Goal: Transaction & Acquisition: Purchase product/service

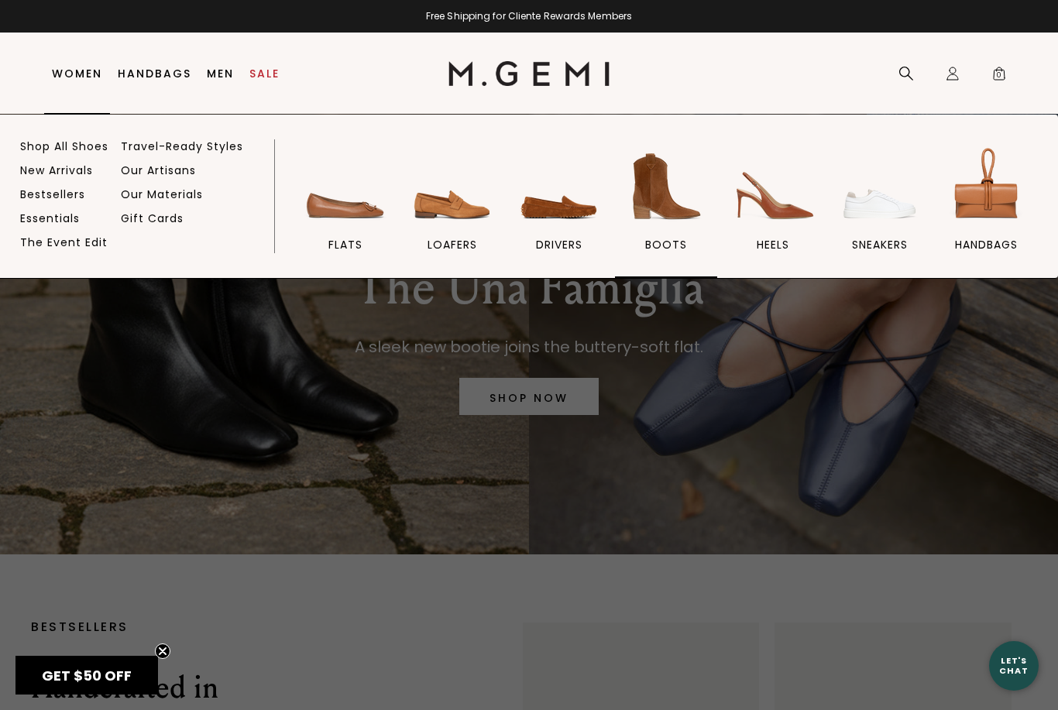
click at [666, 197] on img at bounding box center [666, 186] width 87 height 87
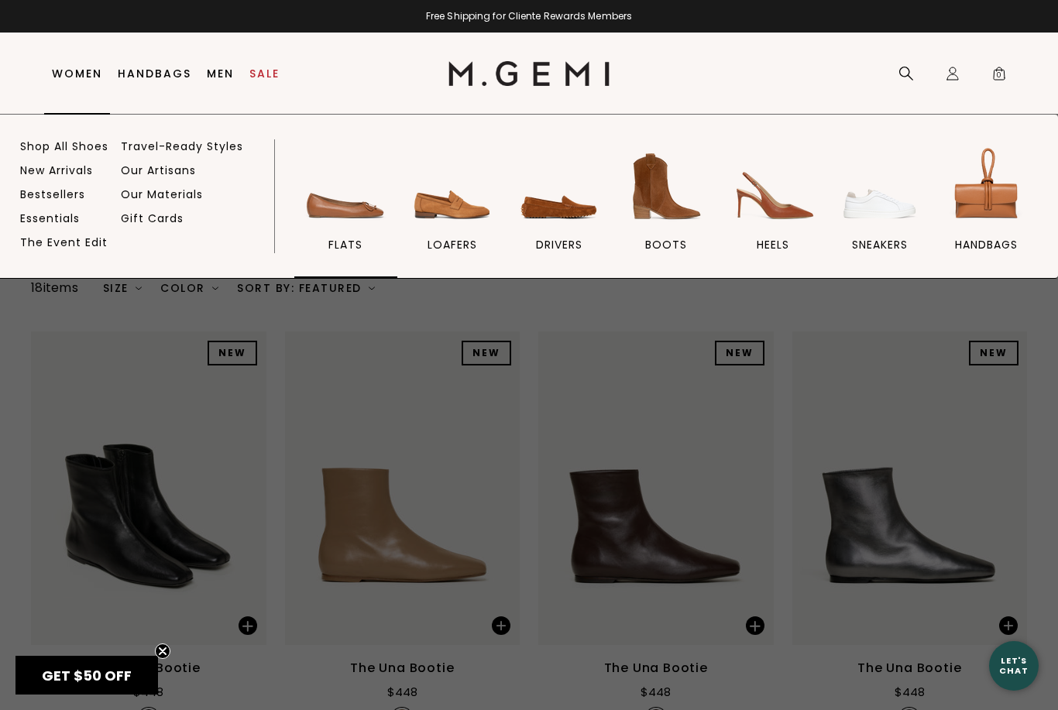
click at [356, 215] on img at bounding box center [345, 186] width 87 height 87
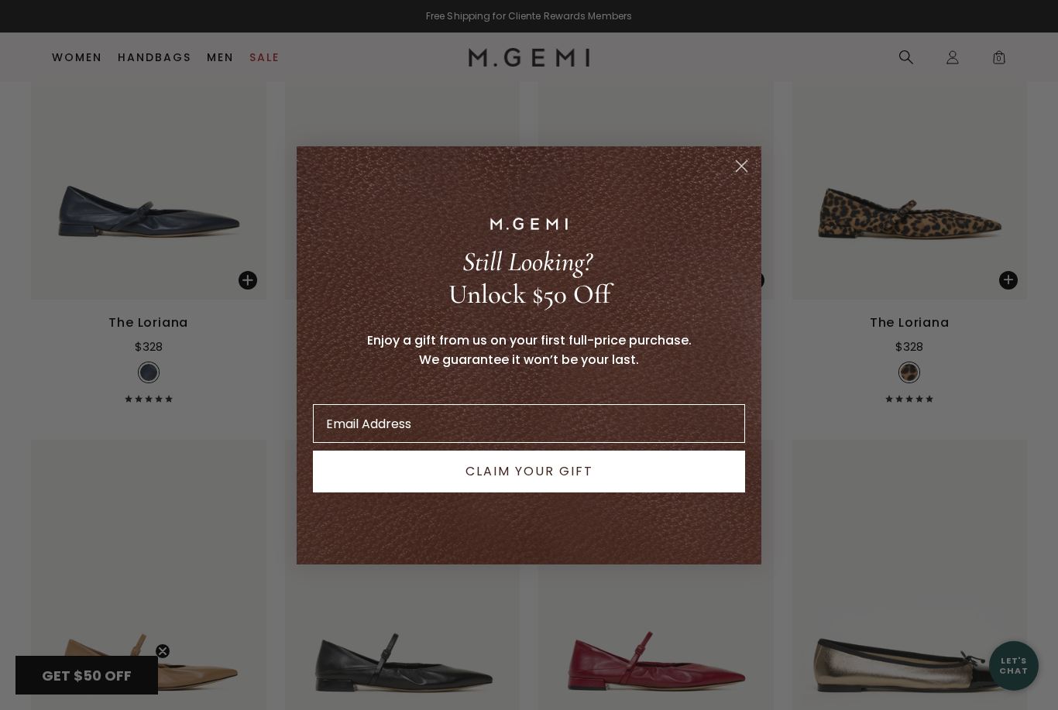
scroll to position [4863, 0]
click at [742, 178] on circle "Close dialog" at bounding box center [742, 166] width 26 height 26
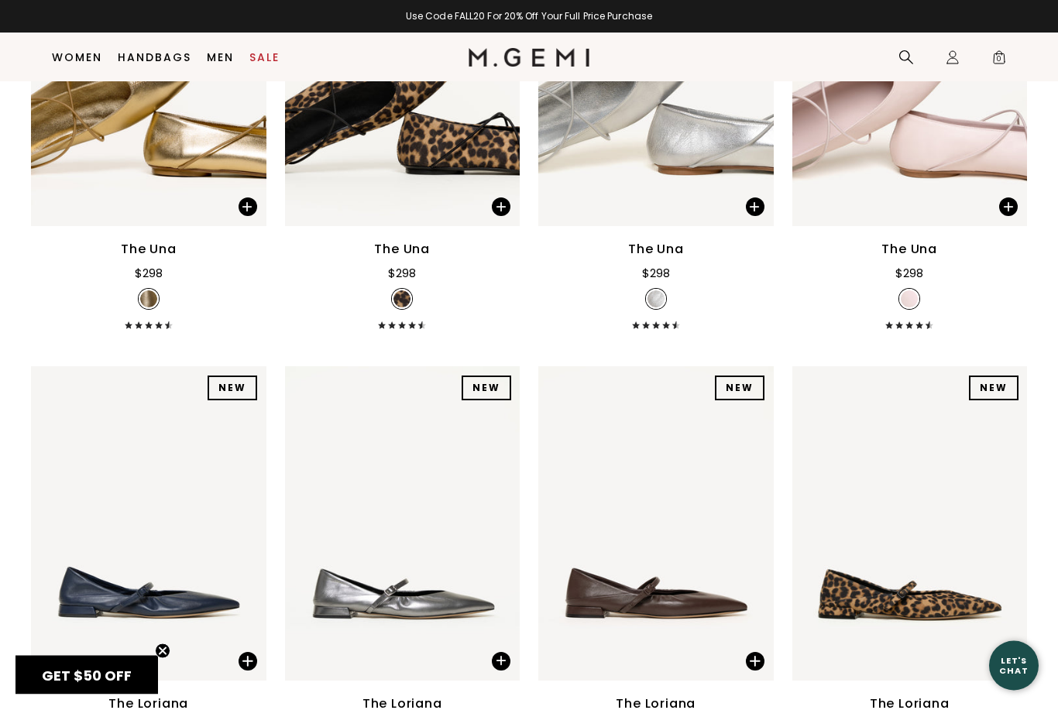
scroll to position [4448, 0]
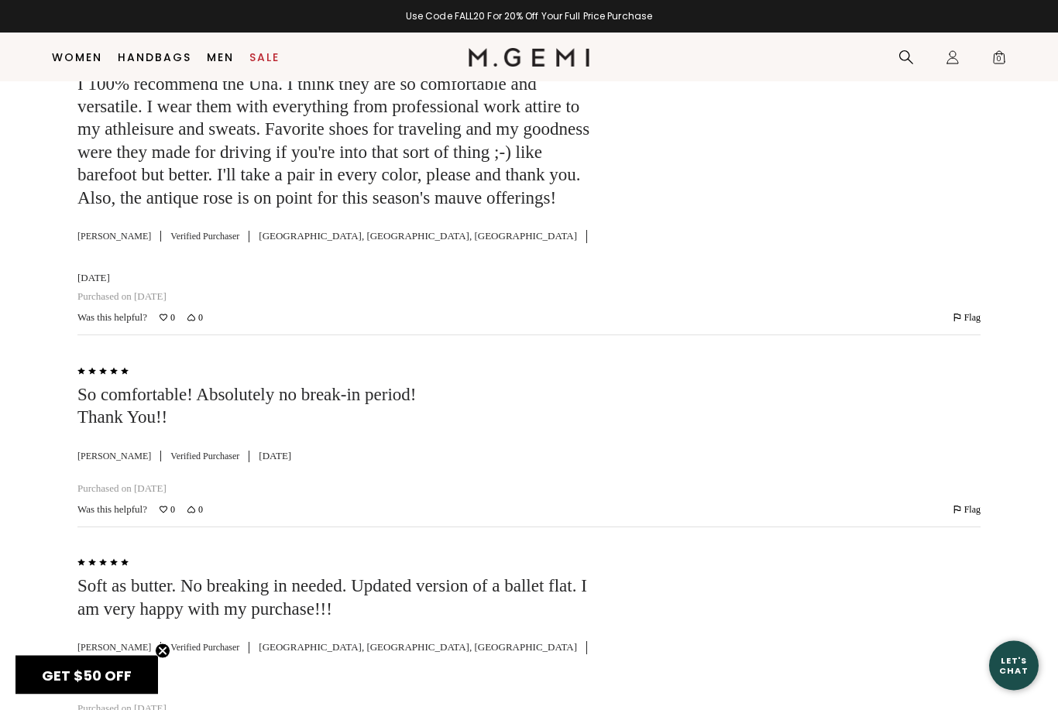
scroll to position [3774, 0]
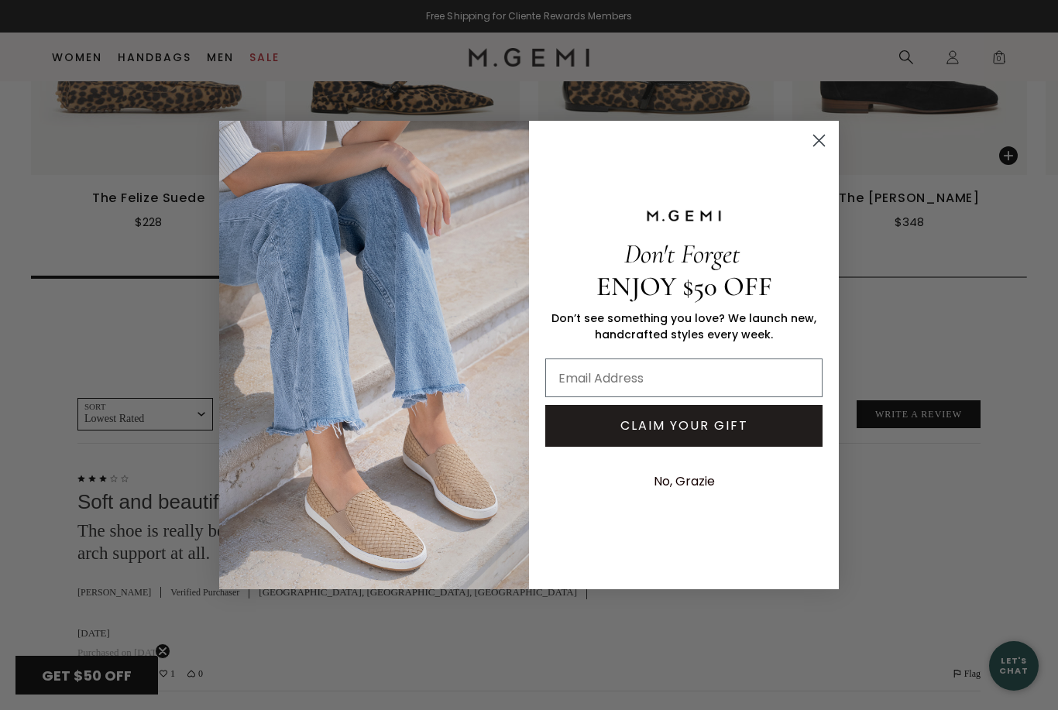
scroll to position [3049, 0]
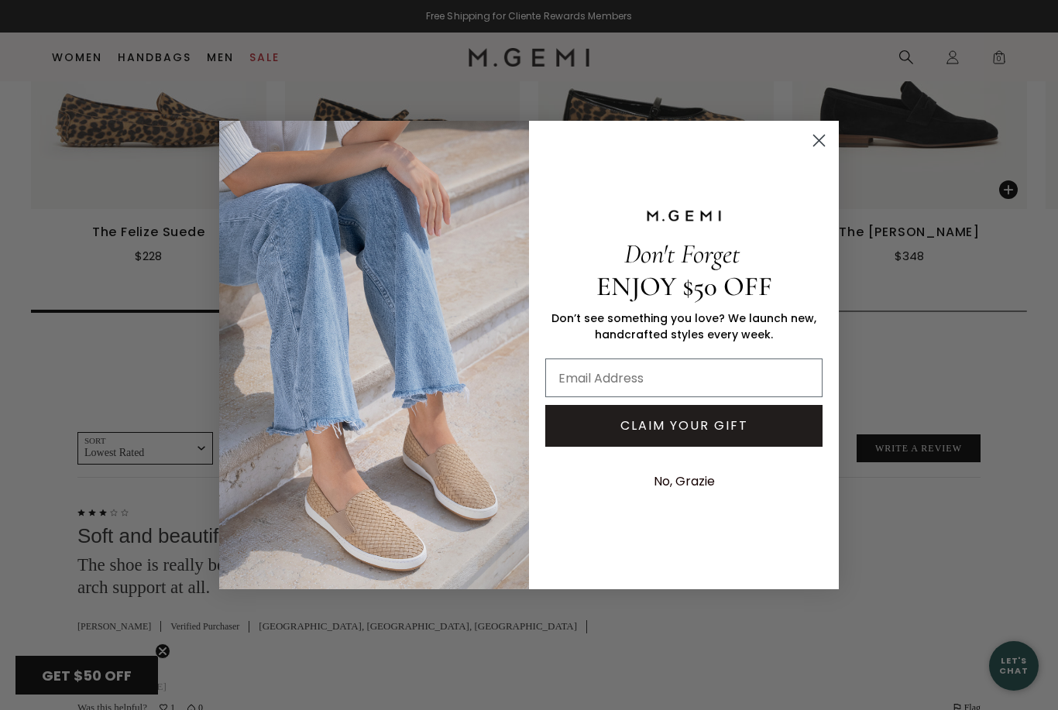
click at [826, 136] on circle "Close dialog" at bounding box center [820, 141] width 26 height 26
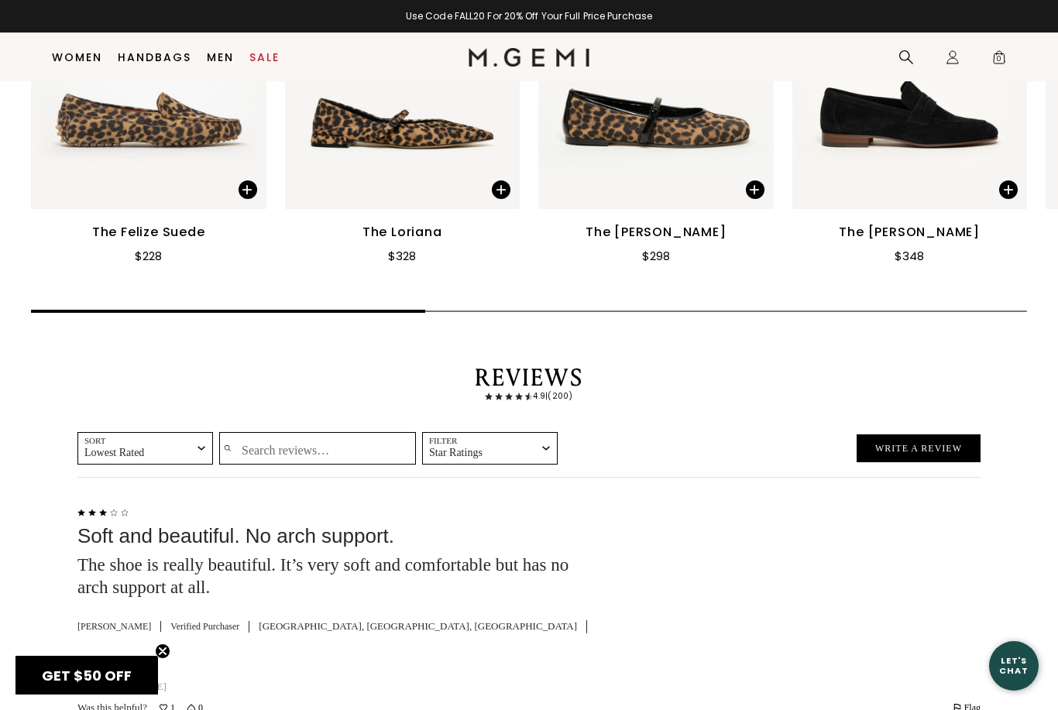
scroll to position [3050, 0]
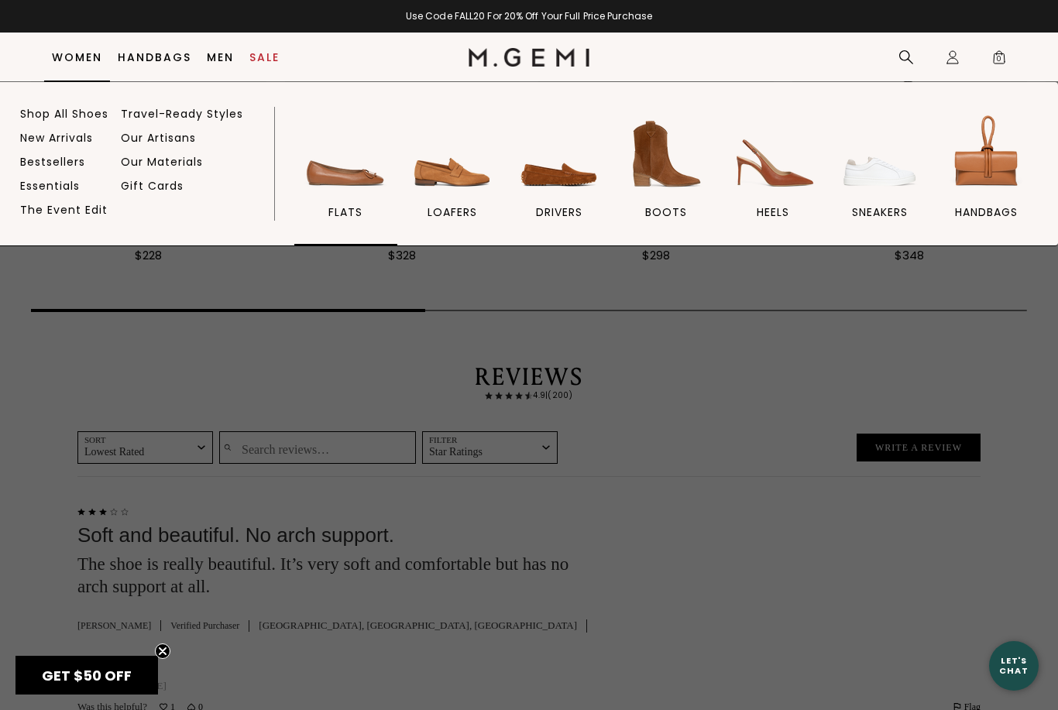
click at [352, 192] on img at bounding box center [345, 154] width 87 height 87
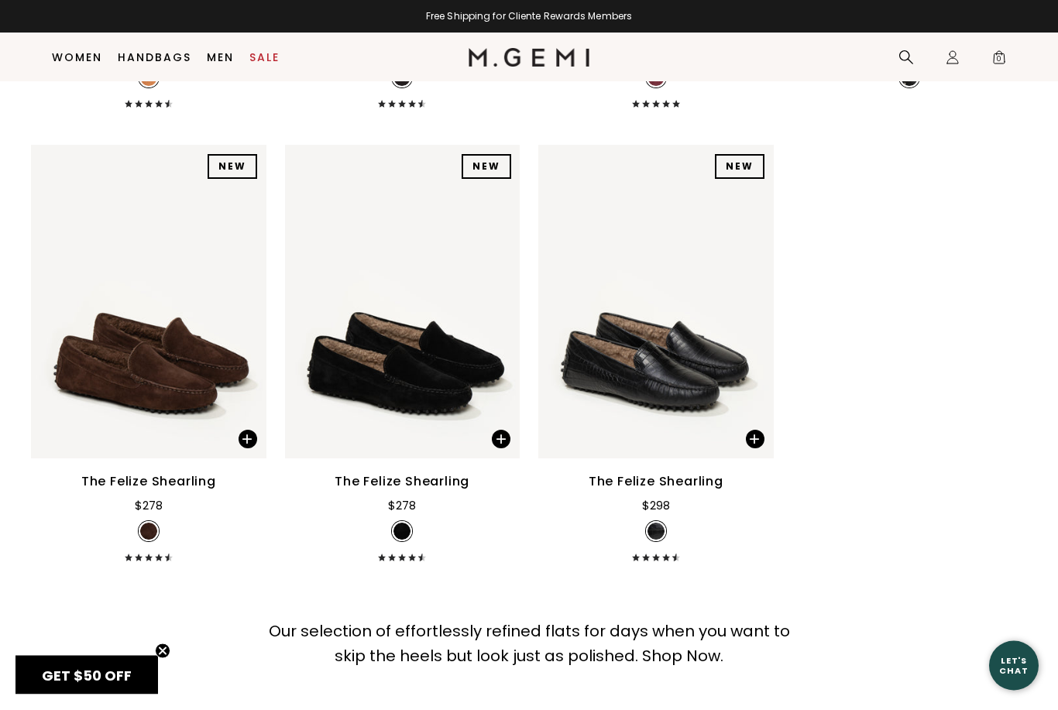
scroll to position [8339, 0]
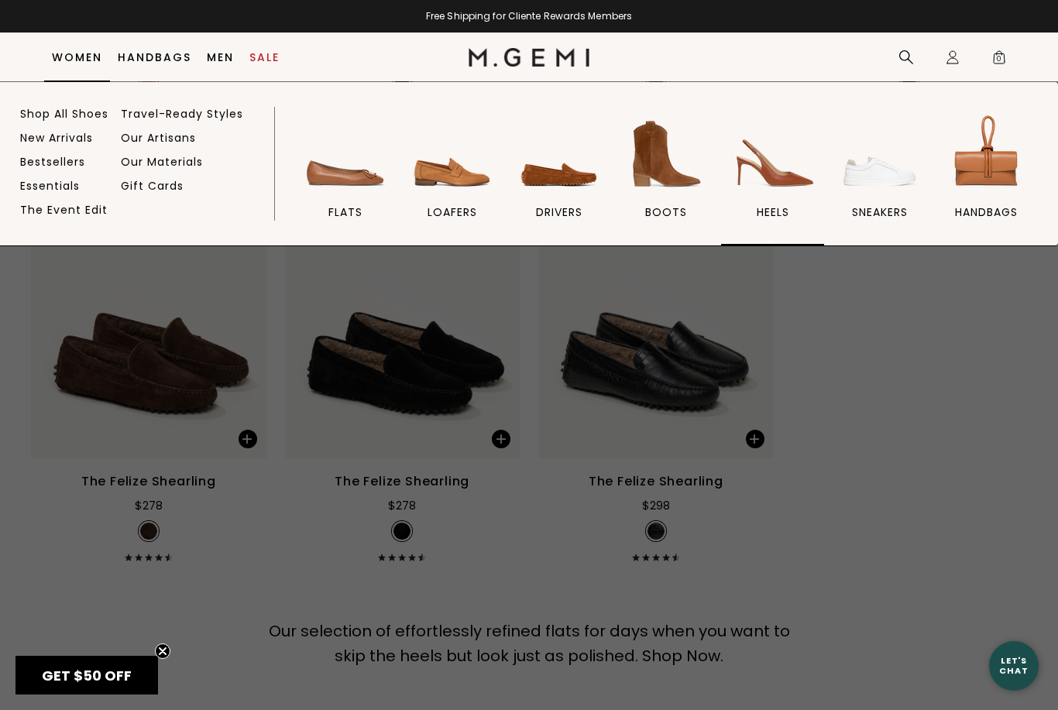
click at [779, 180] on img at bounding box center [773, 154] width 87 height 87
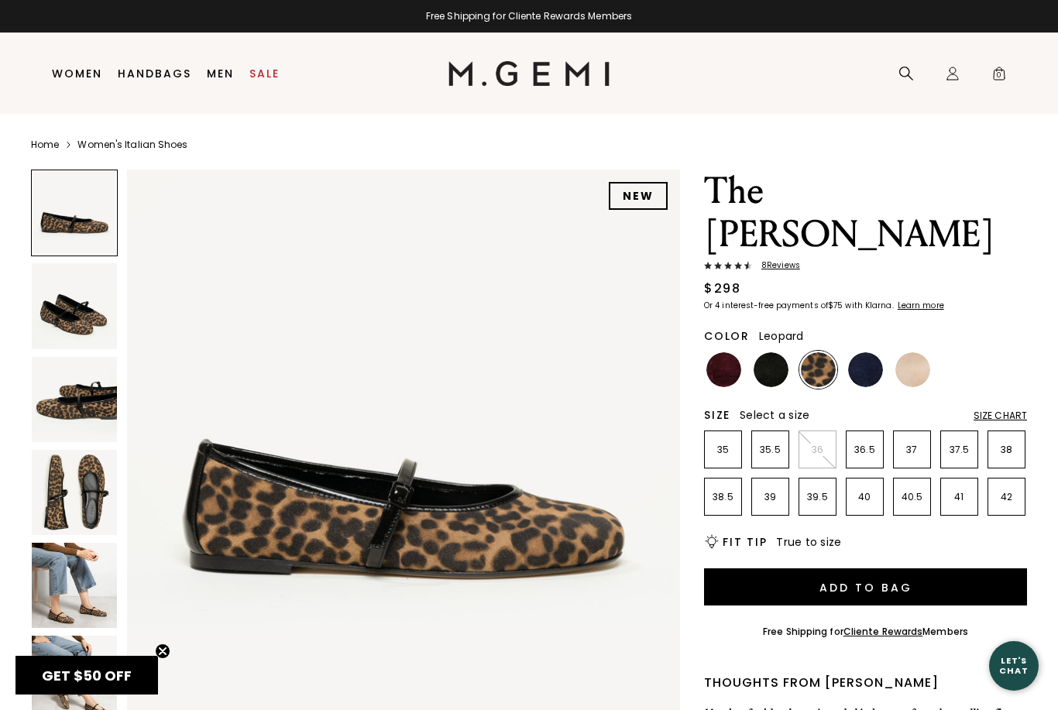
click at [780, 261] on span "8 Review s" at bounding box center [776, 265] width 48 height 9
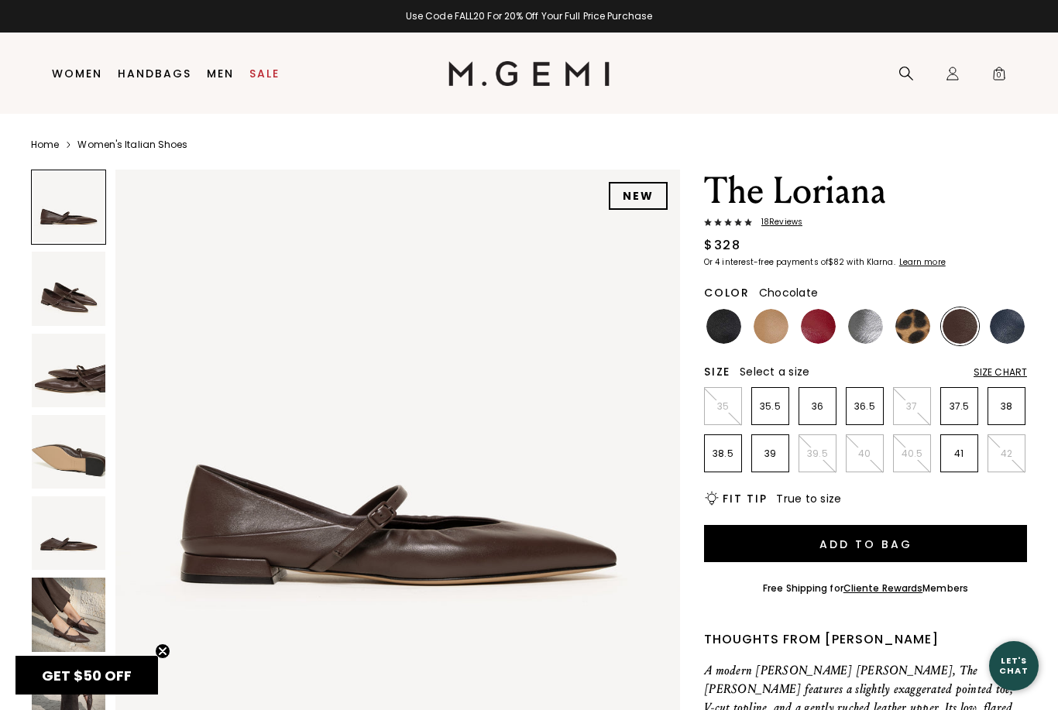
click at [788, 222] on span "18 Review s" at bounding box center [777, 222] width 50 height 9
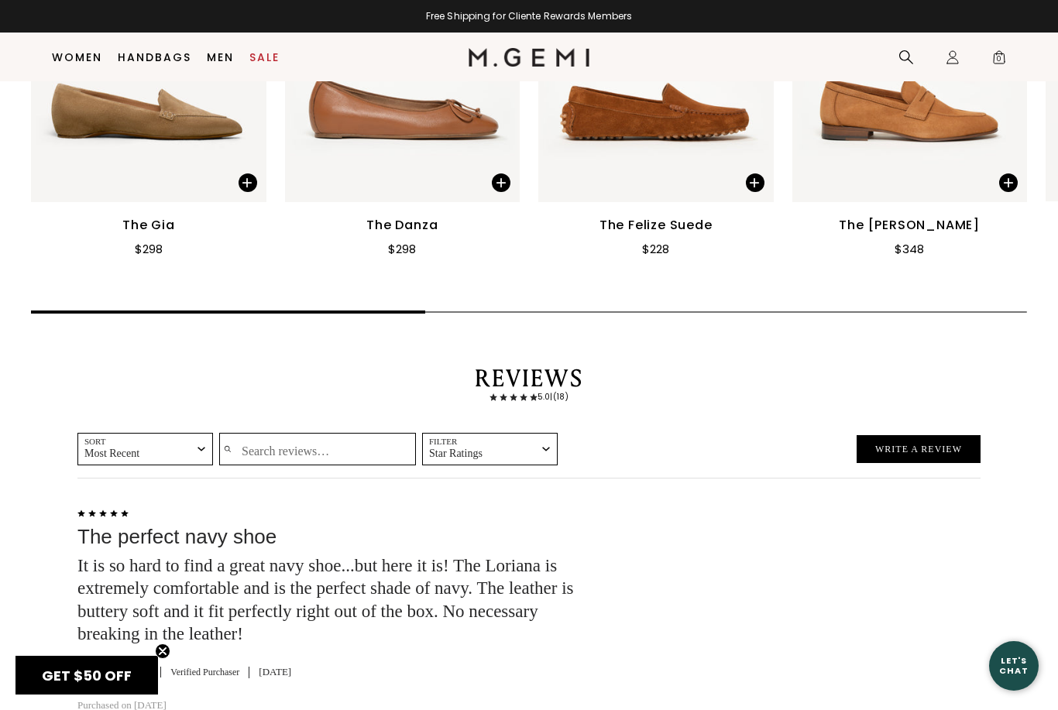
scroll to position [2102, 0]
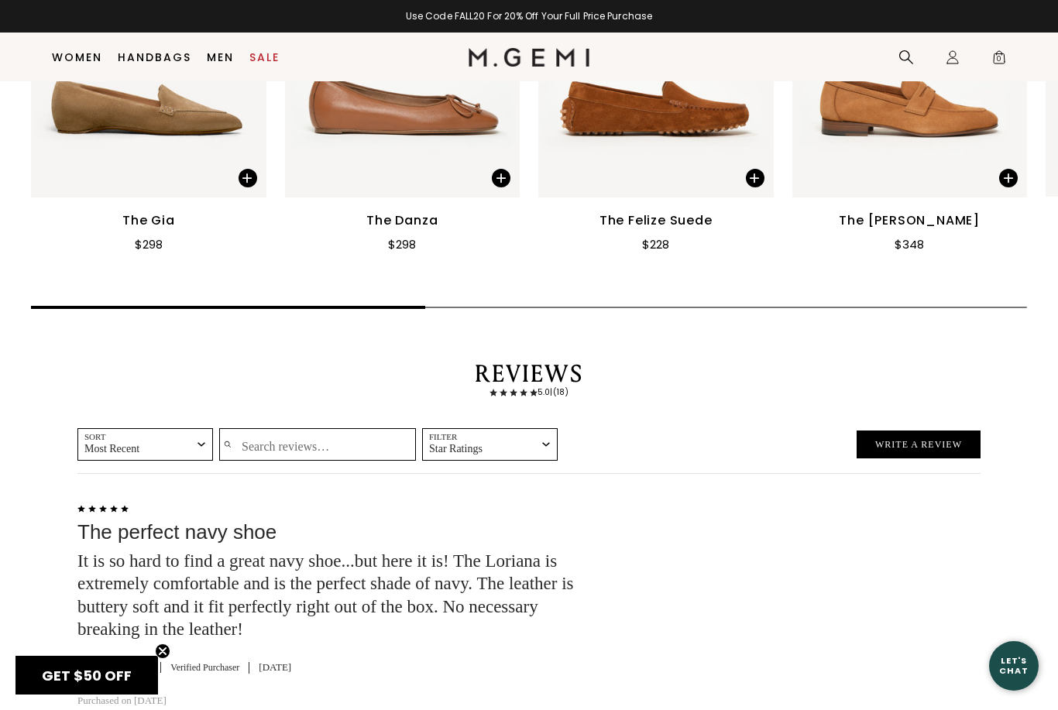
click at [199, 441] on icon "button" at bounding box center [202, 445] width 8 height 8
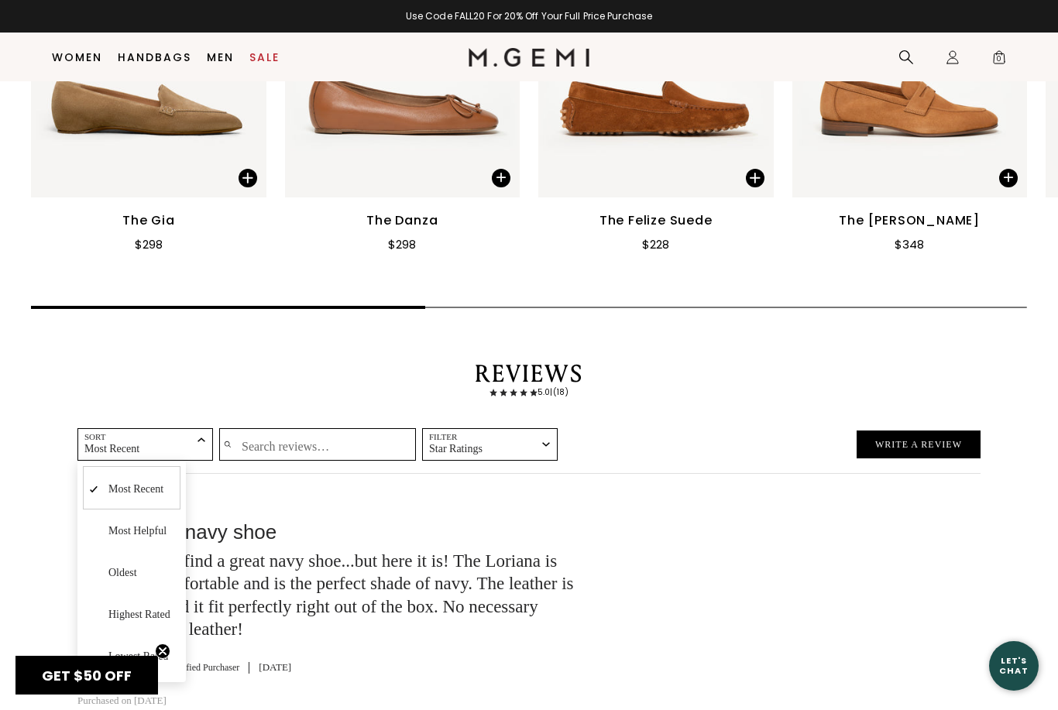
click at [156, 651] on span "Lowest Rated" at bounding box center [138, 657] width 60 height 12
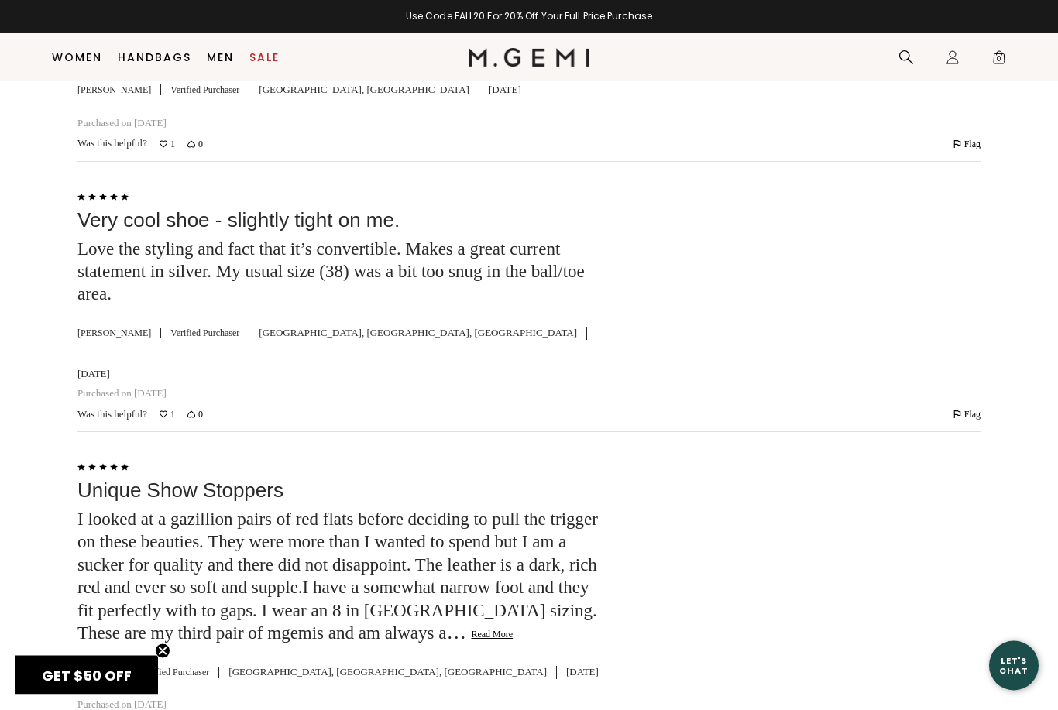
scroll to position [4639, 0]
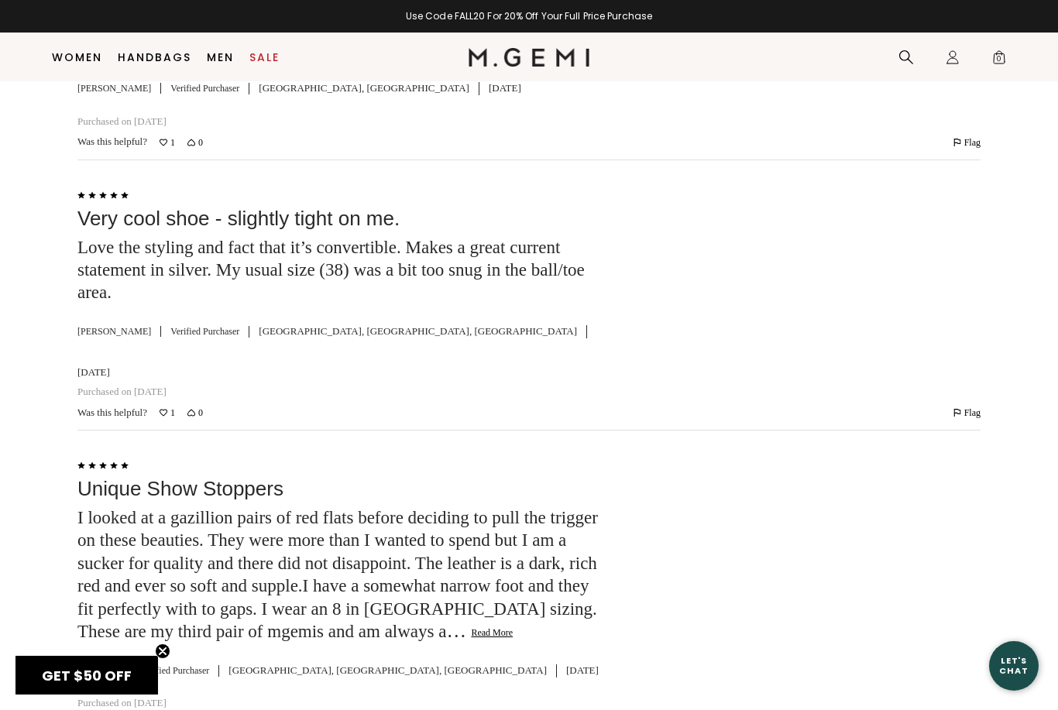
click at [719, 463] on div at bounding box center [809, 586] width 343 height 261
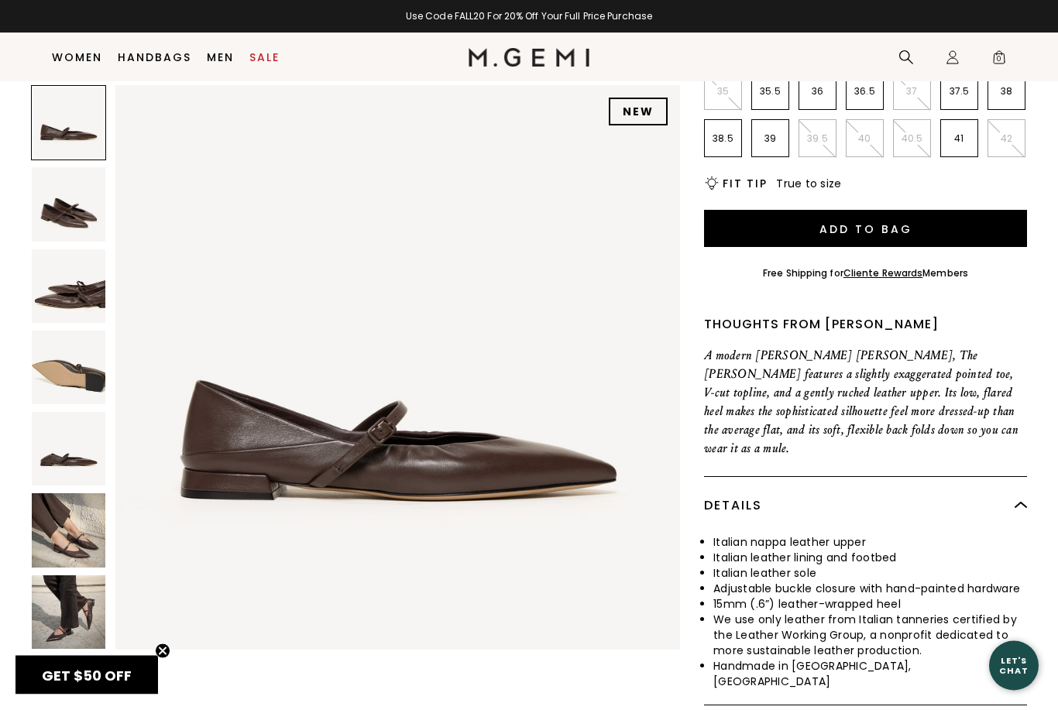
scroll to position [0, 0]
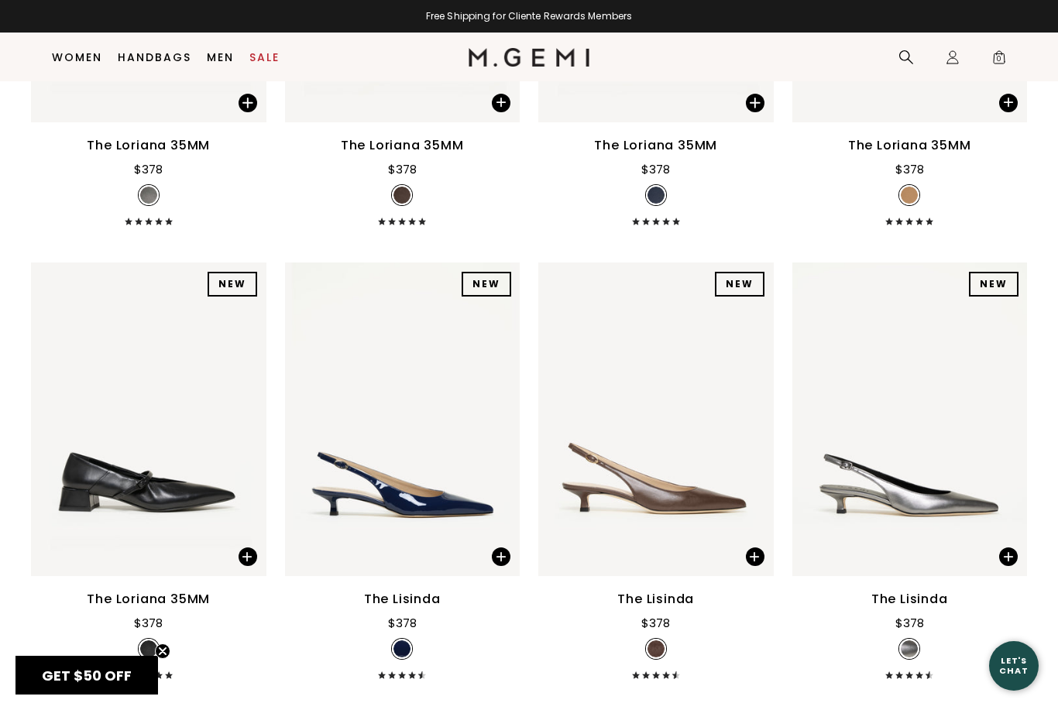
scroll to position [950, 0]
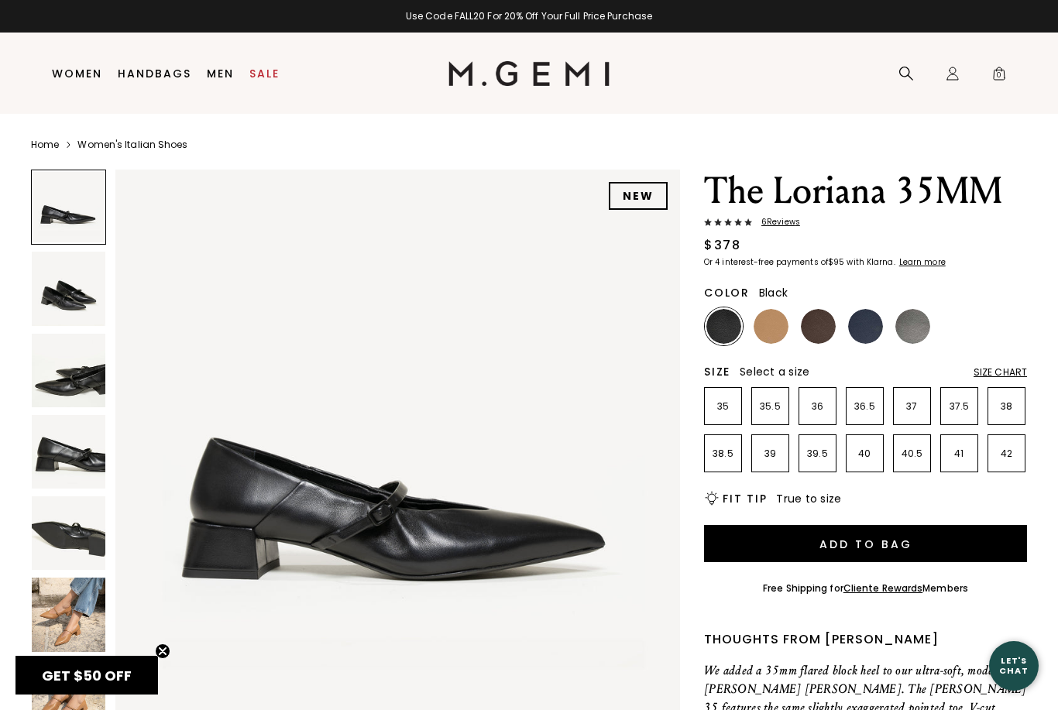
click at [758, 218] on span "6 Review s" at bounding box center [776, 222] width 48 height 9
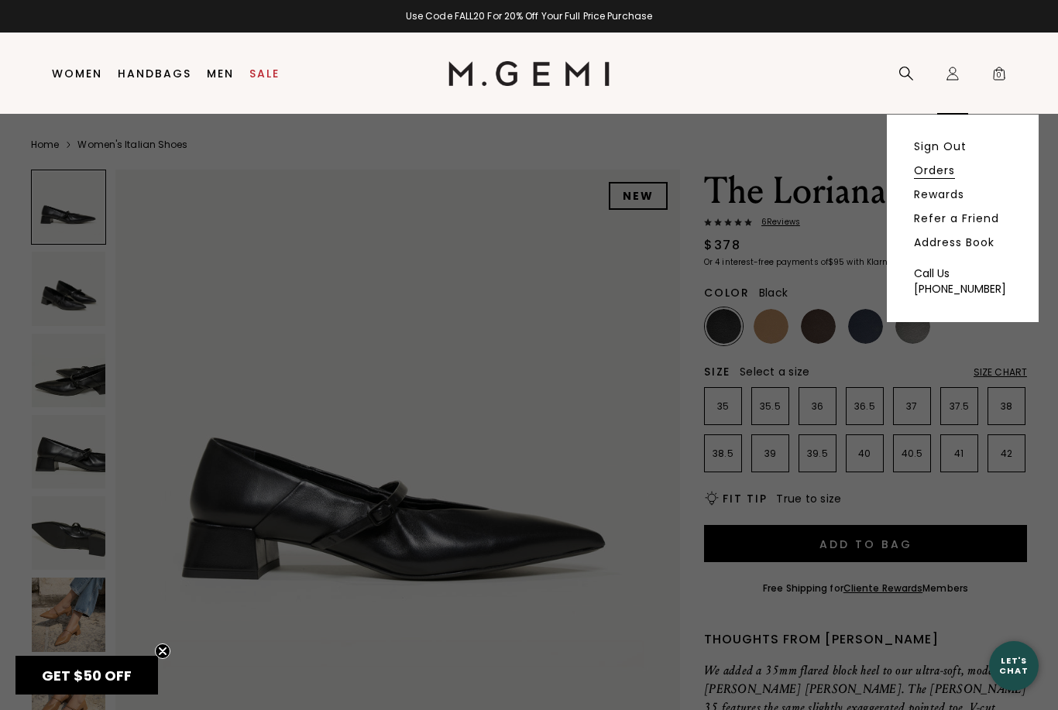
click at [936, 172] on link "Orders" at bounding box center [934, 170] width 41 height 14
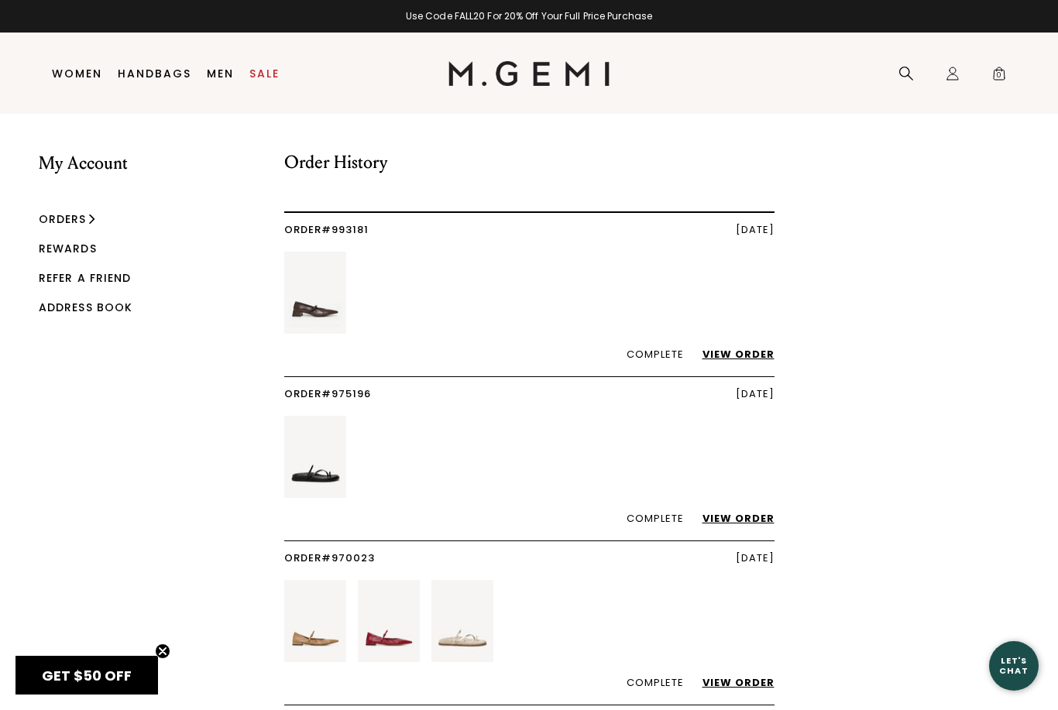
click at [745, 359] on link "View Order" at bounding box center [731, 354] width 88 height 15
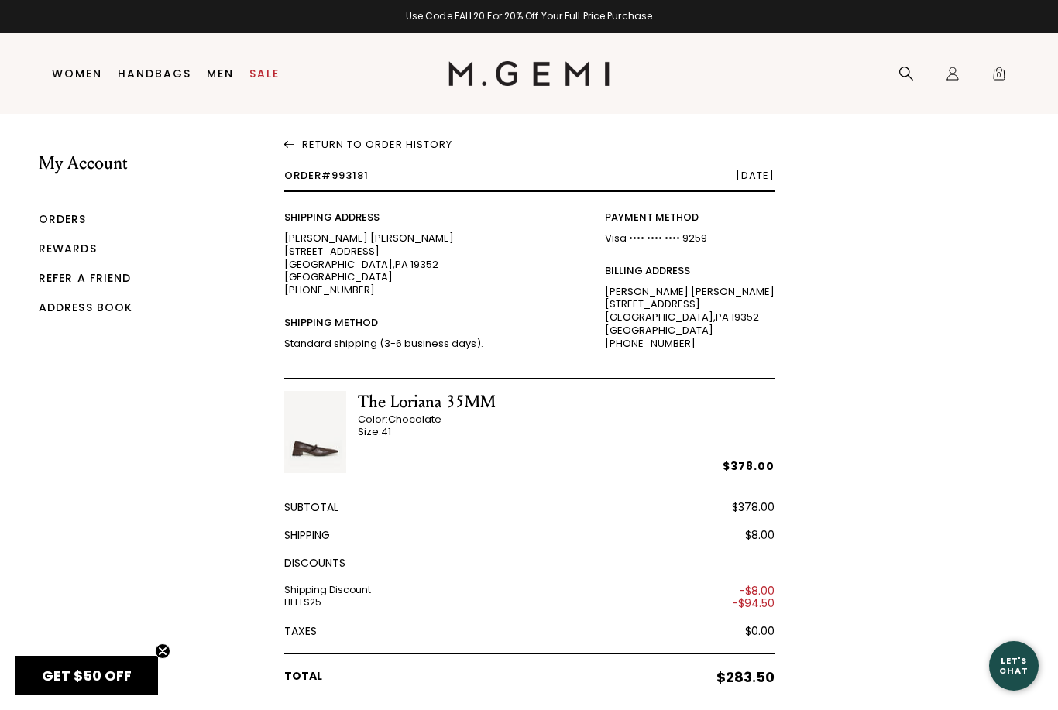
click at [73, 222] on link "Orders" at bounding box center [63, 219] width 48 height 15
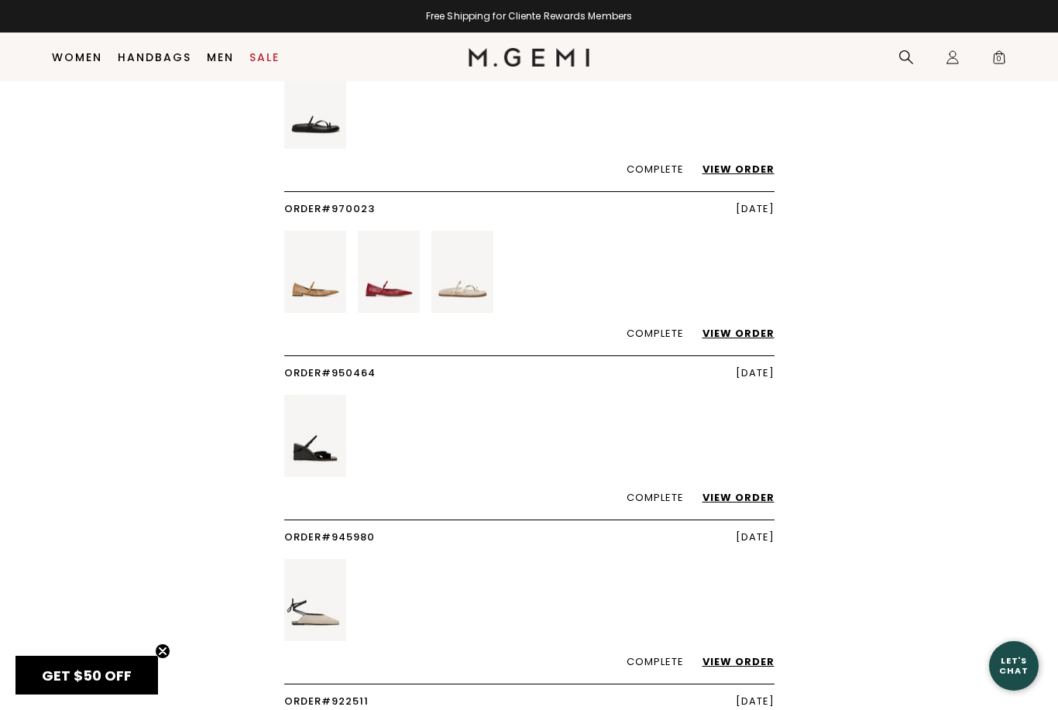
click at [741, 326] on link "View Order" at bounding box center [731, 333] width 88 height 15
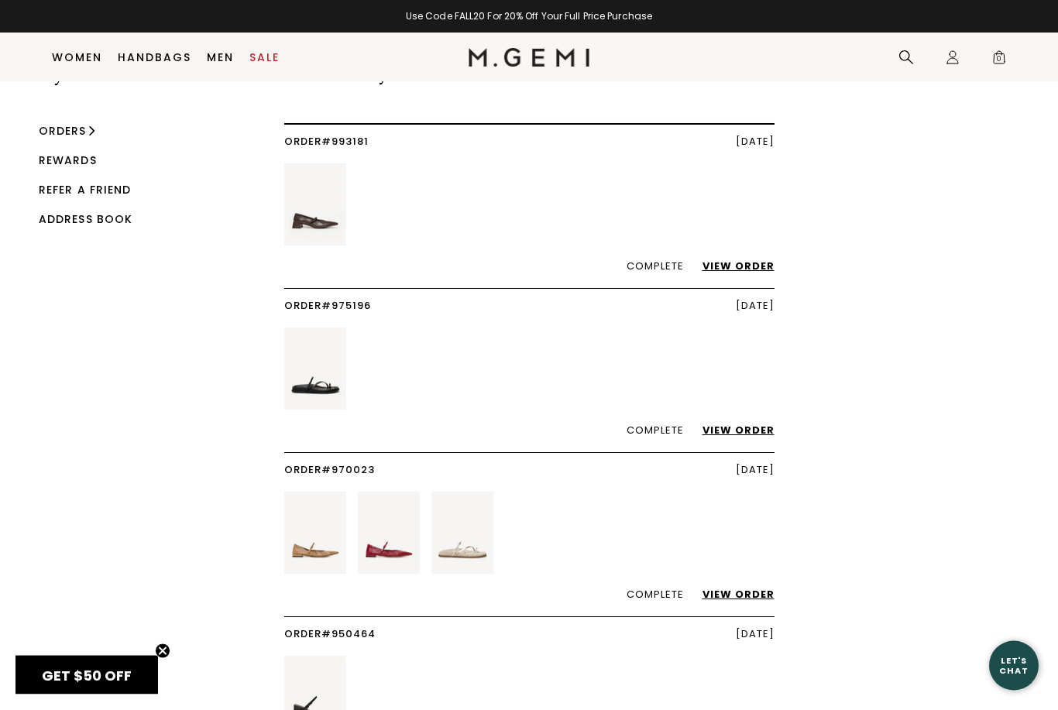
scroll to position [51, 0]
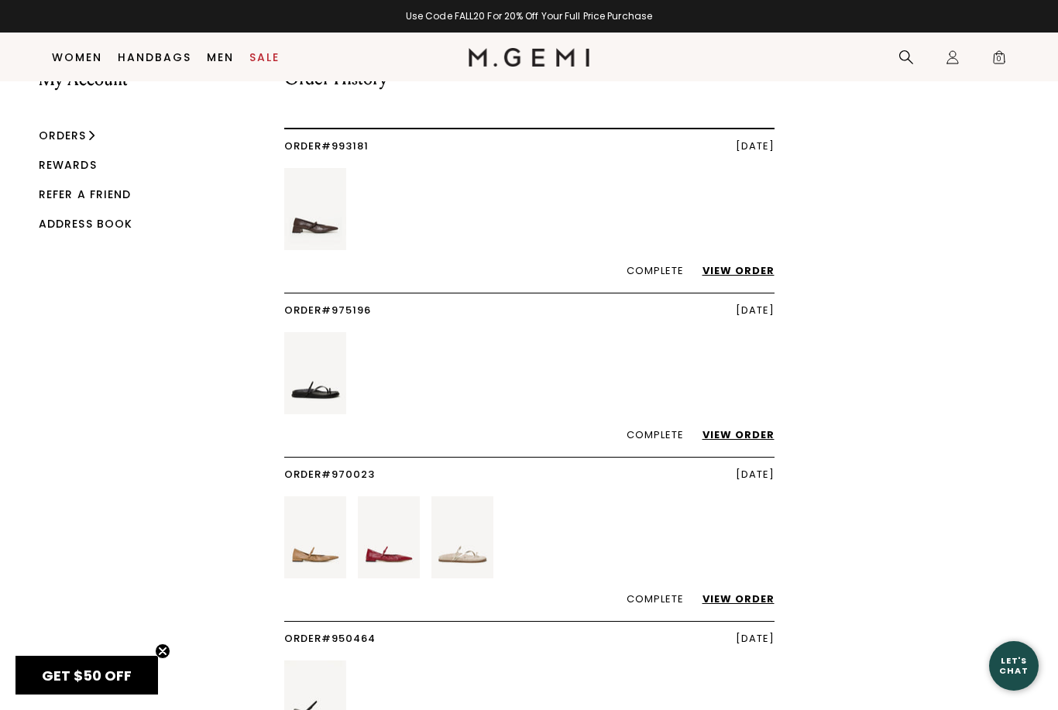
click at [745, 272] on link "View Order" at bounding box center [731, 270] width 88 height 15
click at [748, 435] on link "View Order" at bounding box center [731, 435] width 88 height 15
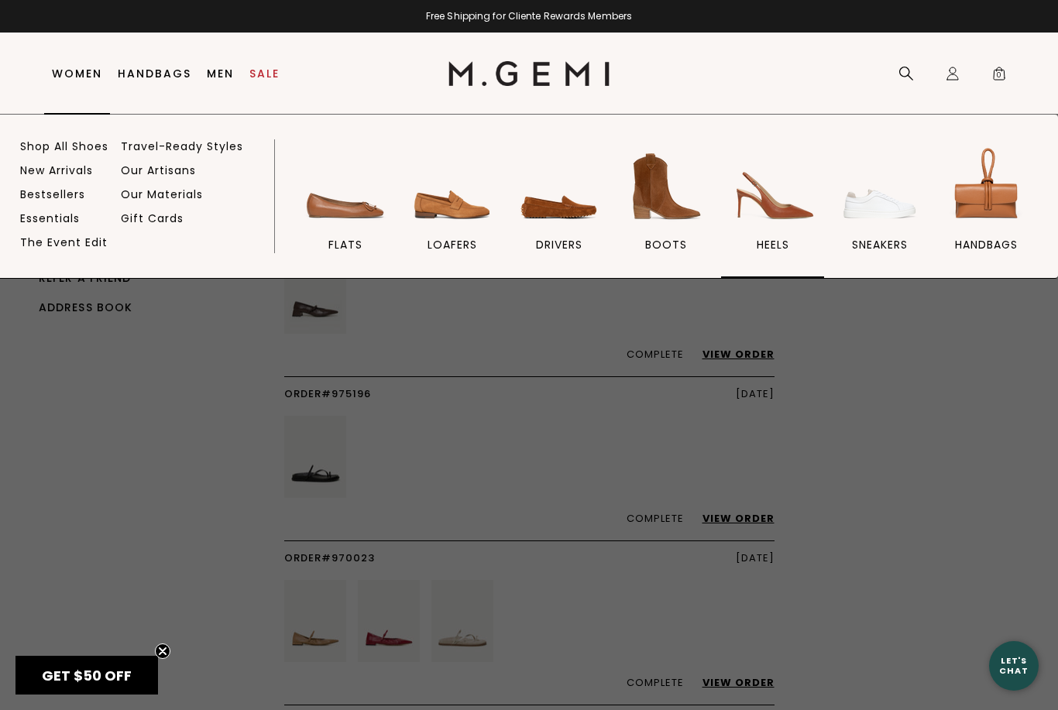
click at [775, 213] on img at bounding box center [773, 186] width 87 height 87
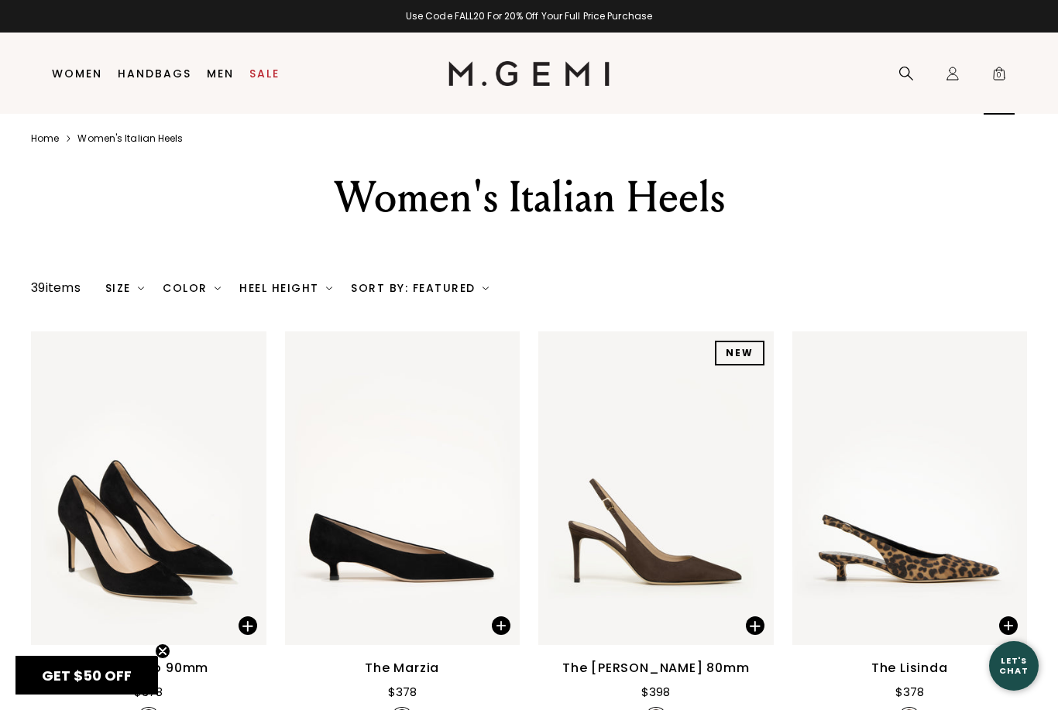
click at [1002, 71] on span "0" at bounding box center [999, 76] width 15 height 15
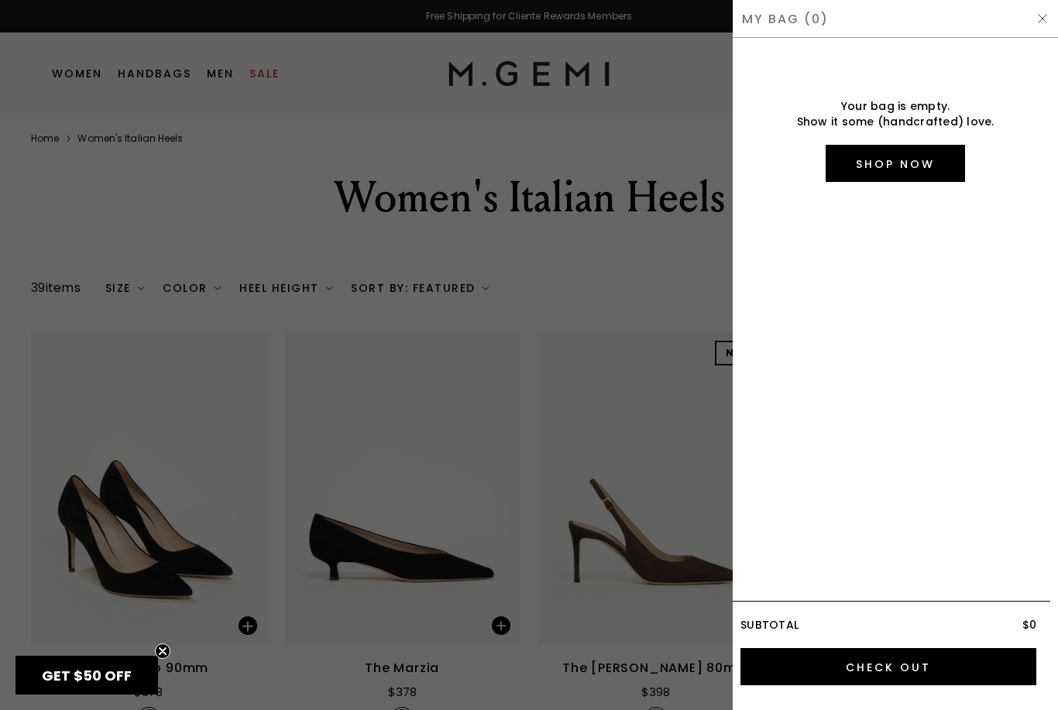
click at [671, 301] on div at bounding box center [529, 355] width 1058 height 710
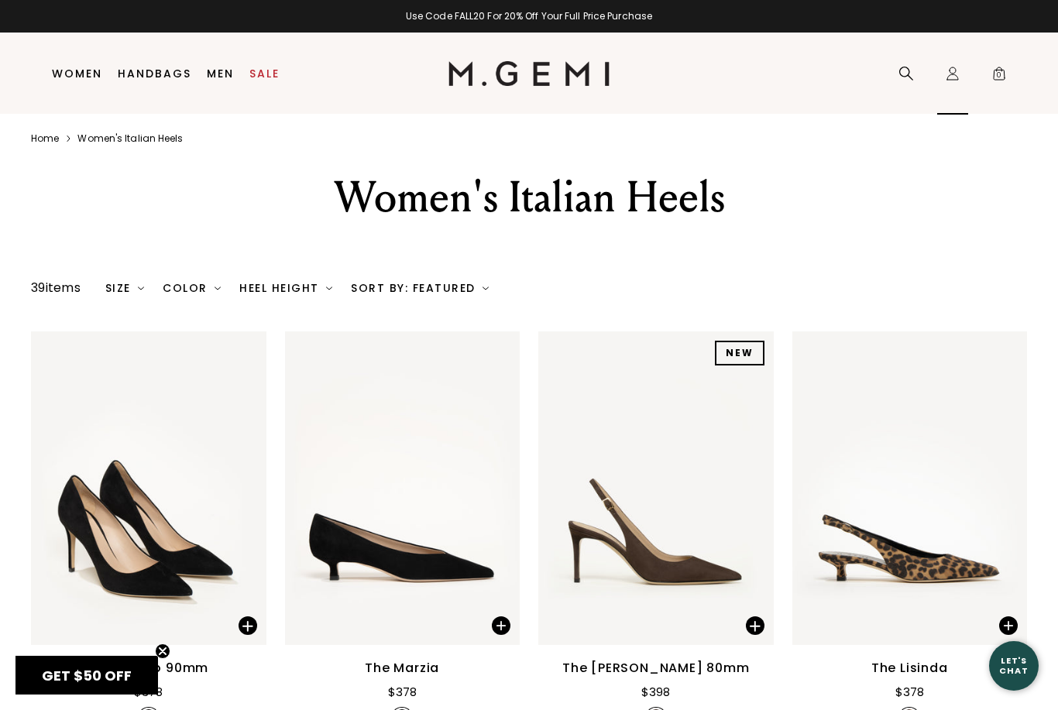
click at [954, 71] on icon "Icons/20x20/profile@2x" at bounding box center [952, 73] width 15 height 15
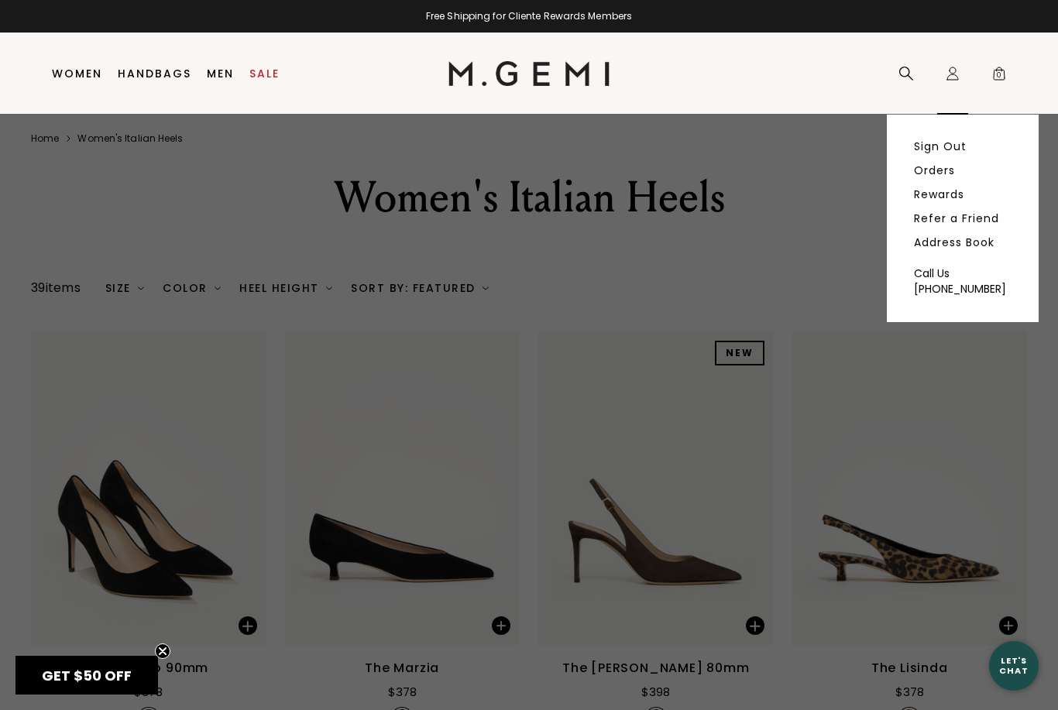
click at [948, 80] on icon at bounding box center [953, 76] width 11 height 5
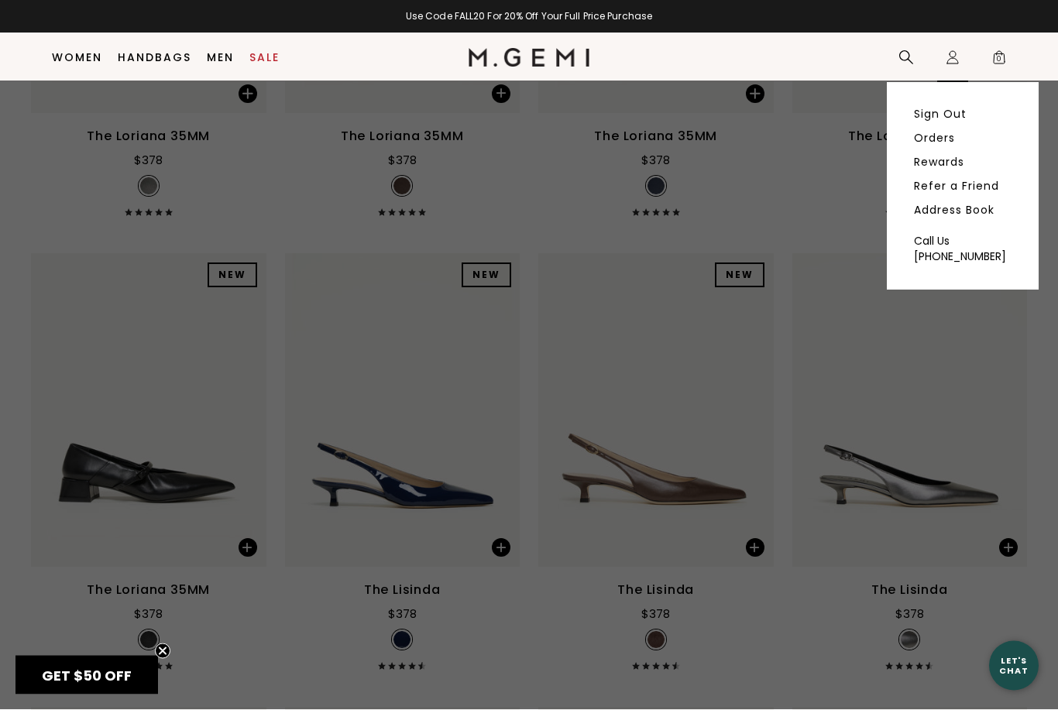
scroll to position [955, 0]
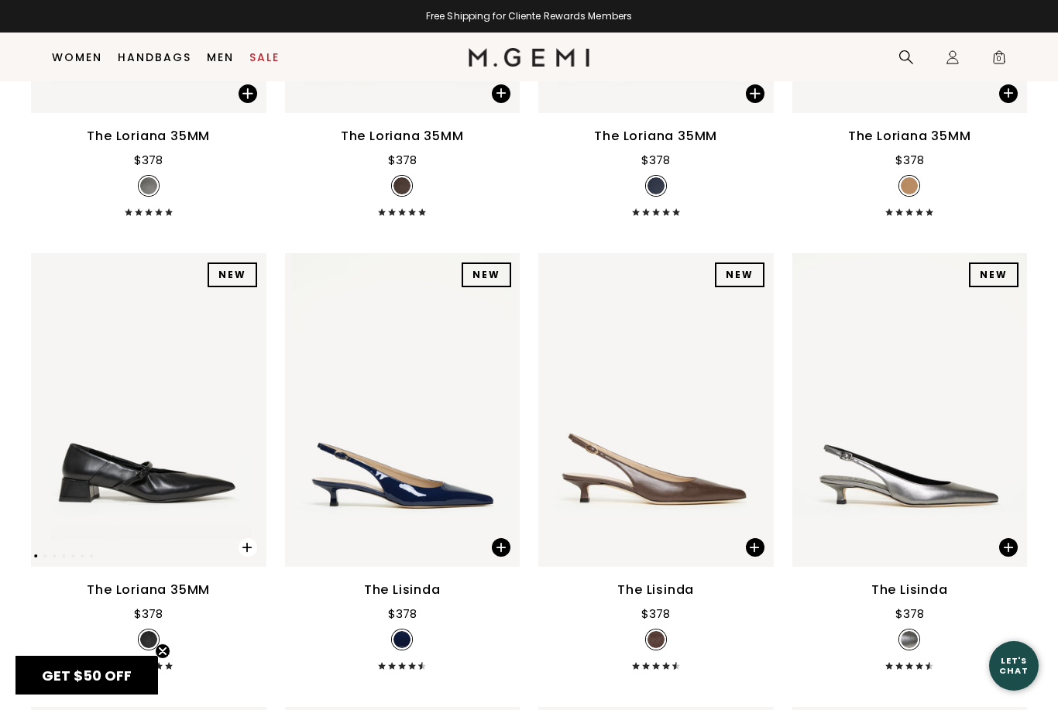
click at [256, 556] on span at bounding box center [239, 543] width 53 height 49
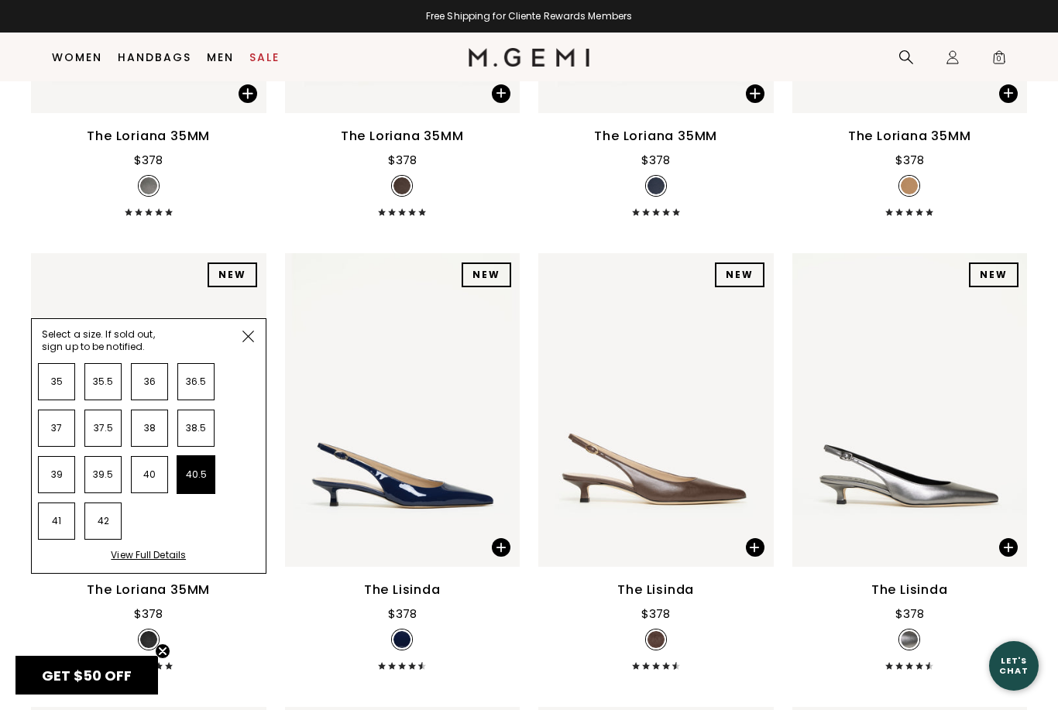
click at [201, 494] on li "40.5" at bounding box center [195, 474] width 37 height 37
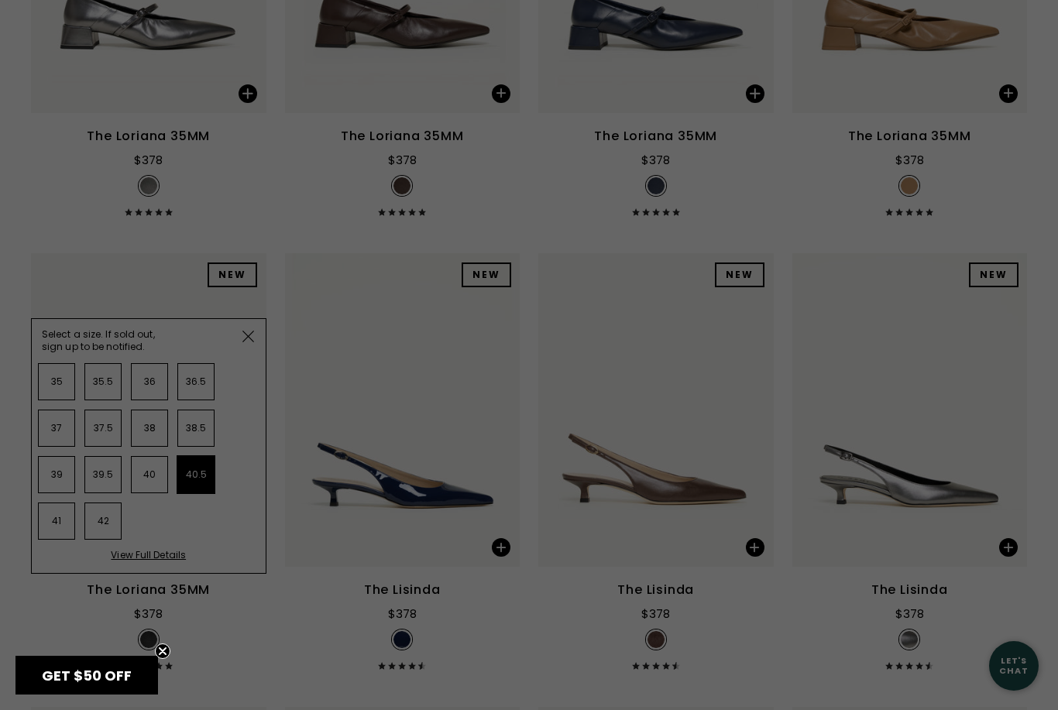
scroll to position [0, 0]
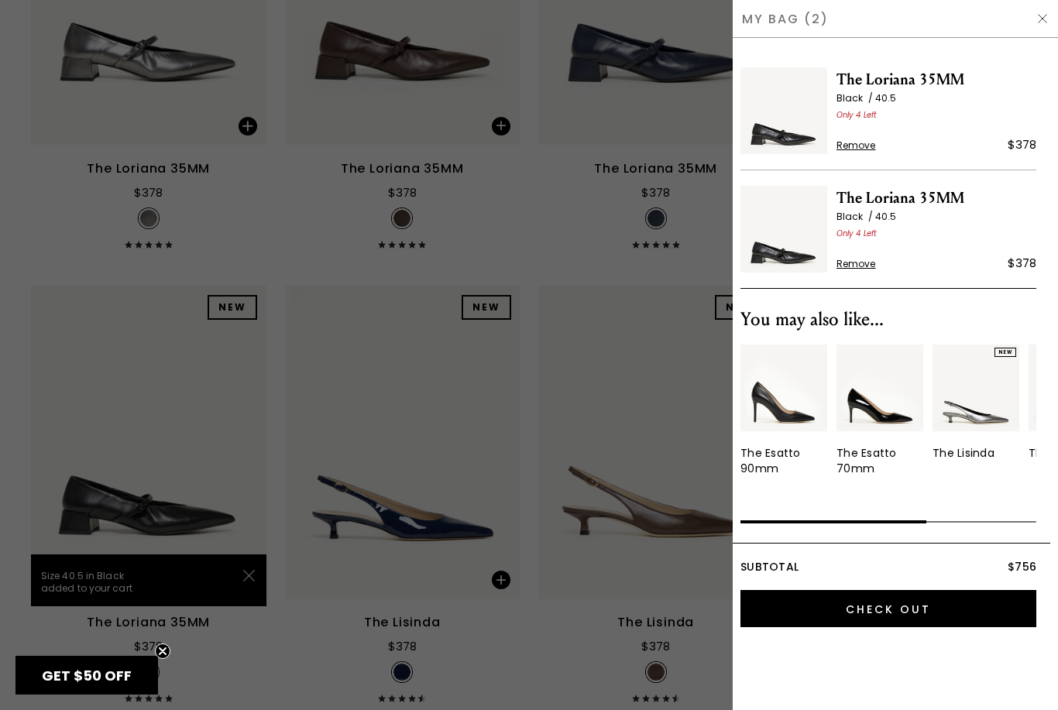
click at [866, 146] on span "Remove" at bounding box center [857, 145] width 40 height 12
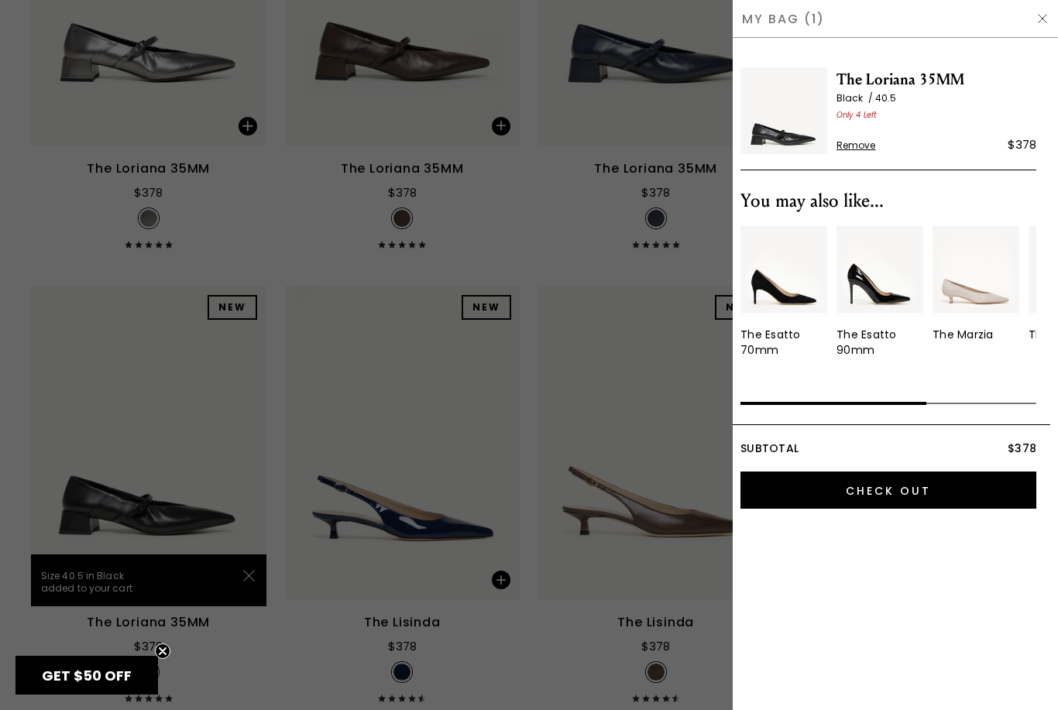
click at [511, 267] on div at bounding box center [529, 355] width 1058 height 710
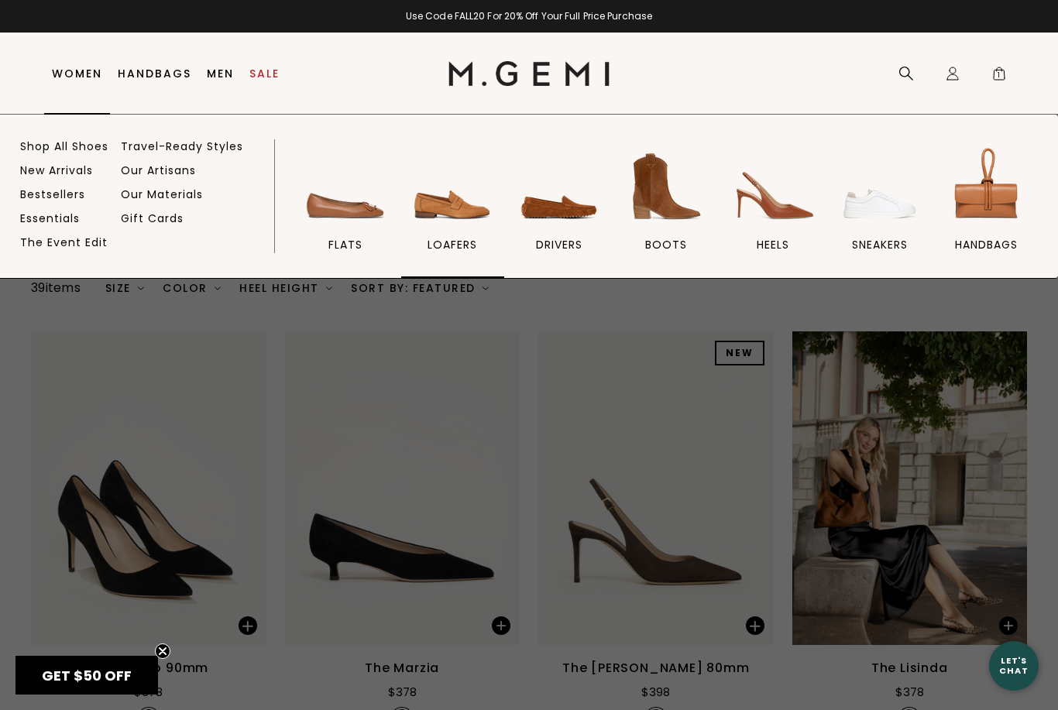
click at [439, 210] on img at bounding box center [452, 186] width 87 height 87
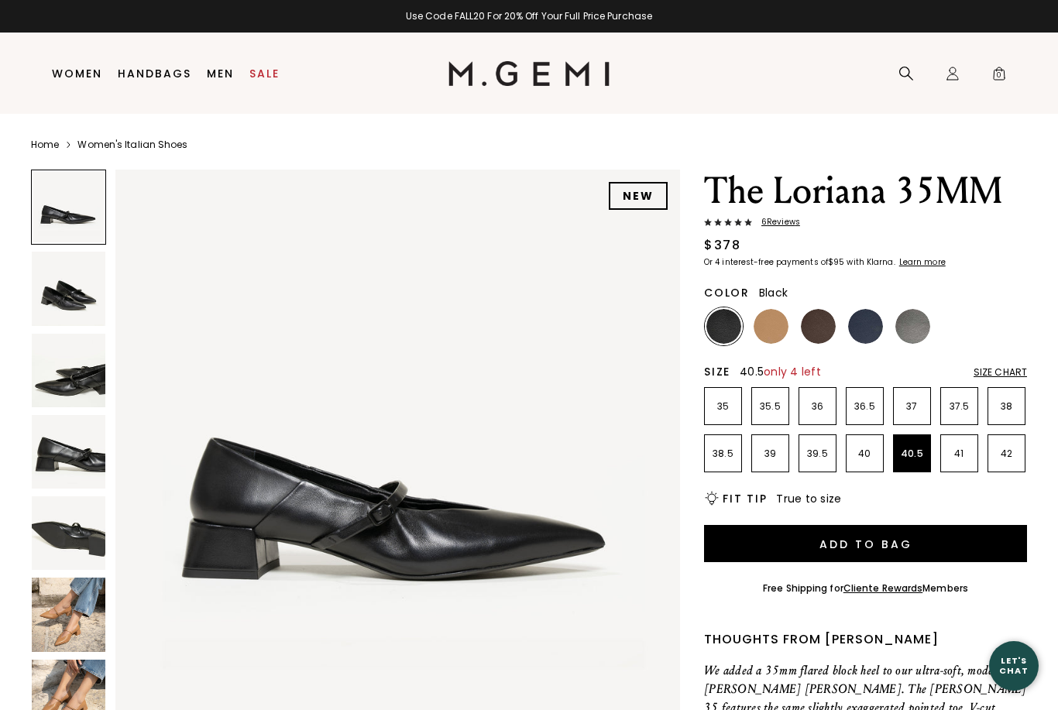
click at [911, 444] on li "40.5" at bounding box center [912, 454] width 38 height 38
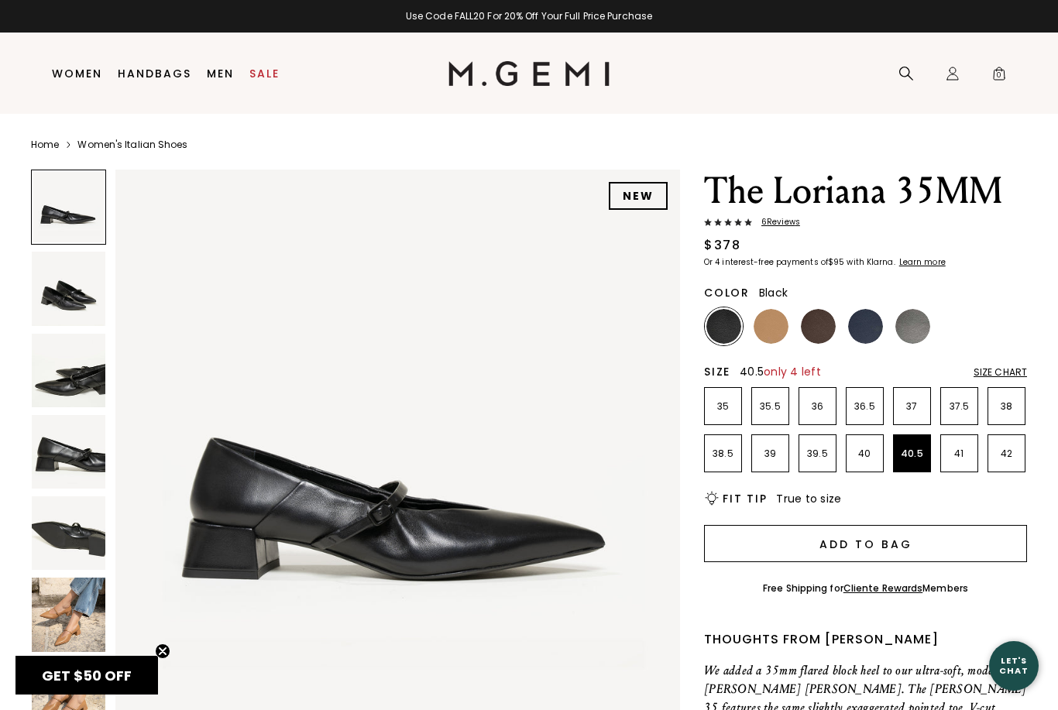
click at [955, 537] on button "Add to Bag" at bounding box center [865, 543] width 323 height 37
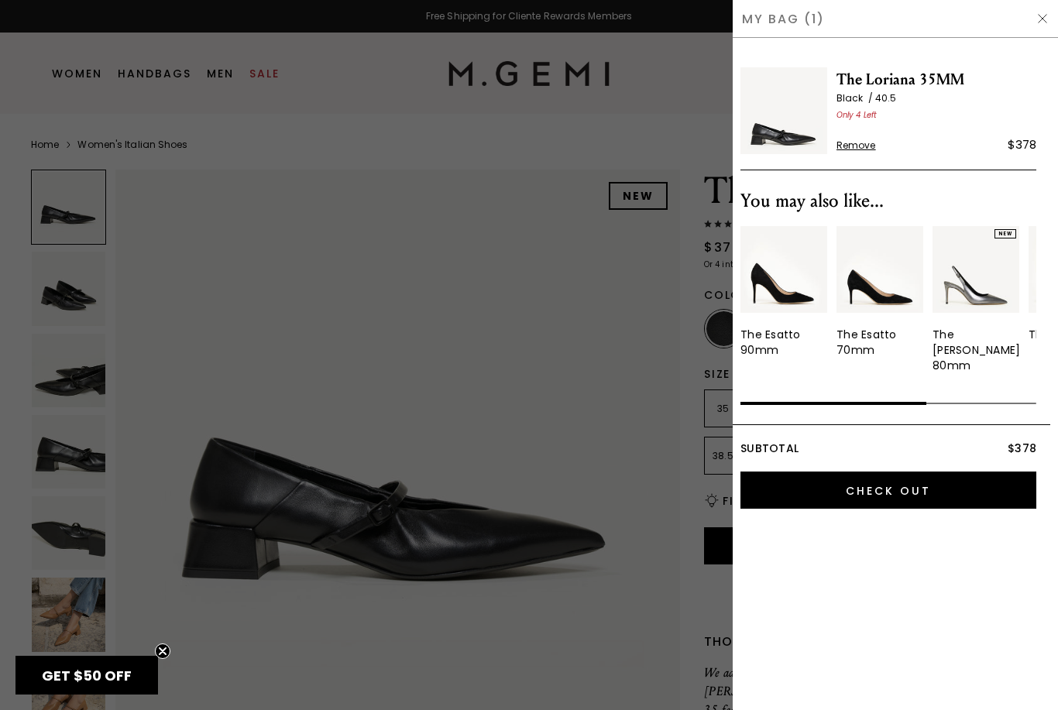
click at [1037, 15] on img at bounding box center [1043, 18] width 12 height 12
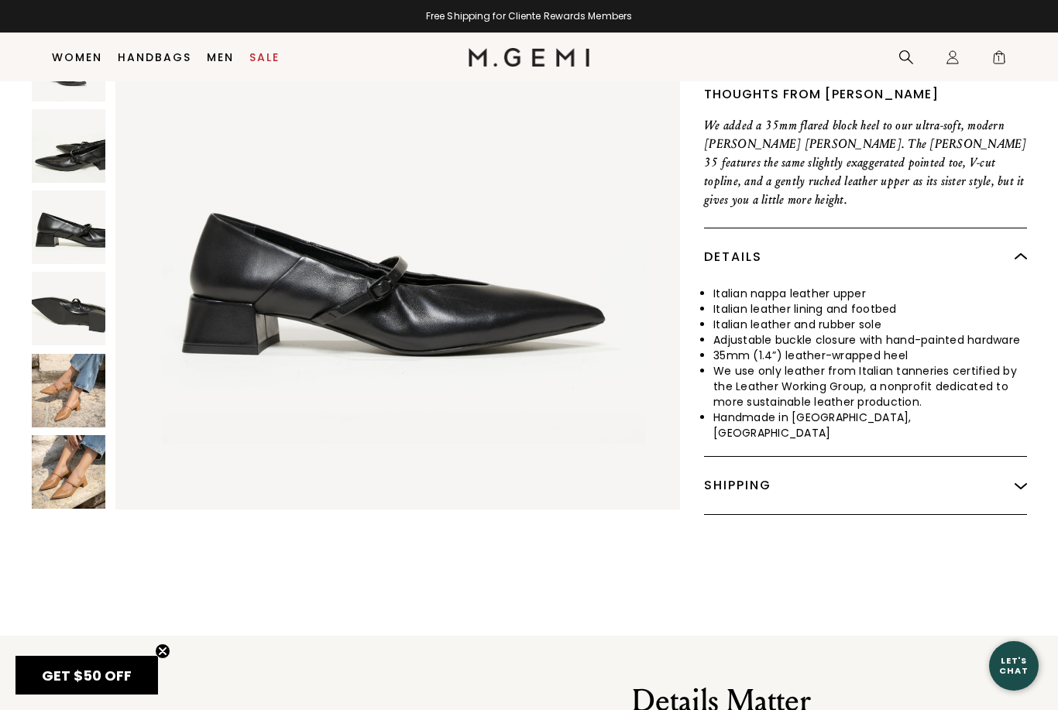
scroll to position [510, 0]
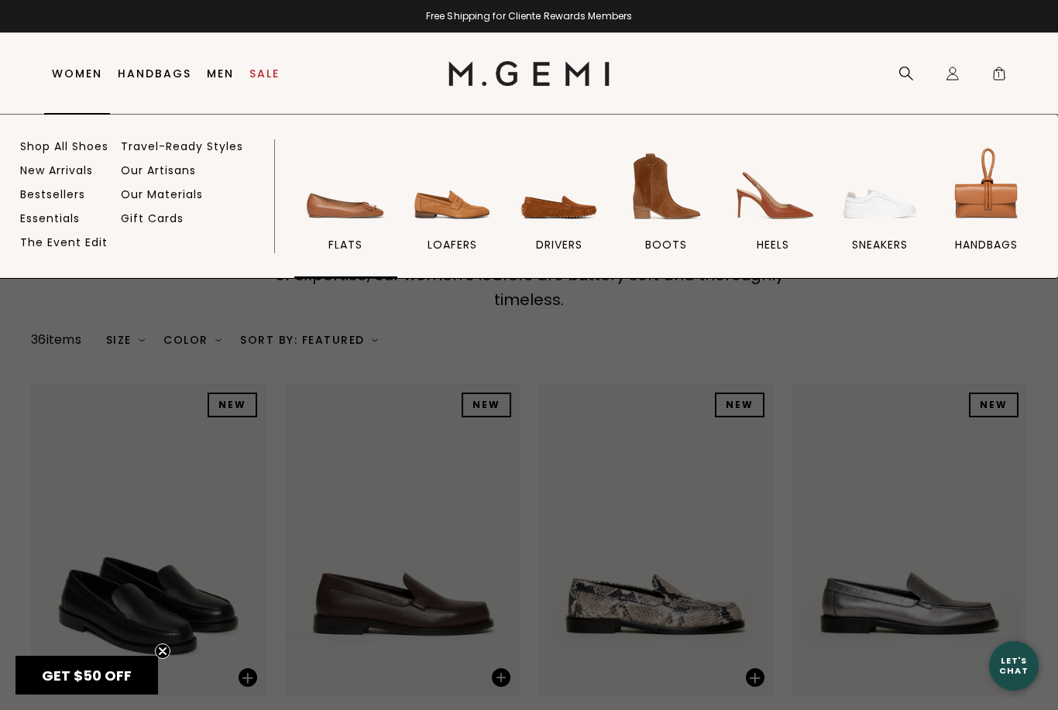
click at [354, 216] on img at bounding box center [345, 186] width 87 height 87
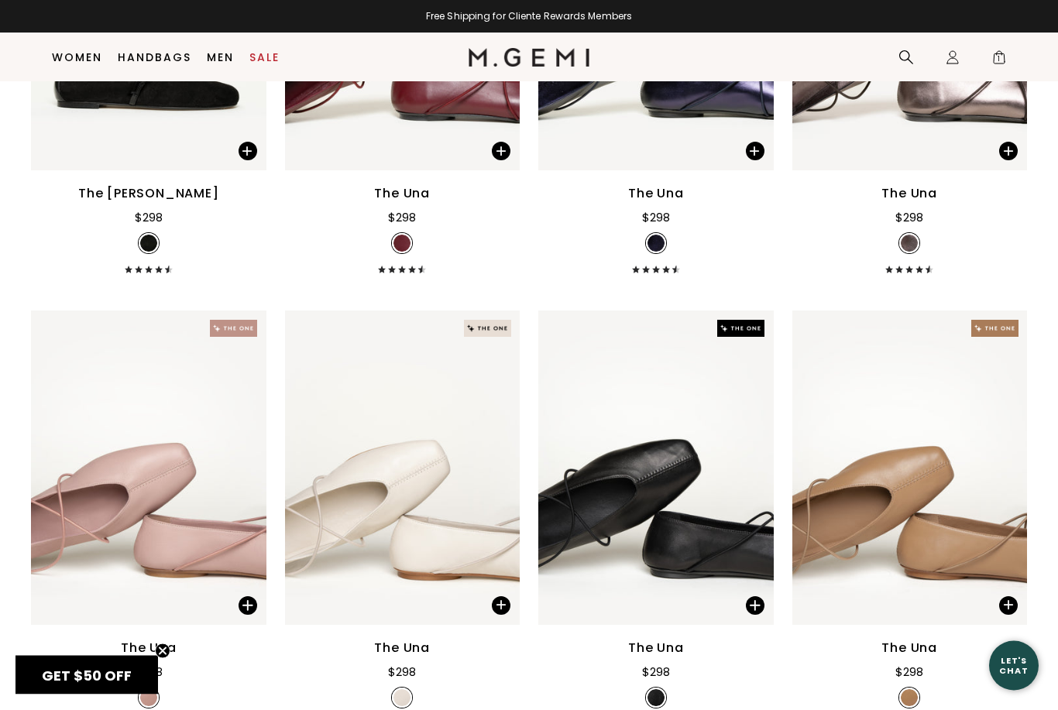
scroll to position [3176, 0]
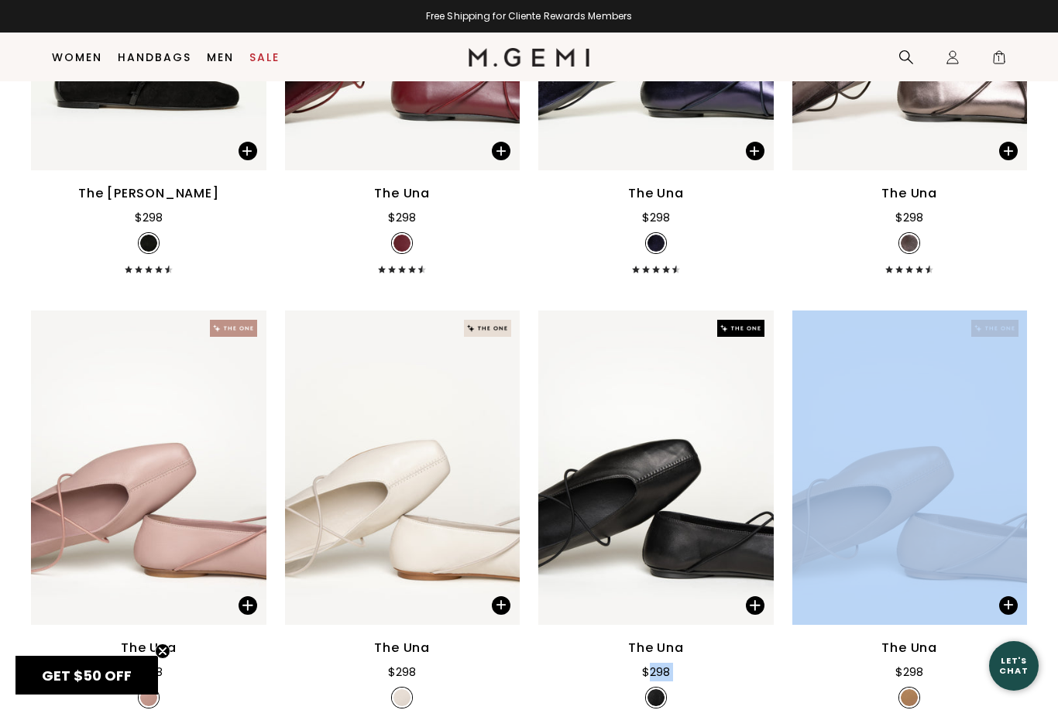
click at [967, 682] on div "The Una $298 + 11" at bounding box center [911, 683] width 236 height 89
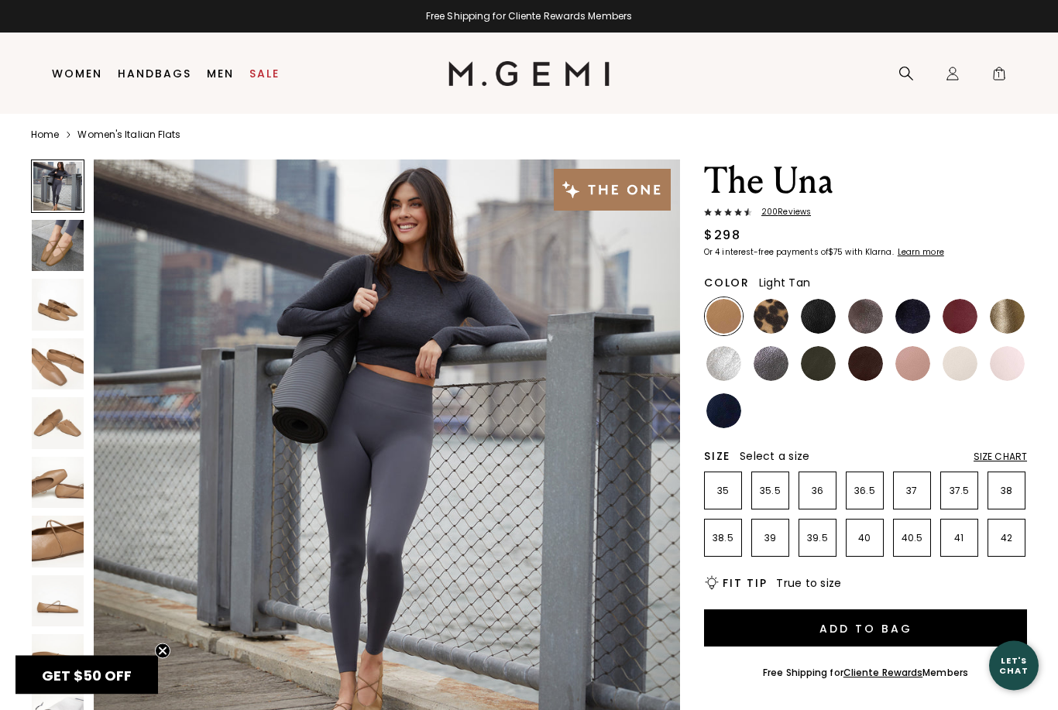
scroll to position [10, 0]
click at [769, 313] on img at bounding box center [771, 316] width 35 height 35
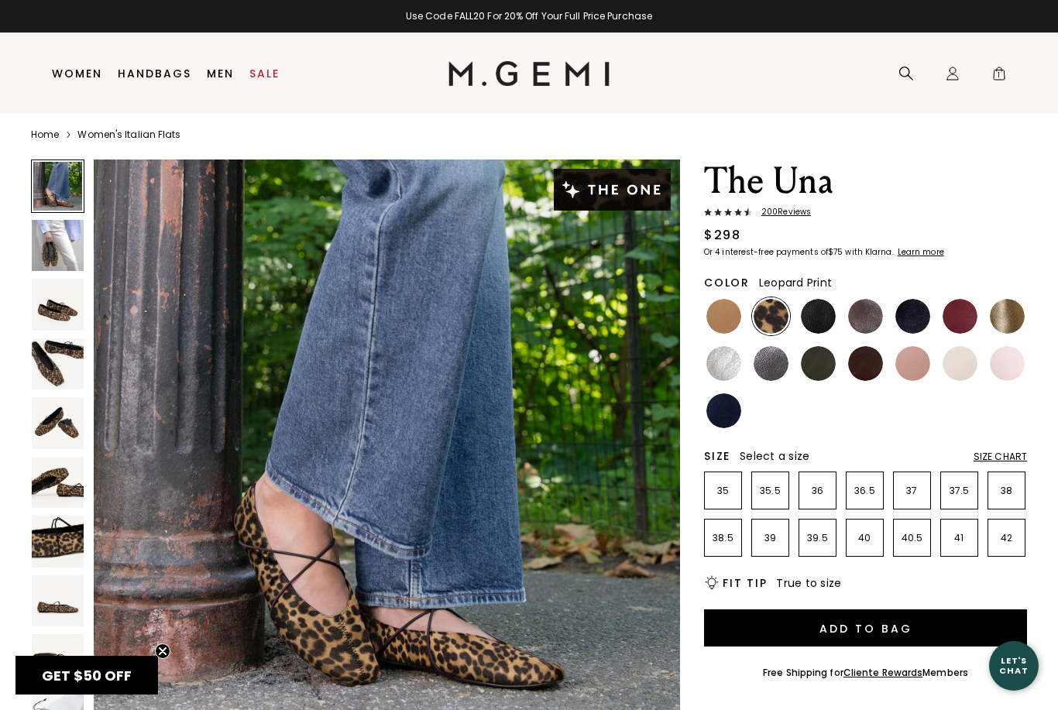
click at [796, 212] on span "200 Review s" at bounding box center [781, 212] width 59 height 9
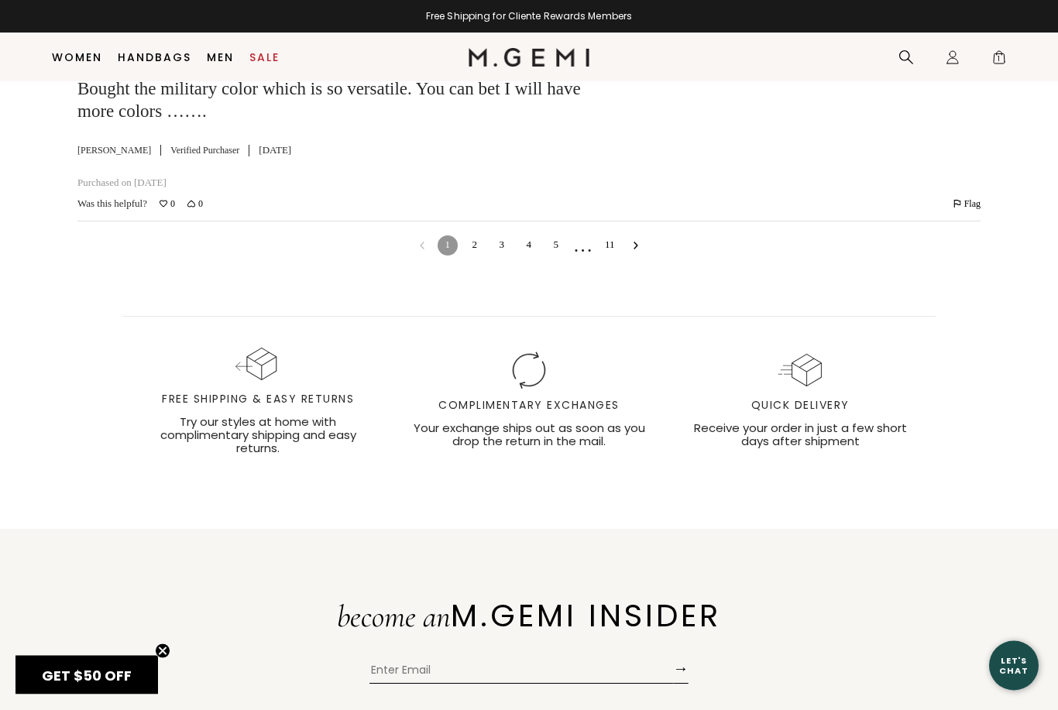
scroll to position [6319, 0]
click at [1000, 60] on span "1" at bounding box center [999, 60] width 15 height 15
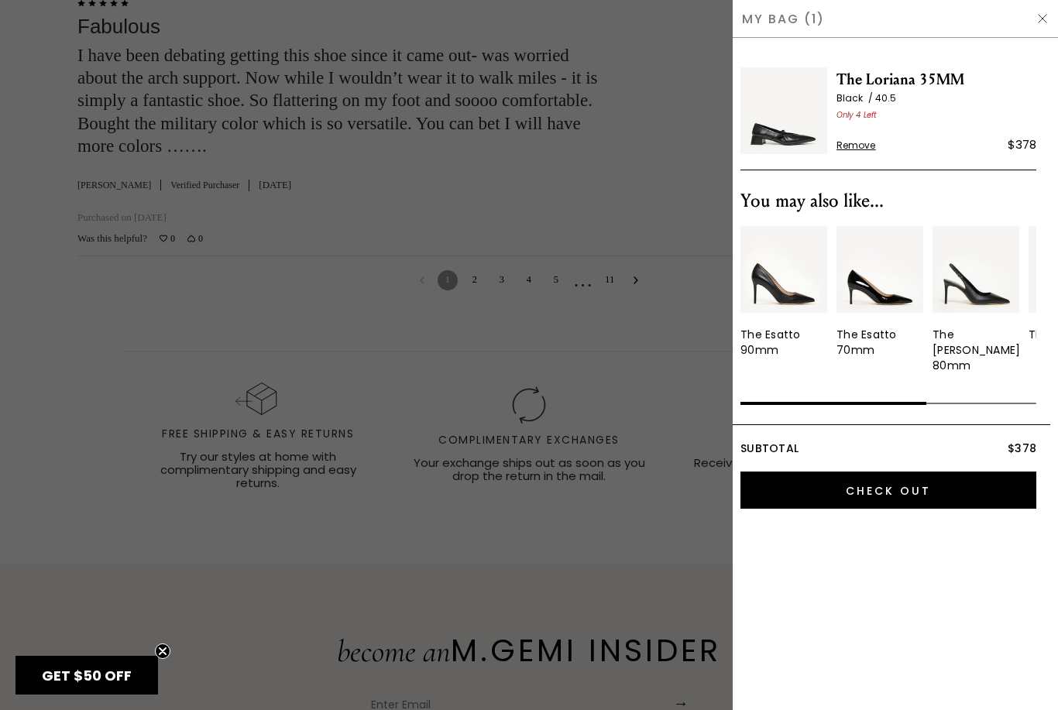
click at [825, 129] on img at bounding box center [784, 110] width 87 height 87
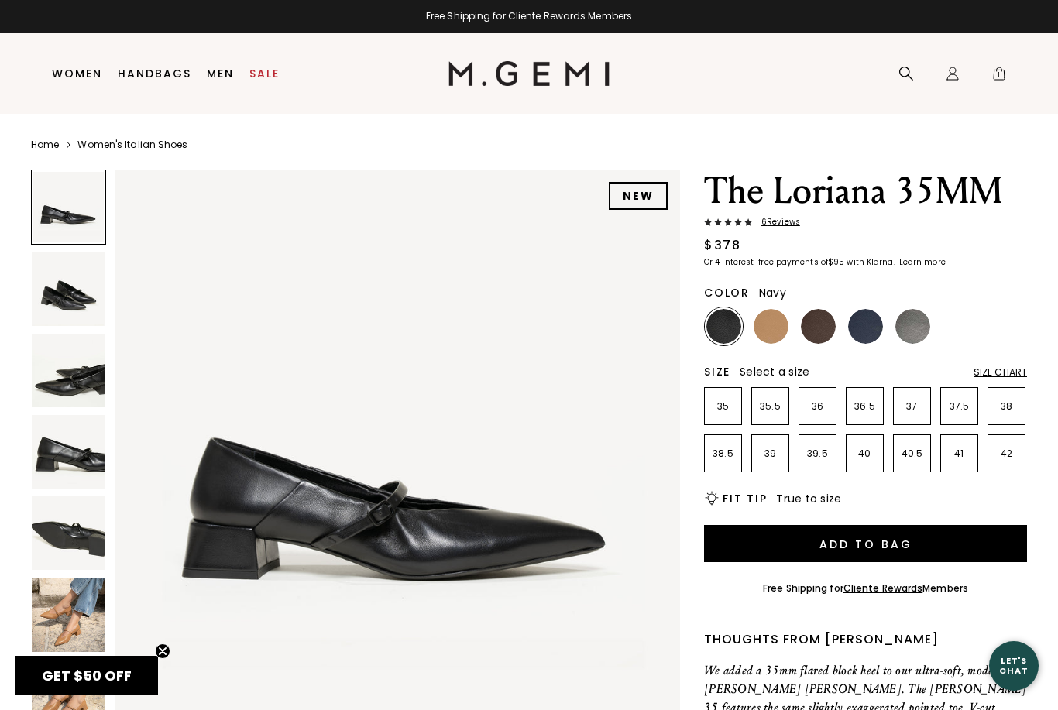
click at [856, 325] on img at bounding box center [865, 326] width 35 height 35
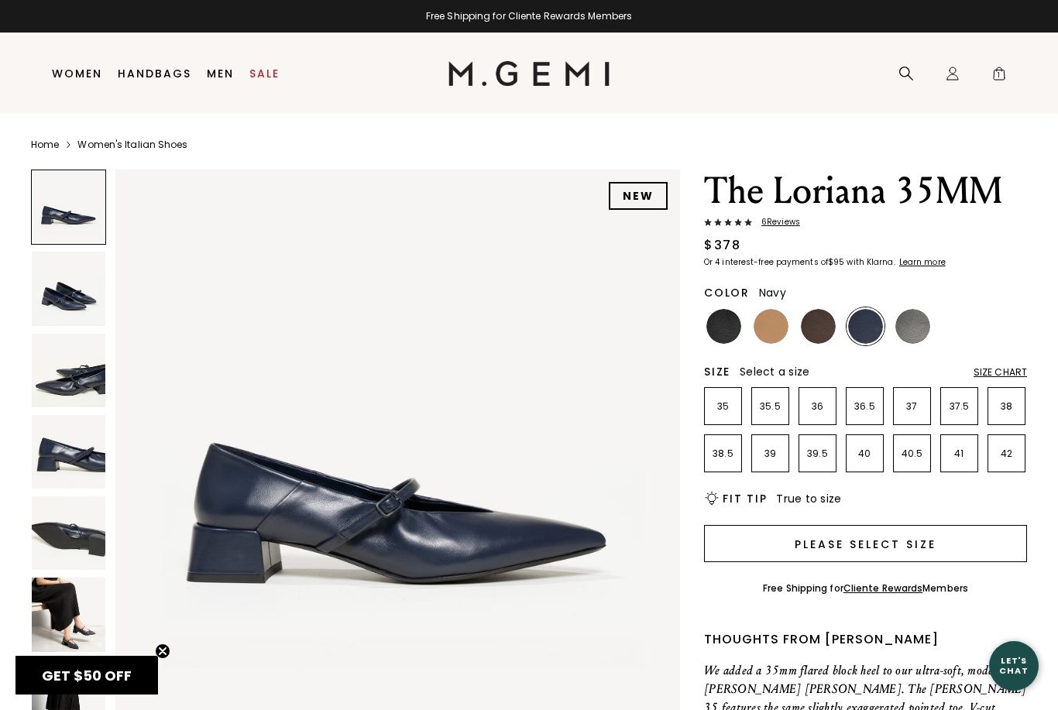
click at [1006, 532] on button "Please select size" at bounding box center [865, 543] width 323 height 37
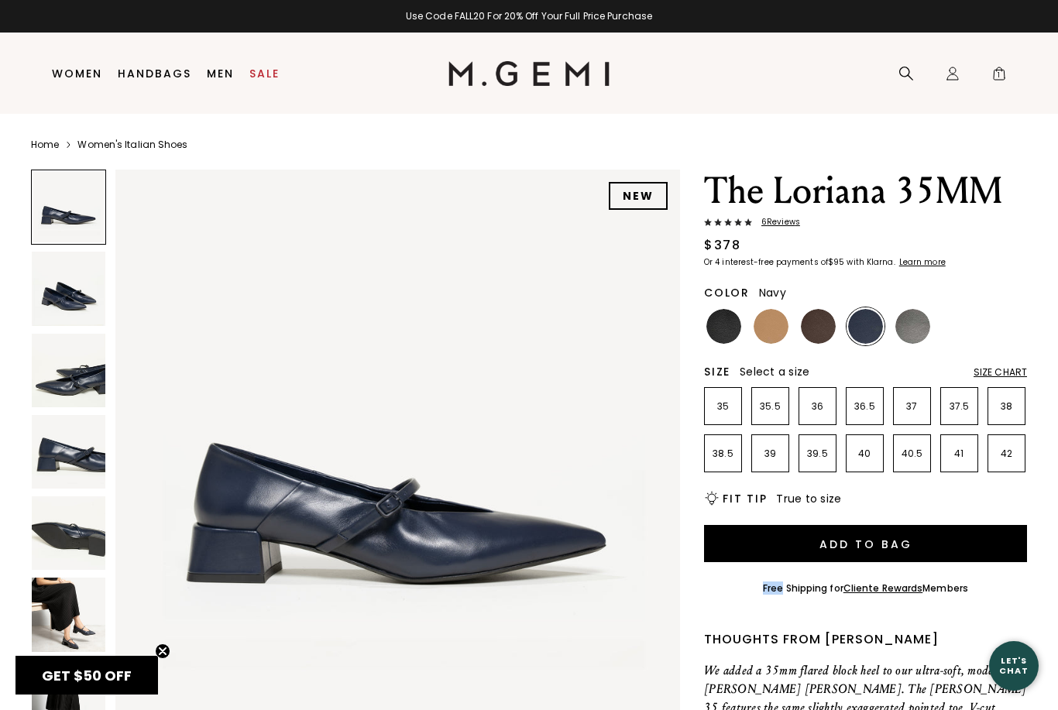
click at [1039, 497] on section "Home Women's Italian Shoes NEW The Loriana 35MM 6 Review s $378 Or 4 interest-f…" at bounding box center [529, 613] width 1058 height 999
click at [1040, 487] on section "Home Women's Italian Shoes NEW The Loriana 35MM 6 Review s $378 Or 4 interest-f…" at bounding box center [529, 613] width 1058 height 999
click at [996, 80] on span "1" at bounding box center [999, 76] width 15 height 15
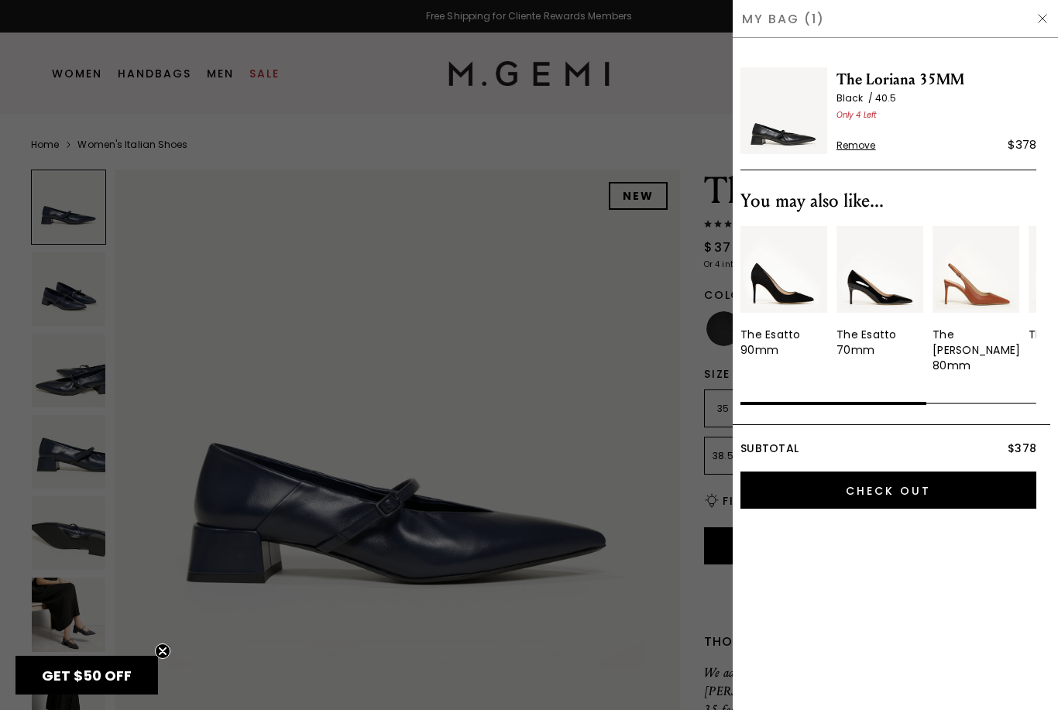
click at [600, 370] on div at bounding box center [529, 355] width 1058 height 710
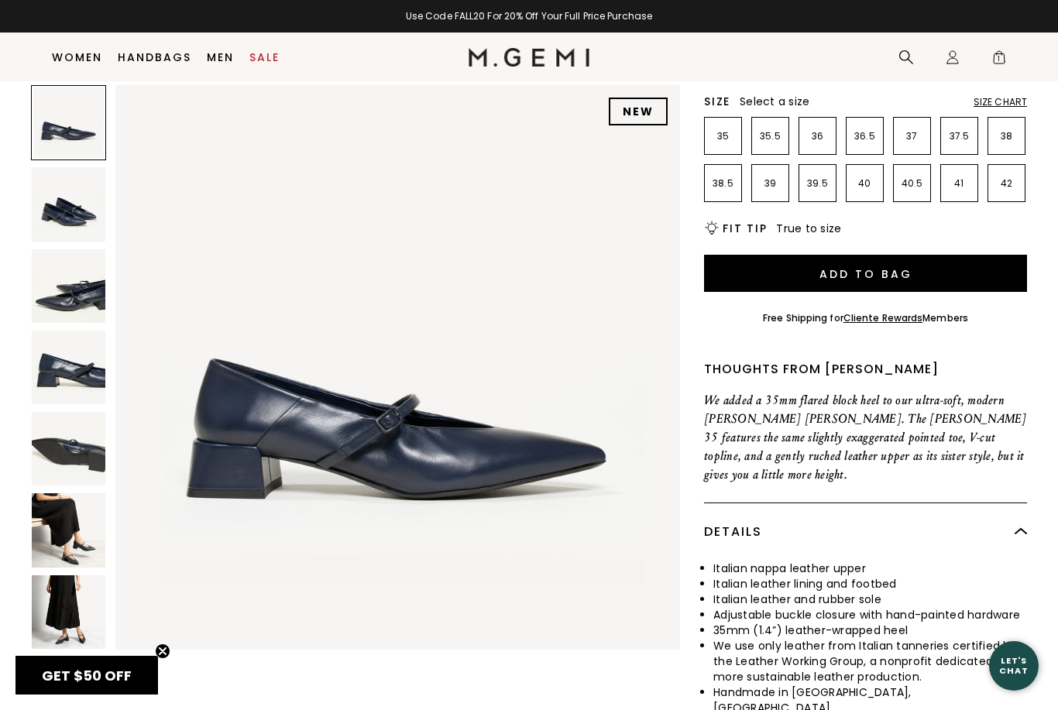
scroll to position [276, 0]
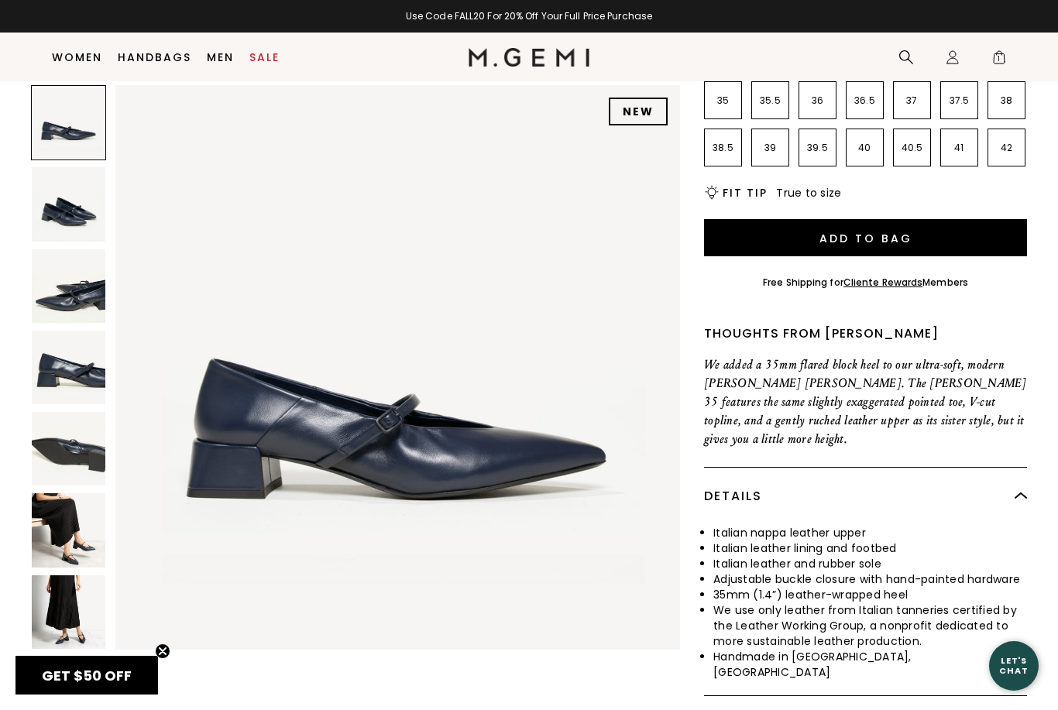
click at [75, 529] on img at bounding box center [69, 531] width 74 height 74
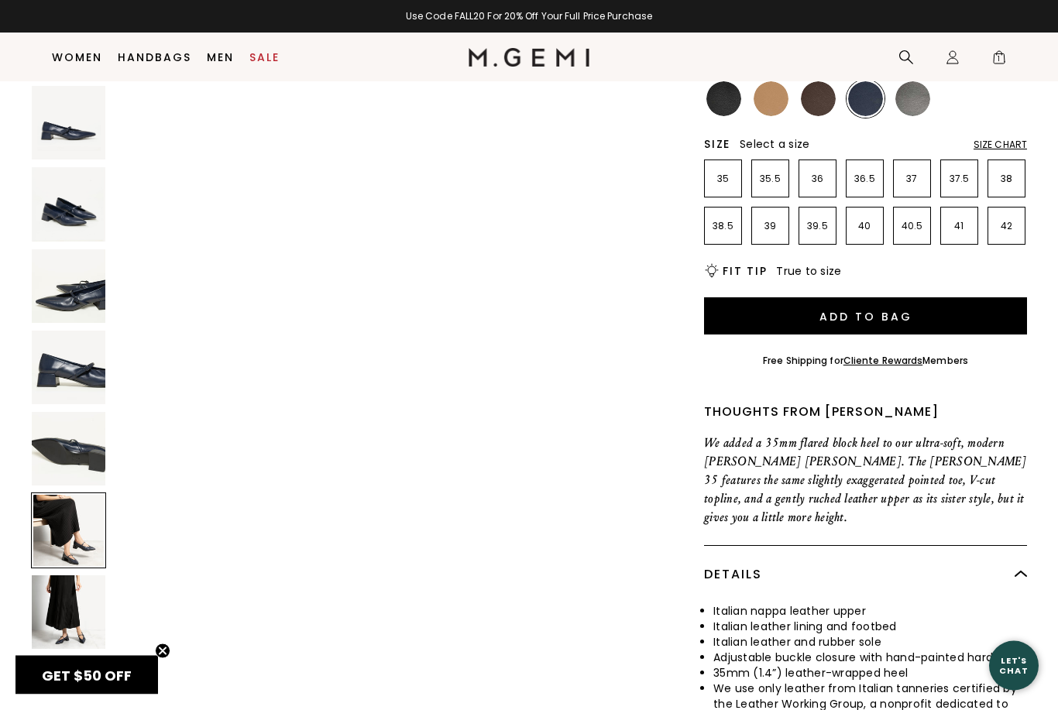
scroll to position [0, 0]
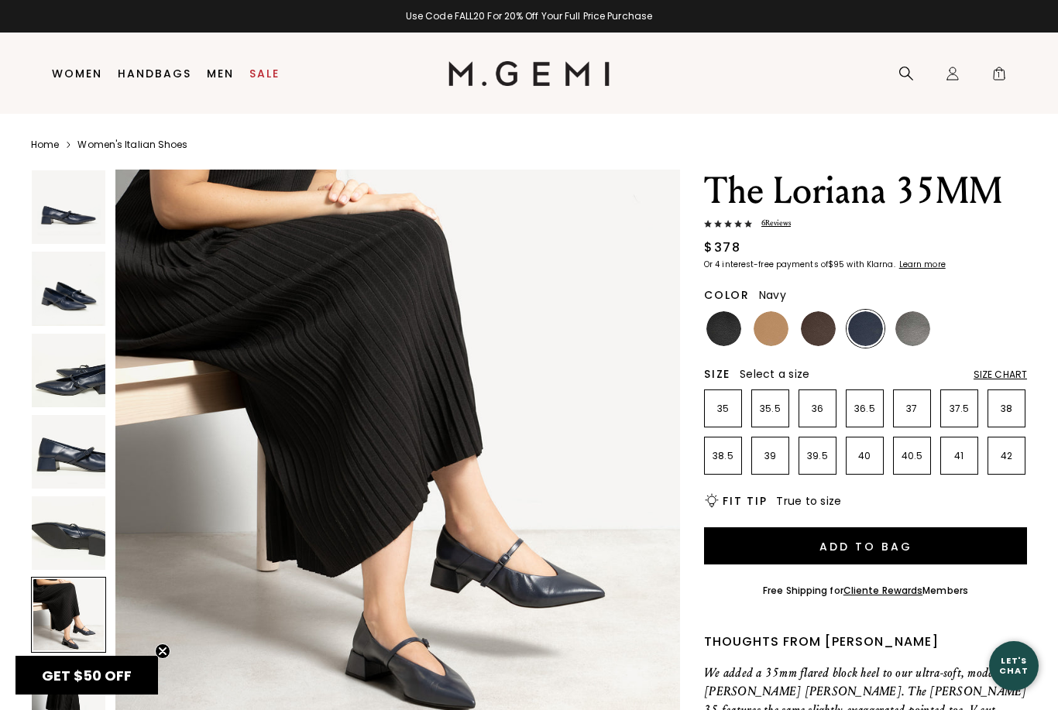
click at [788, 227] on span "6 Review s" at bounding box center [771, 224] width 39 height 12
click at [65, 525] on img at bounding box center [69, 534] width 74 height 74
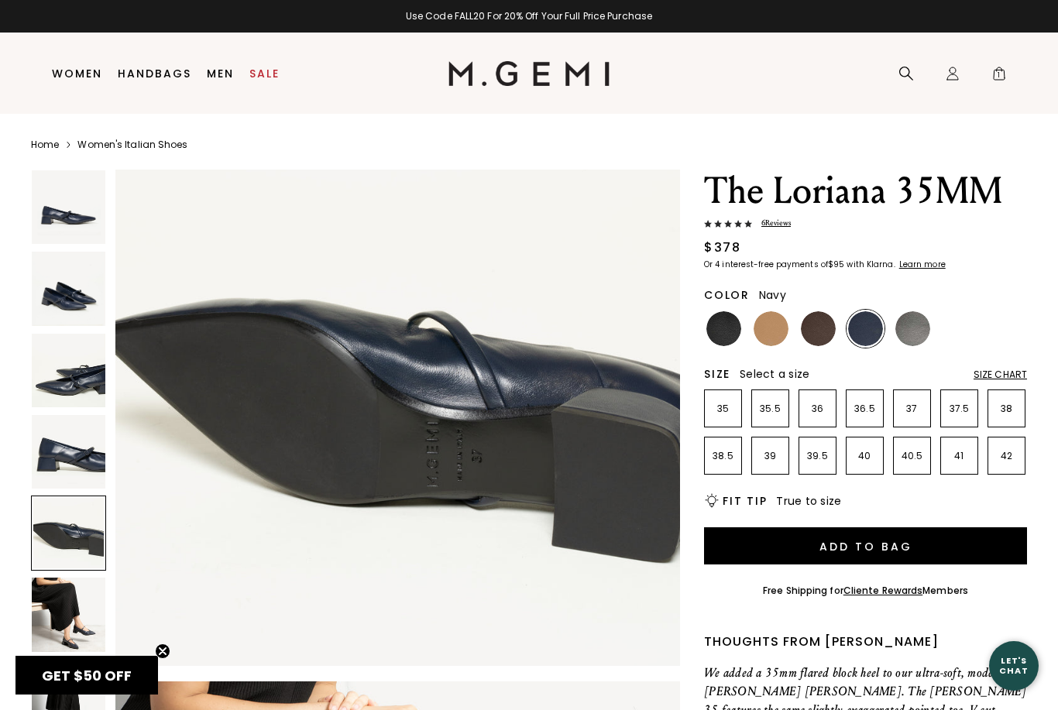
scroll to position [2320, 0]
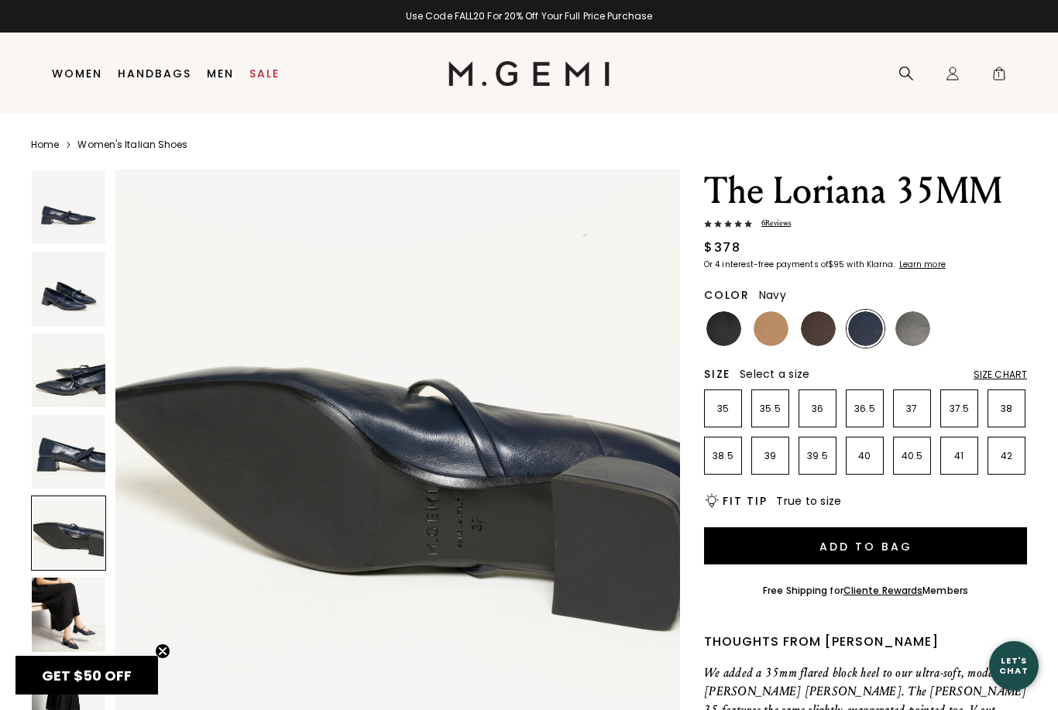
click at [67, 390] on img at bounding box center [69, 371] width 74 height 74
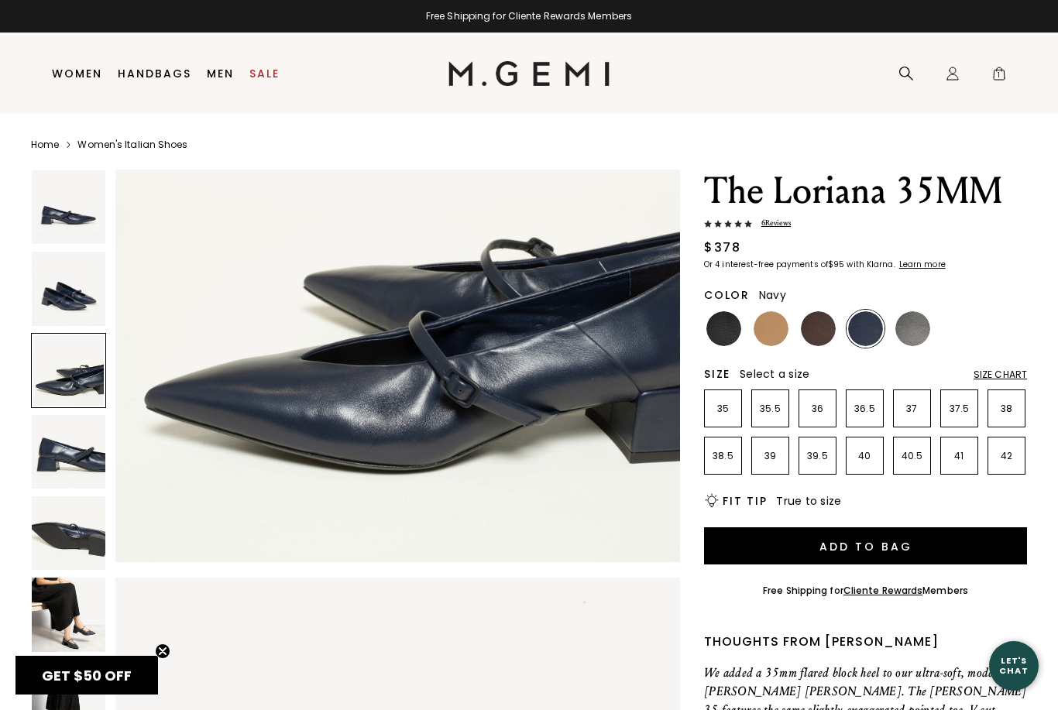
scroll to position [1161, 0]
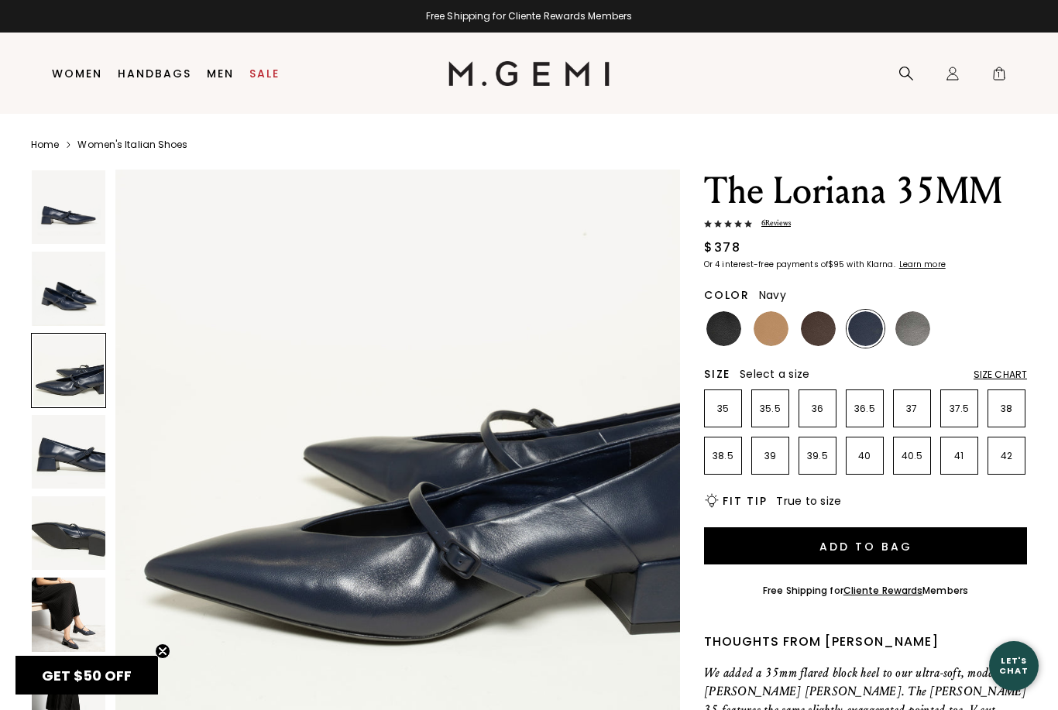
click at [70, 301] on img at bounding box center [69, 289] width 74 height 74
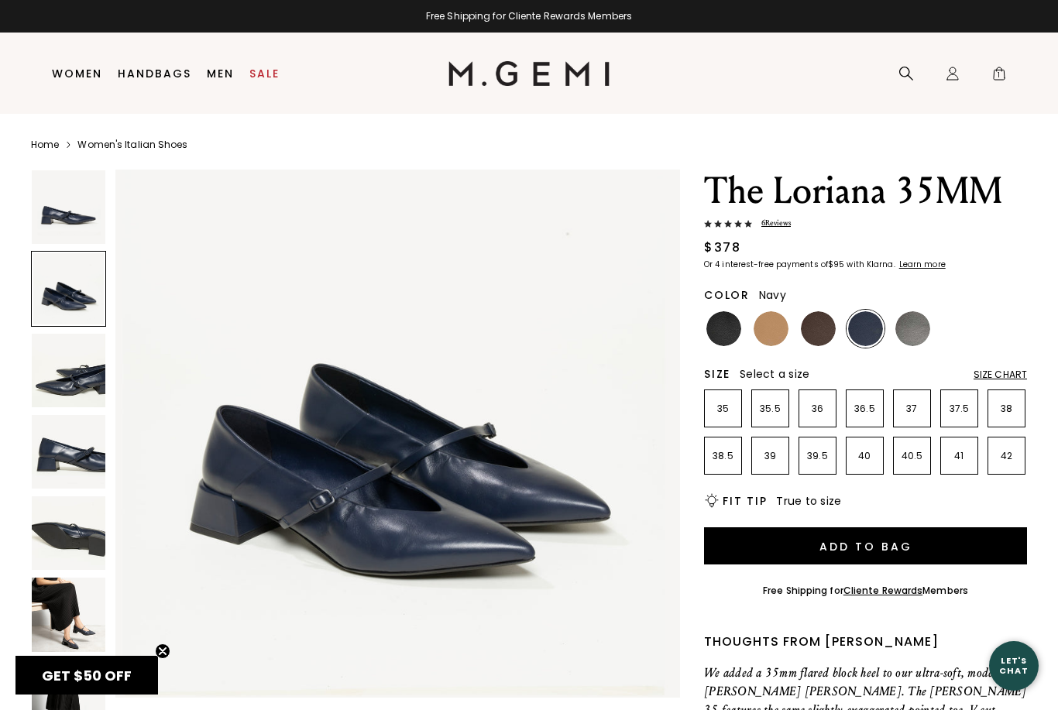
scroll to position [580, 0]
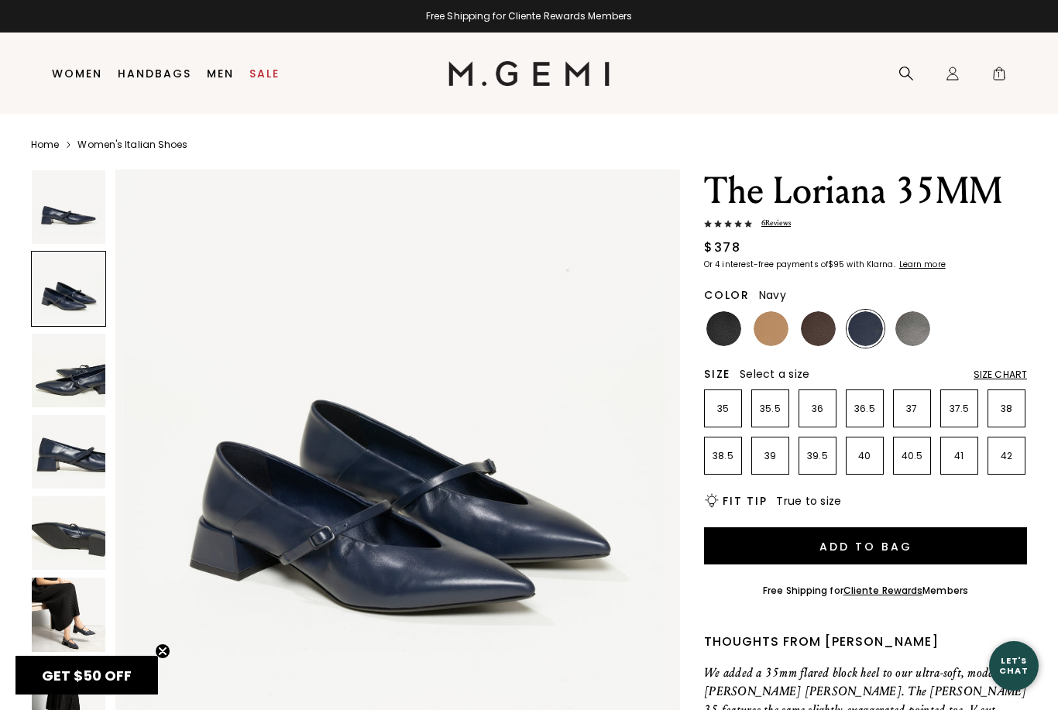
click at [60, 231] on img at bounding box center [69, 207] width 74 height 74
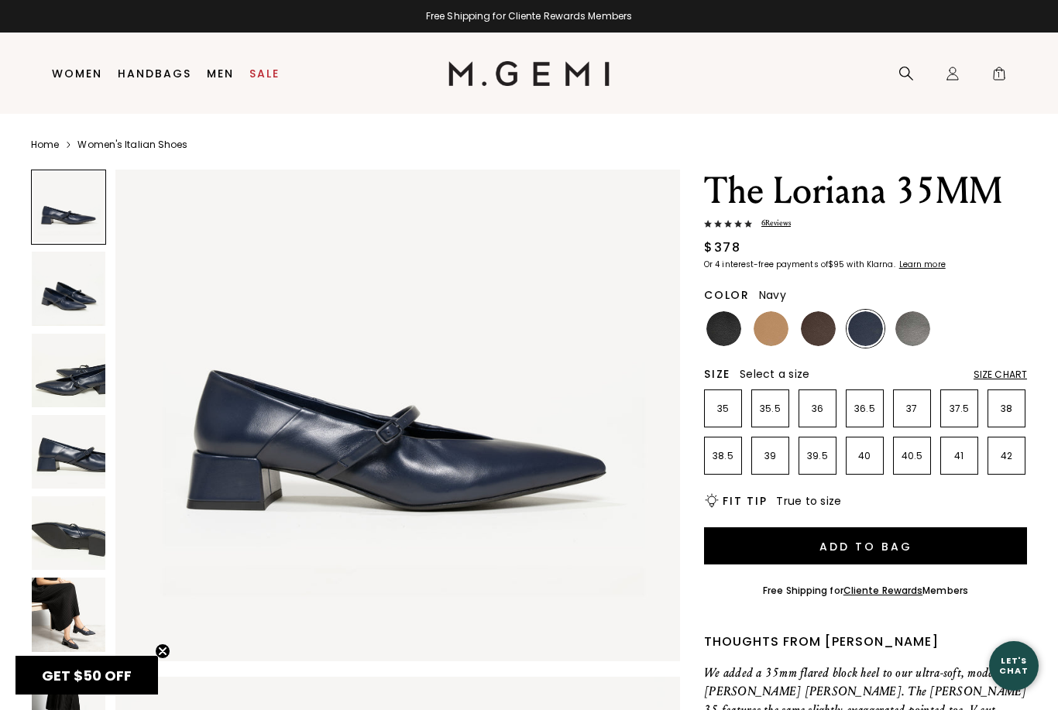
scroll to position [0, 0]
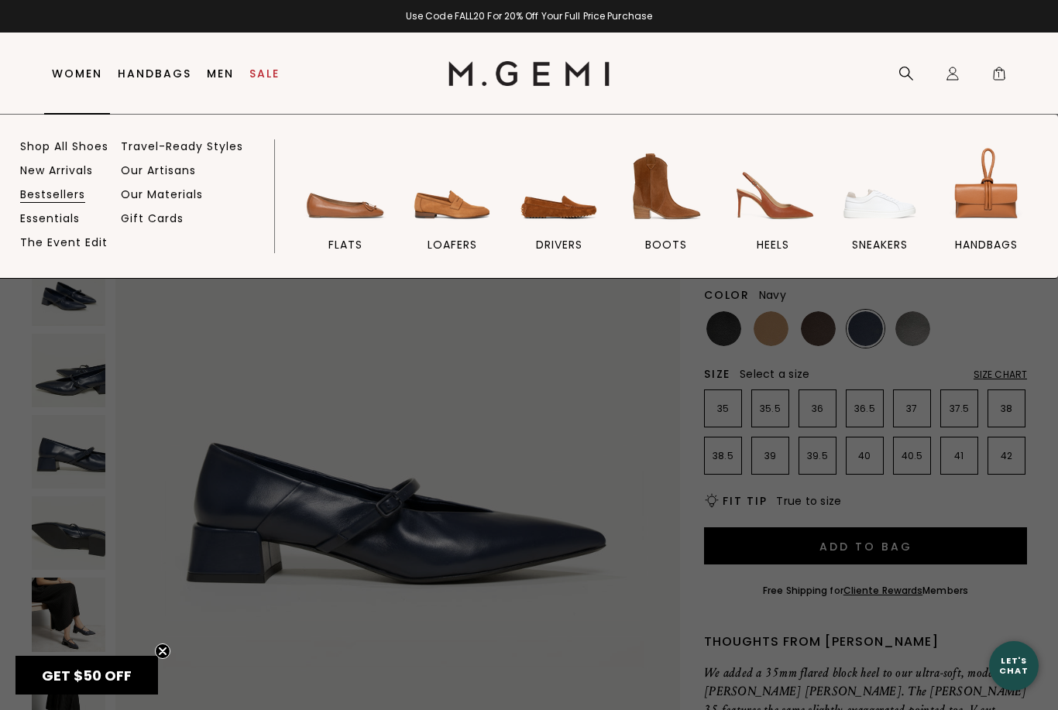
click at [56, 187] on link "Bestsellers" at bounding box center [52, 194] width 65 height 14
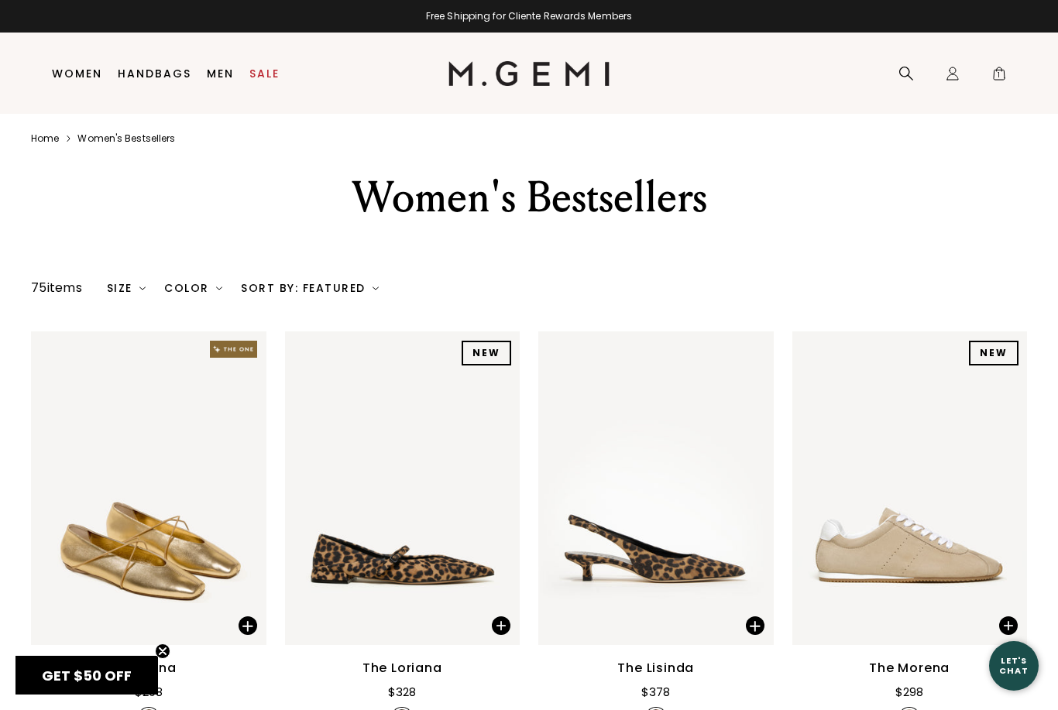
click at [268, 80] on link "Sale" at bounding box center [264, 73] width 30 height 12
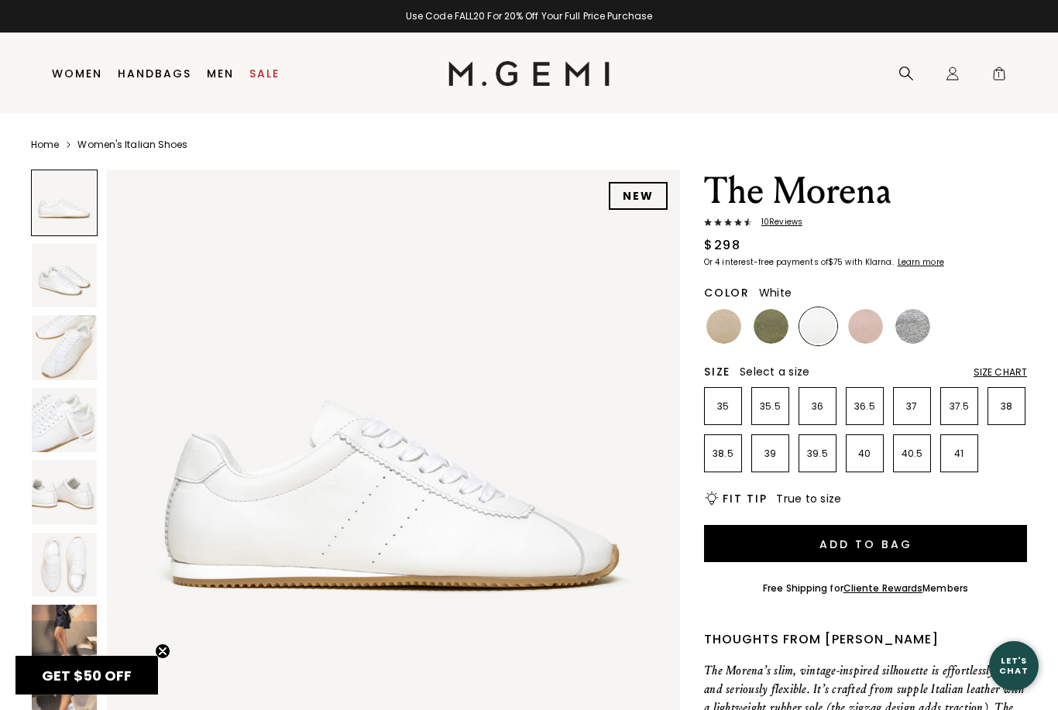
click at [71, 637] on img at bounding box center [64, 637] width 65 height 65
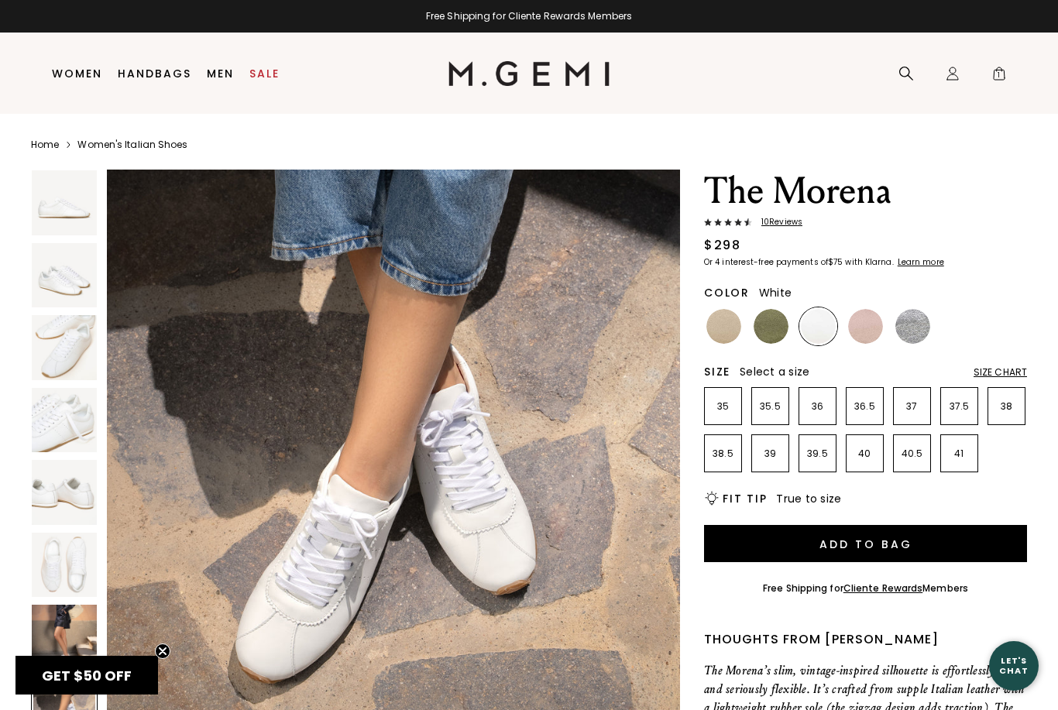
scroll to position [4140, 0]
click at [788, 222] on span "10 Review s" at bounding box center [777, 222] width 50 height 9
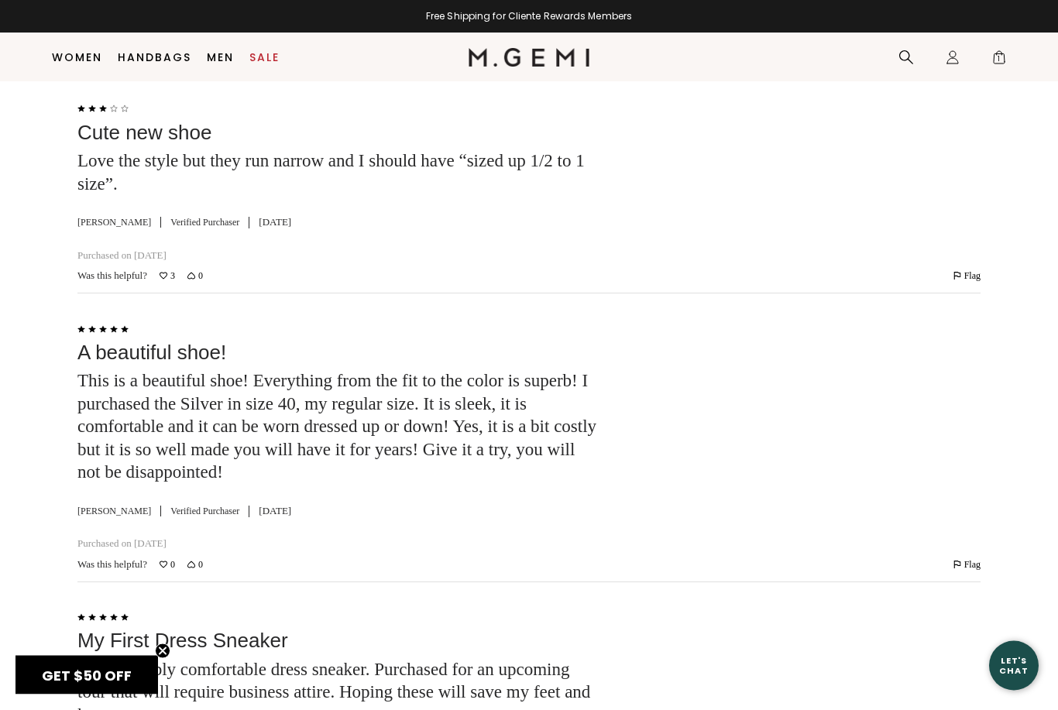
scroll to position [3796, 0]
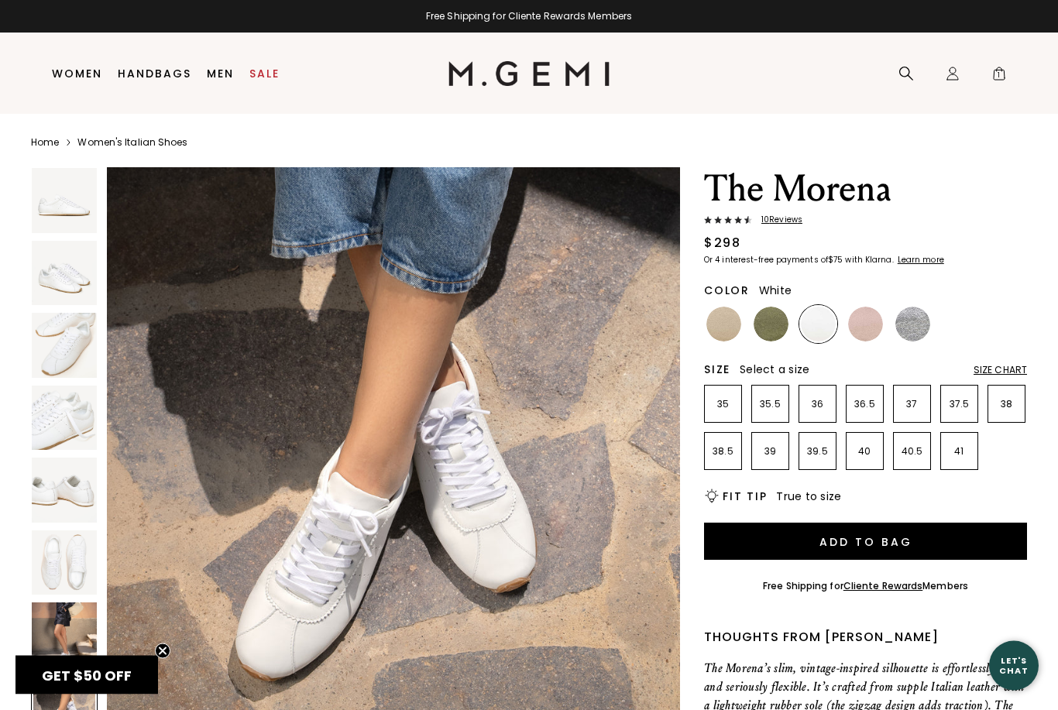
scroll to position [2, 0]
click at [873, 328] on img at bounding box center [865, 324] width 35 height 35
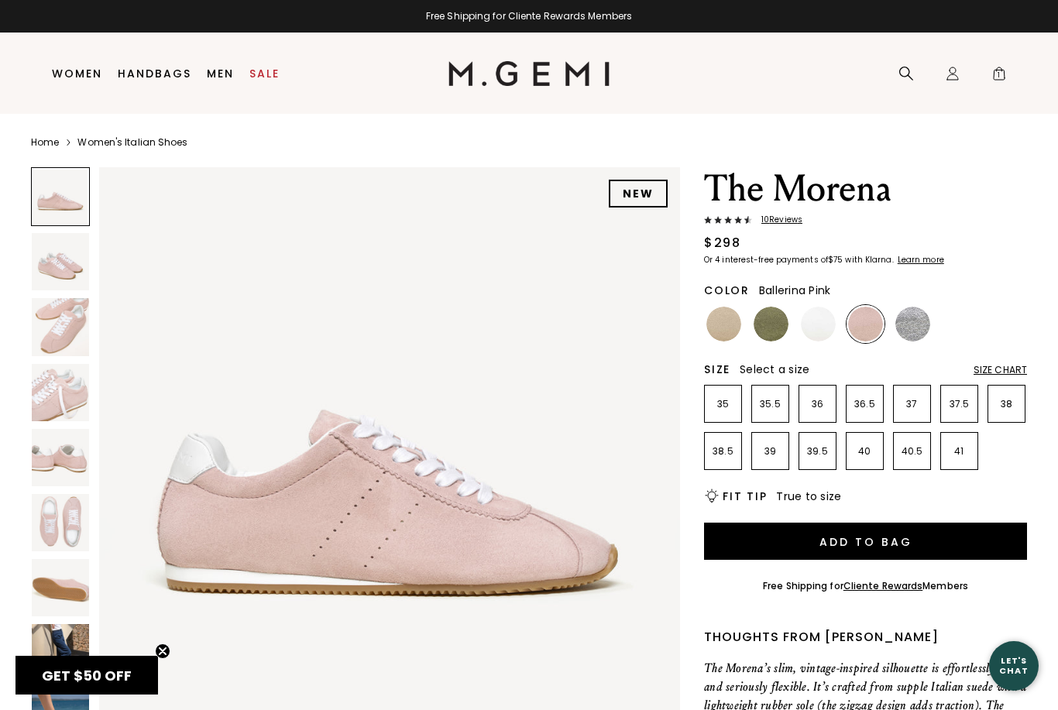
click at [725, 326] on img at bounding box center [724, 324] width 35 height 35
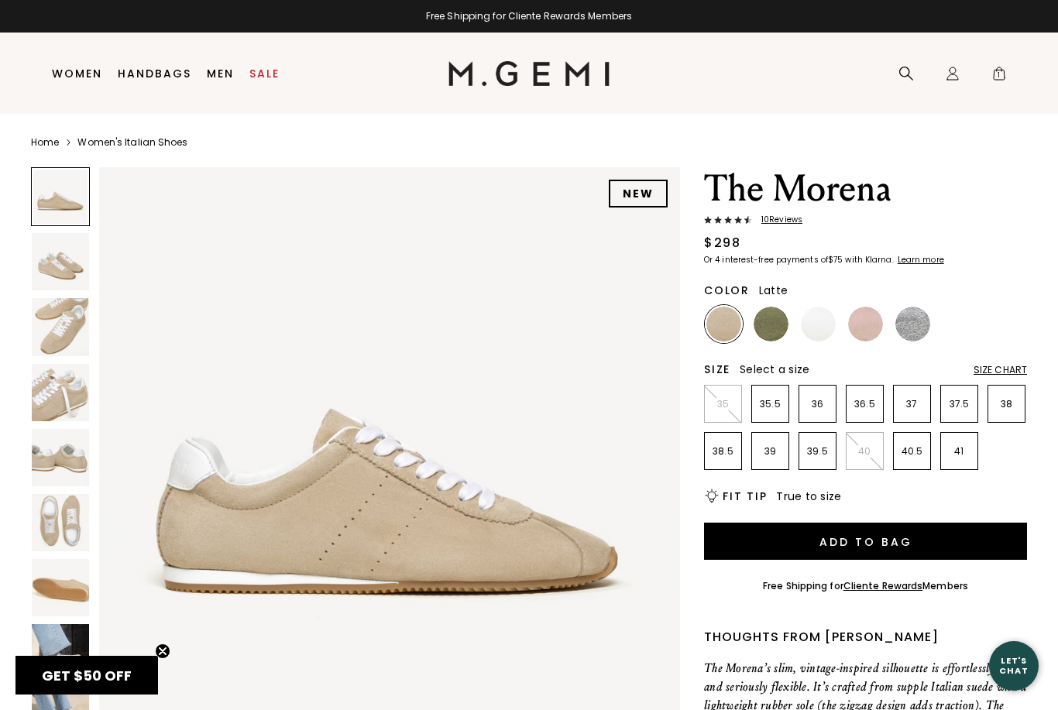
click at [64, 513] on img at bounding box center [60, 522] width 57 height 57
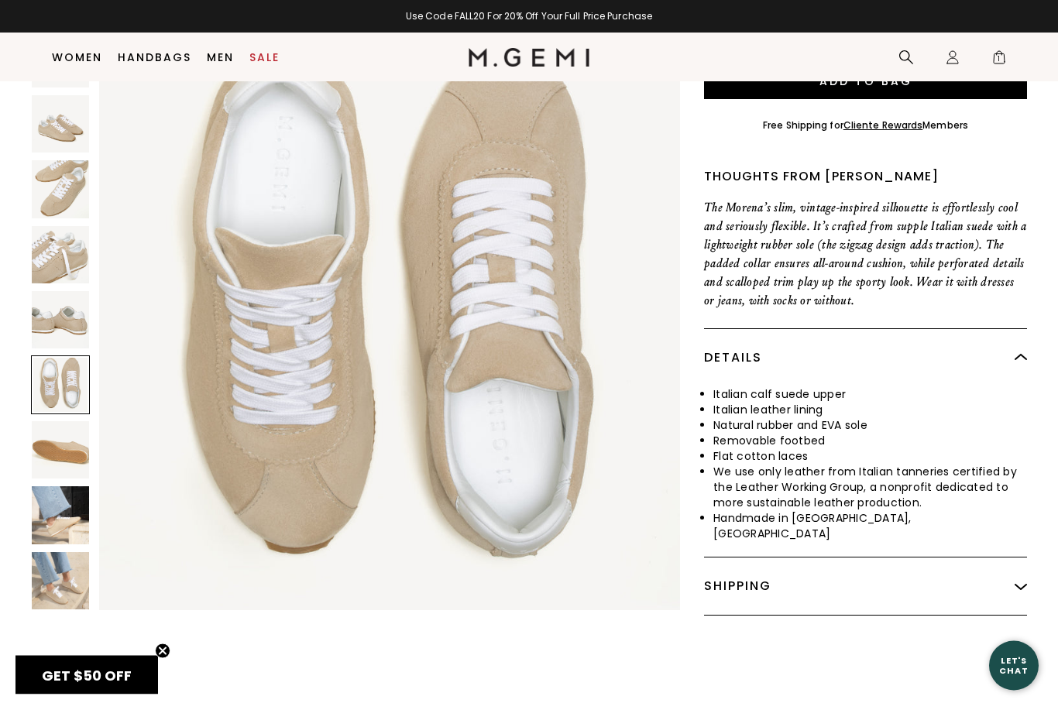
scroll to position [431, 0]
click at [55, 564] on img at bounding box center [60, 580] width 57 height 57
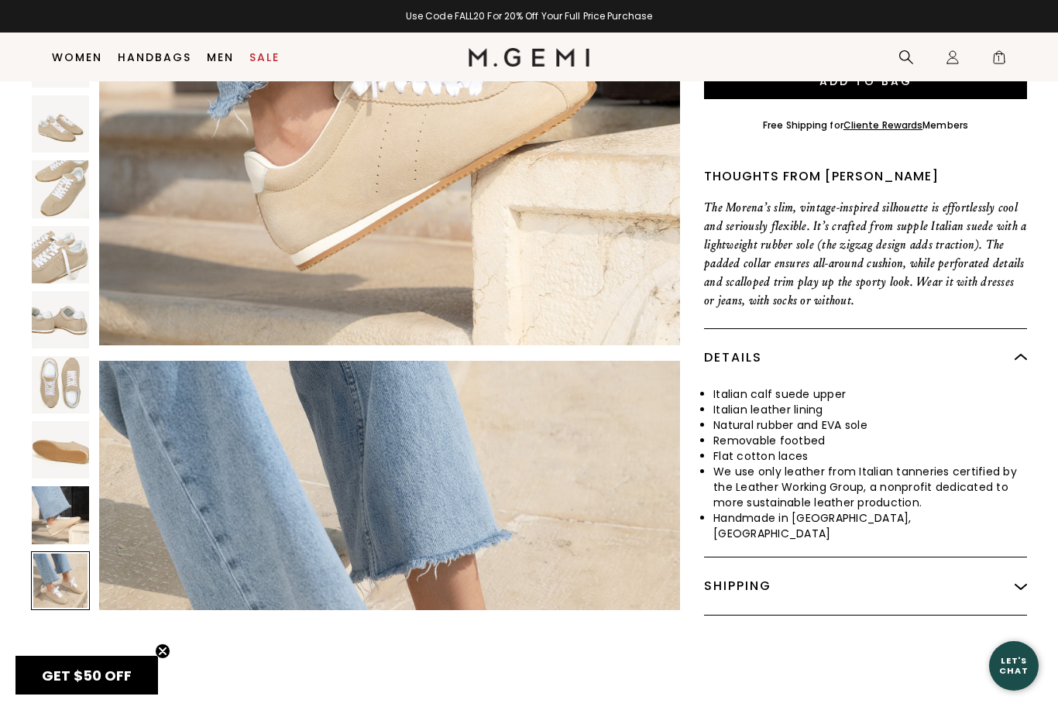
scroll to position [4772, 0]
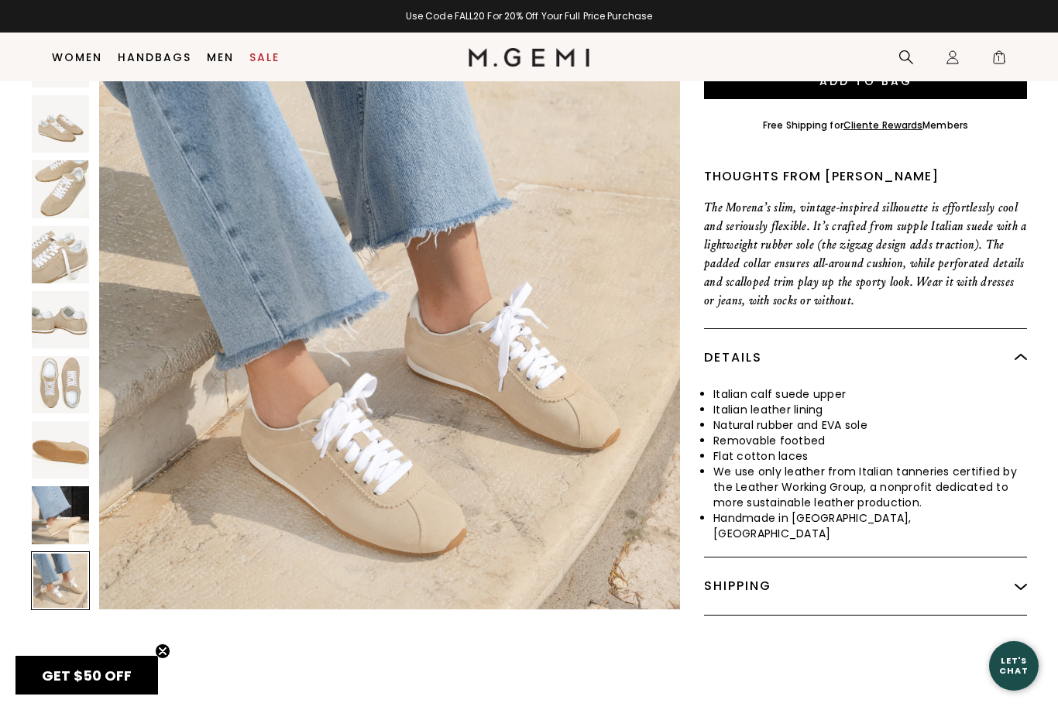
click at [64, 559] on div at bounding box center [60, 580] width 59 height 59
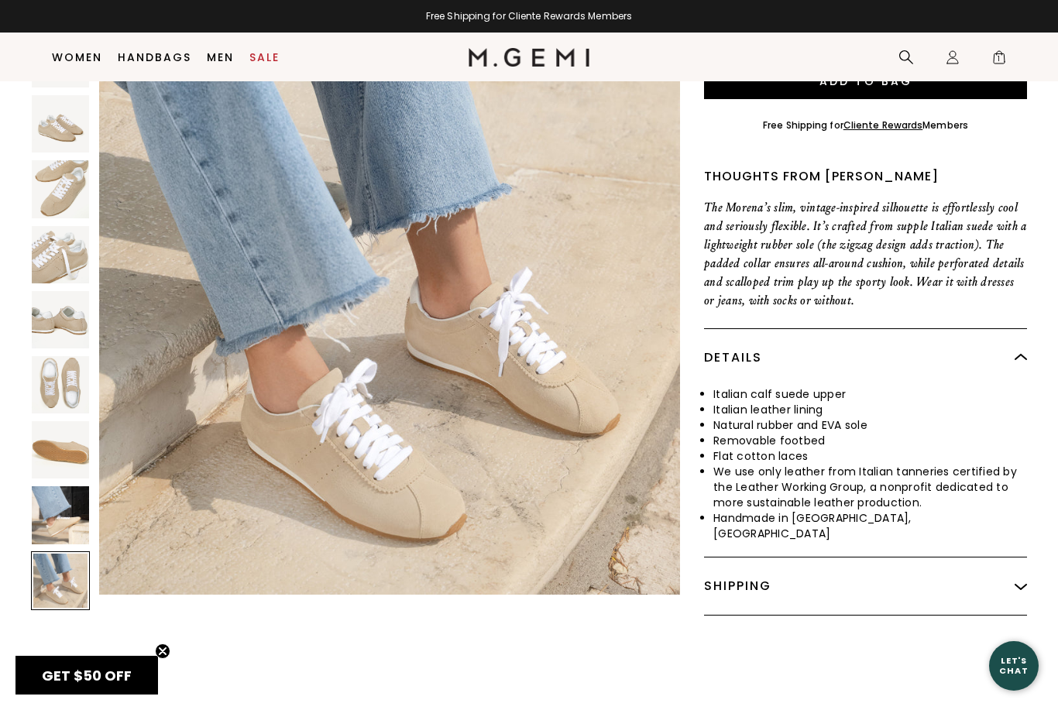
click at [60, 431] on img at bounding box center [60, 449] width 57 height 57
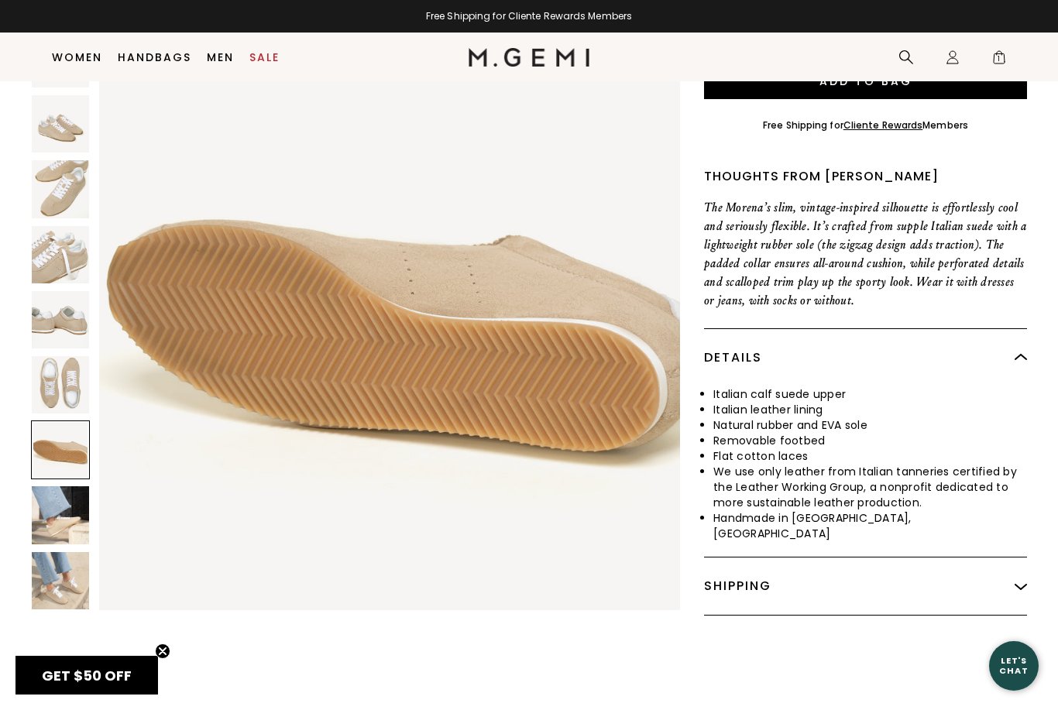
click at [56, 503] on img at bounding box center [60, 515] width 57 height 57
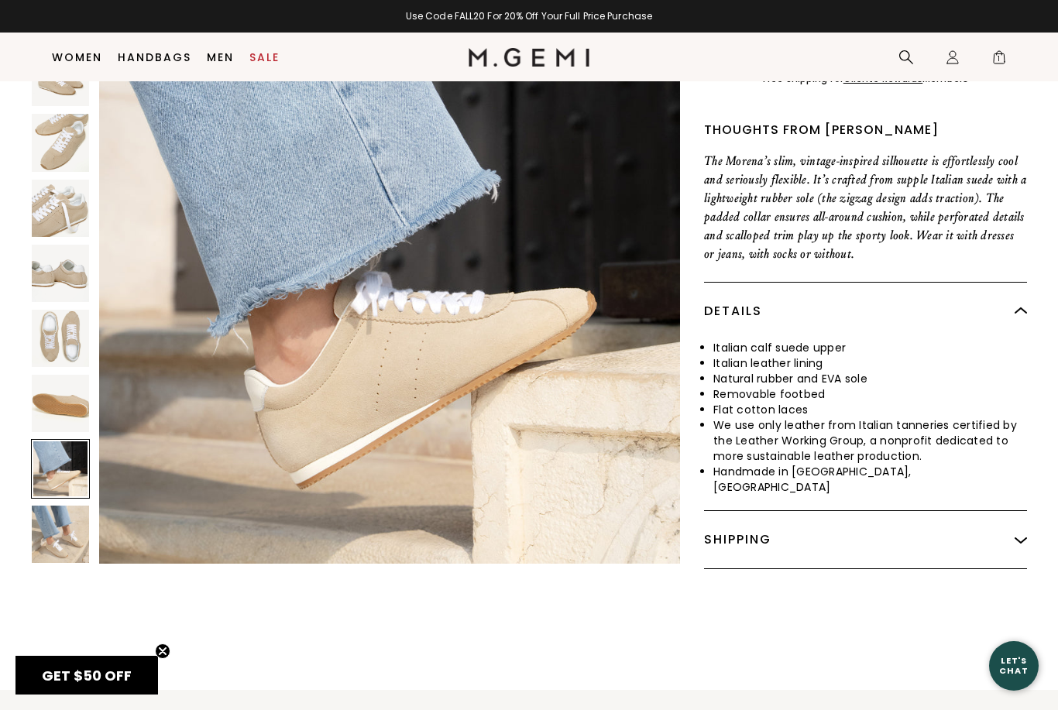
scroll to position [480, 0]
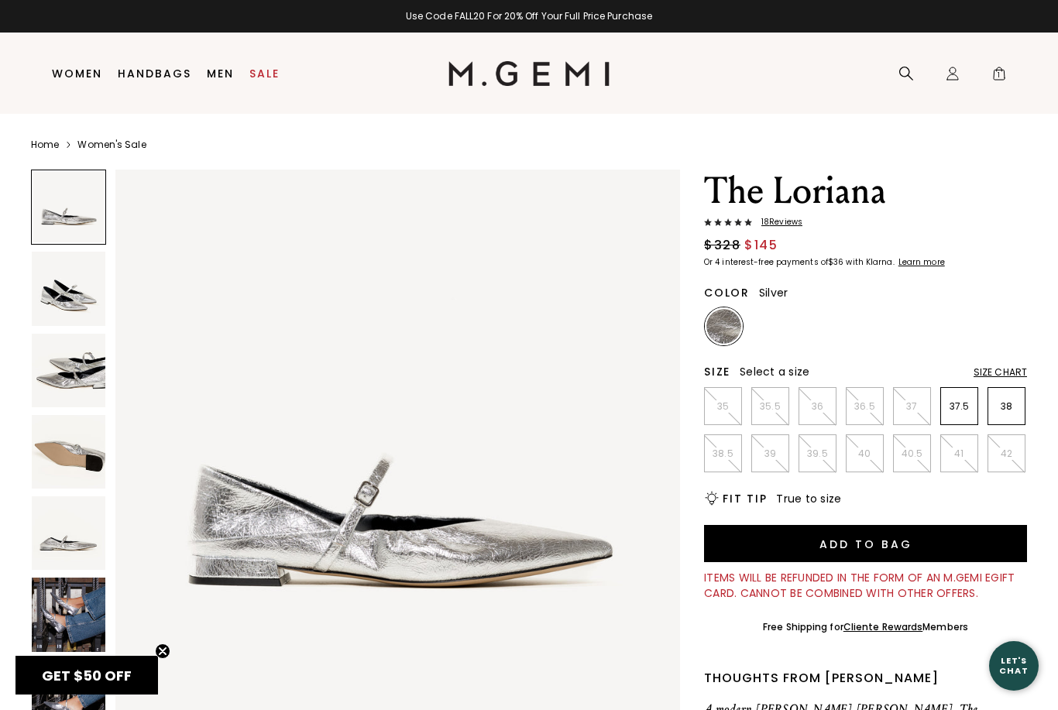
click at [825, 198] on h1 "The Loriana" at bounding box center [865, 191] width 323 height 43
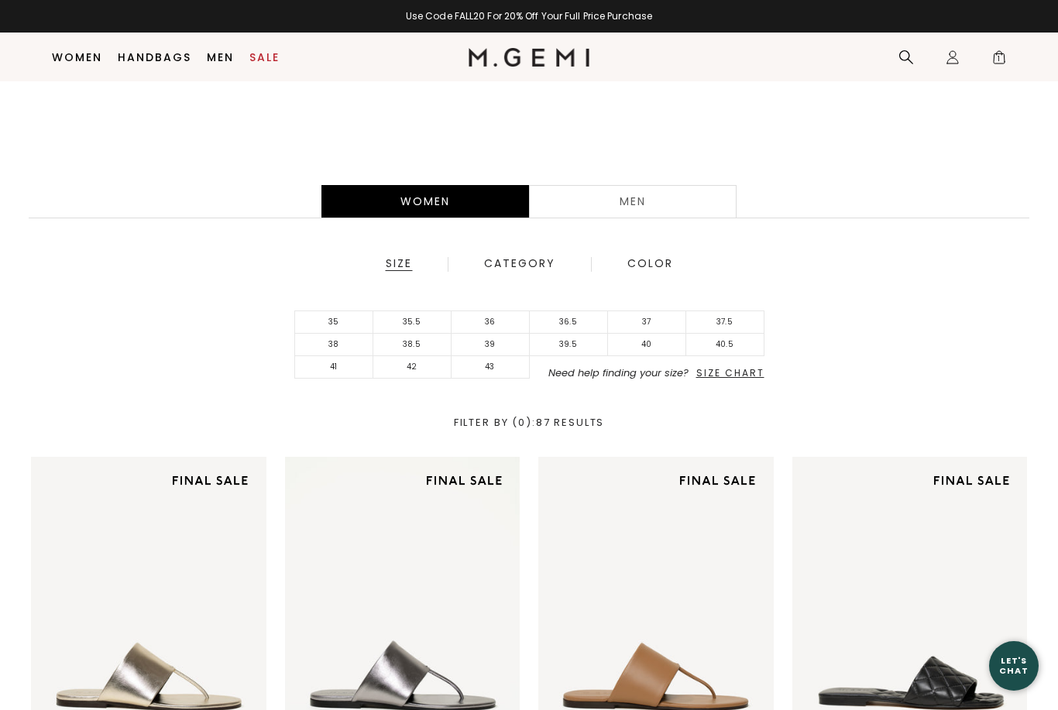
scroll to position [326, 0]
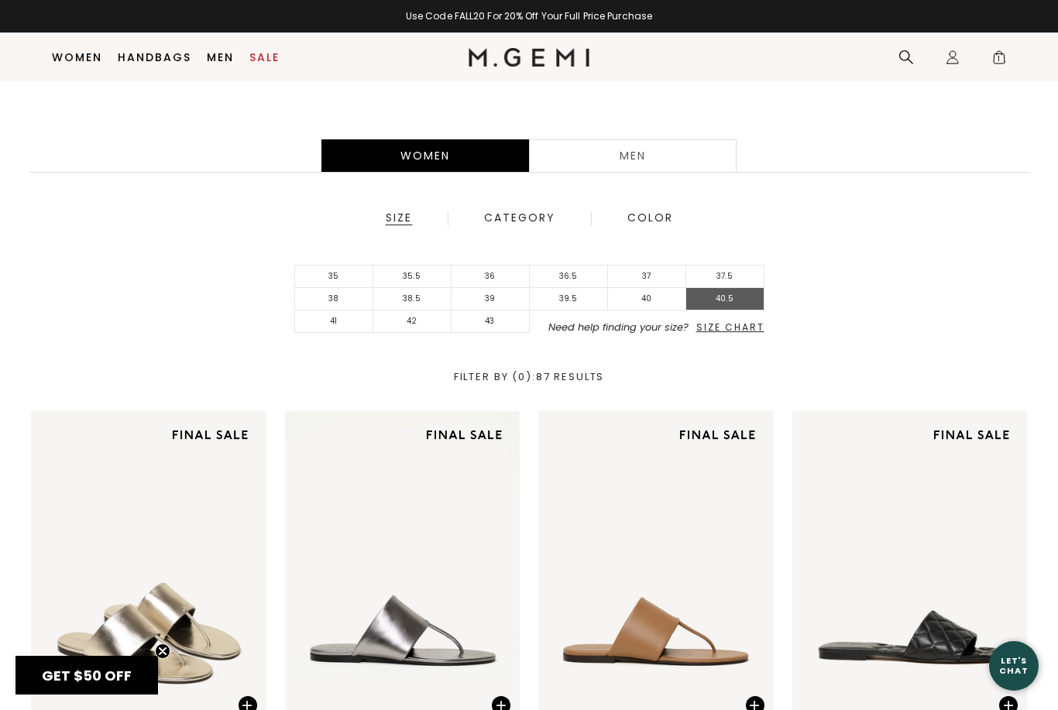
click at [727, 306] on li "40.5" at bounding box center [725, 299] width 78 height 22
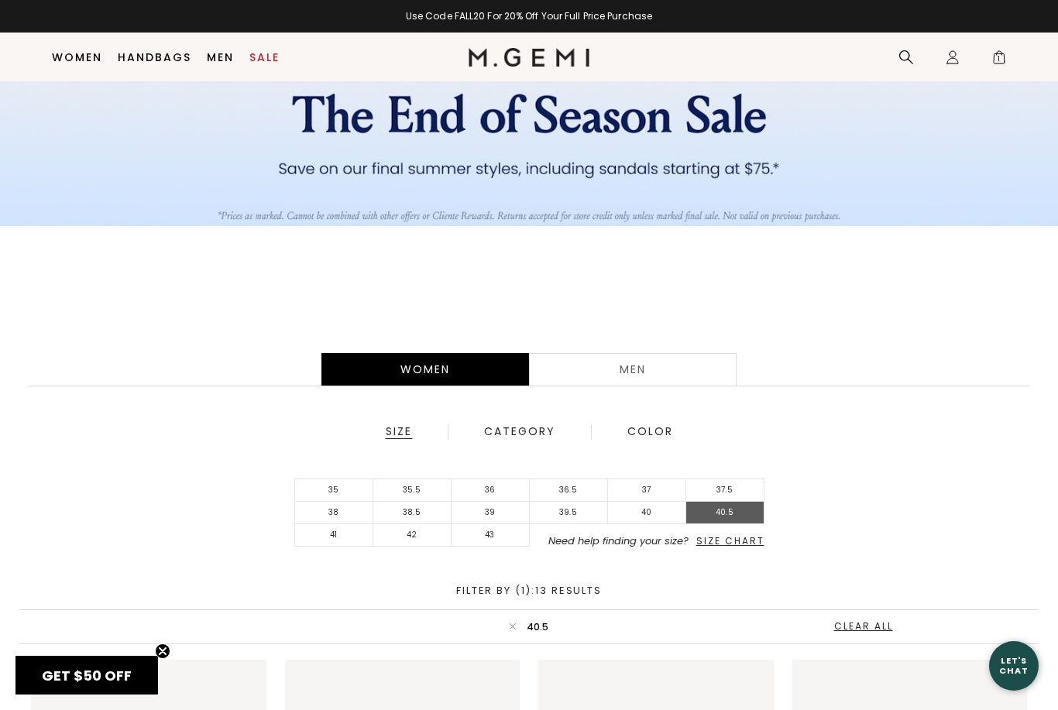
scroll to position [113, 0]
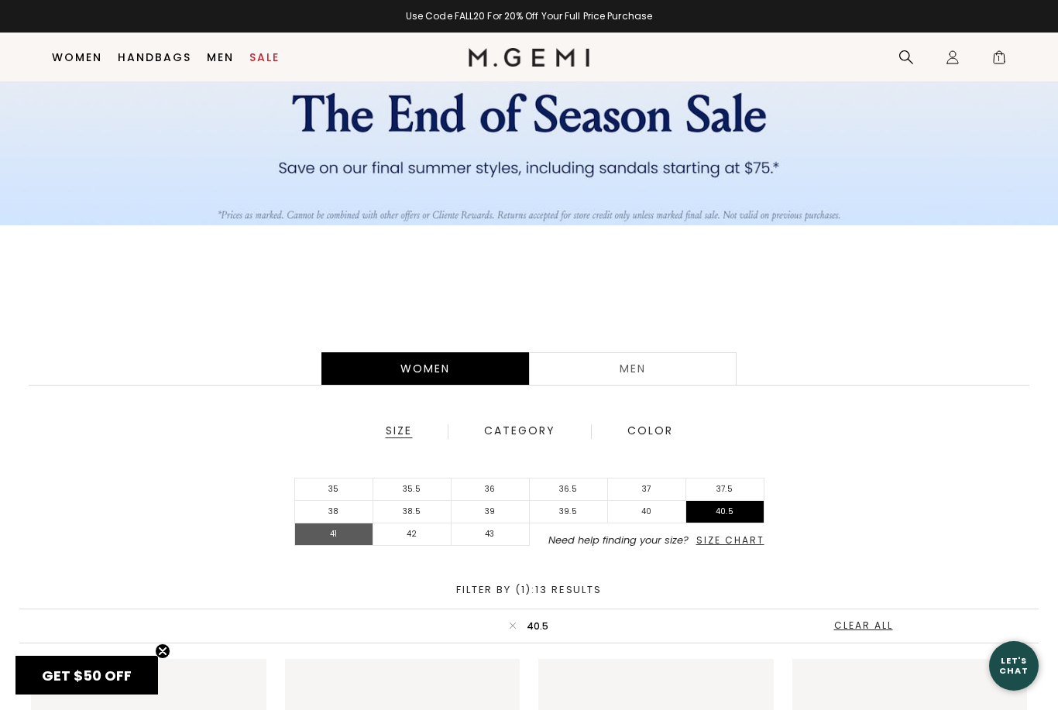
click at [358, 533] on li "41" at bounding box center [334, 535] width 78 height 22
click at [741, 523] on li "40.5" at bounding box center [725, 512] width 78 height 22
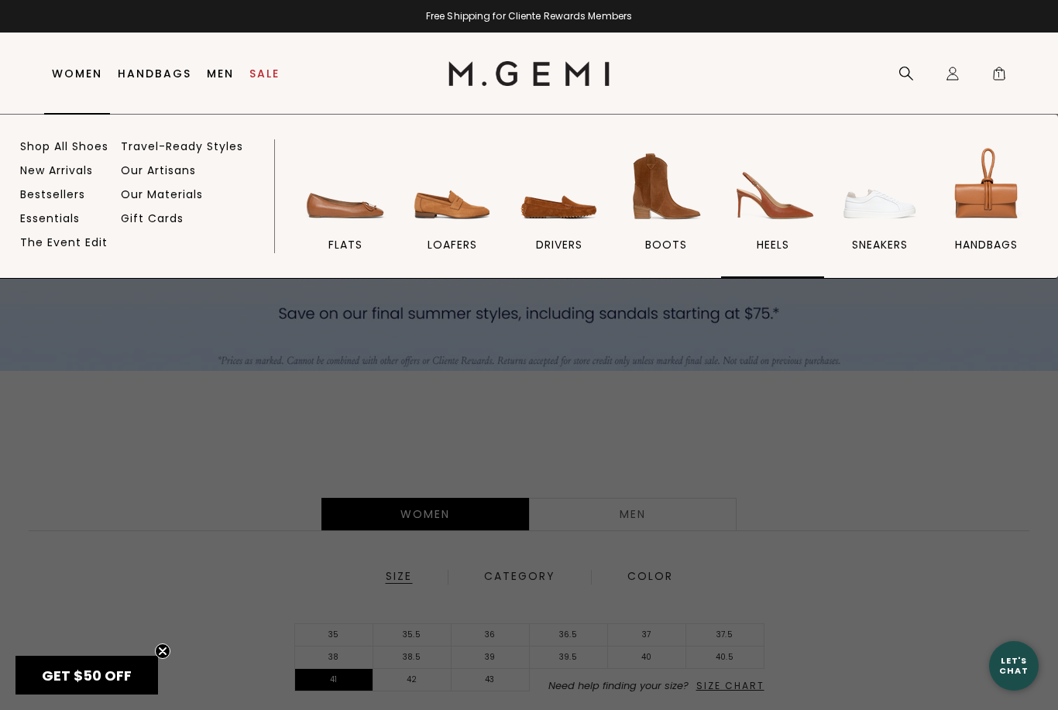
click at [758, 218] on img at bounding box center [773, 186] width 87 height 87
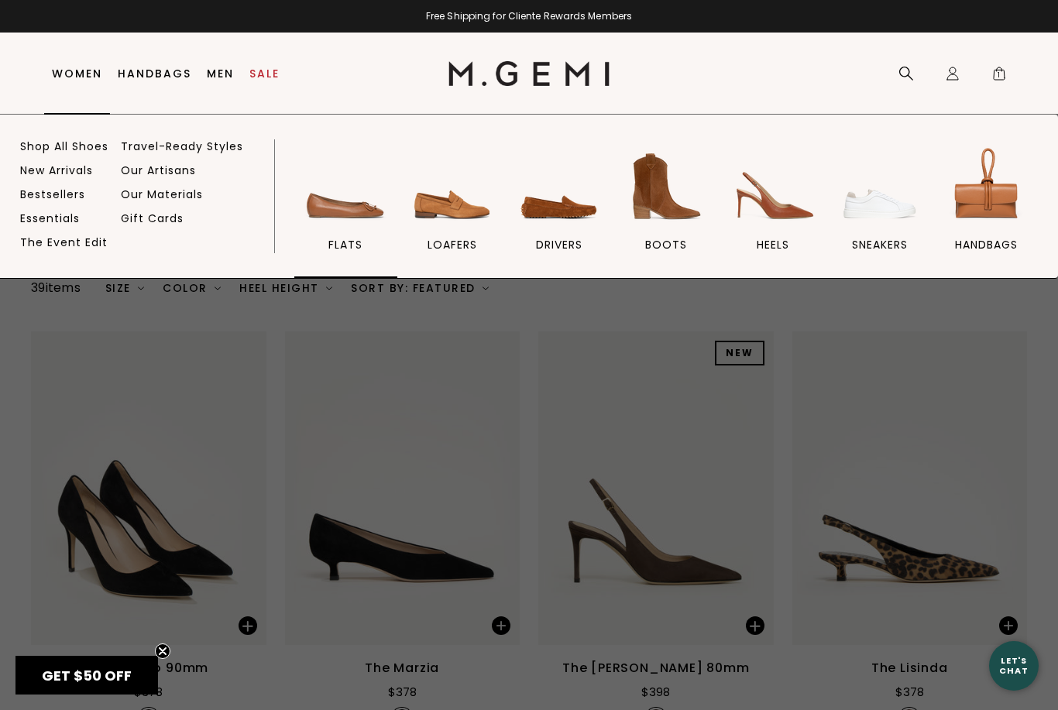
click at [361, 222] on img at bounding box center [345, 186] width 87 height 87
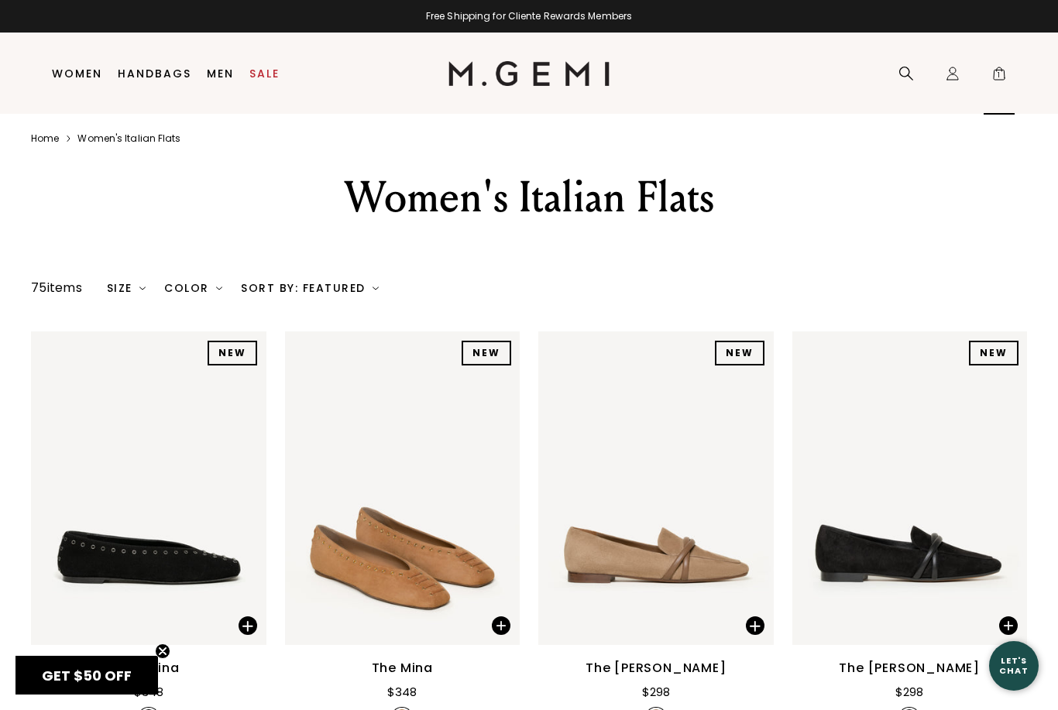
click at [992, 77] on span "1" at bounding box center [999, 76] width 15 height 15
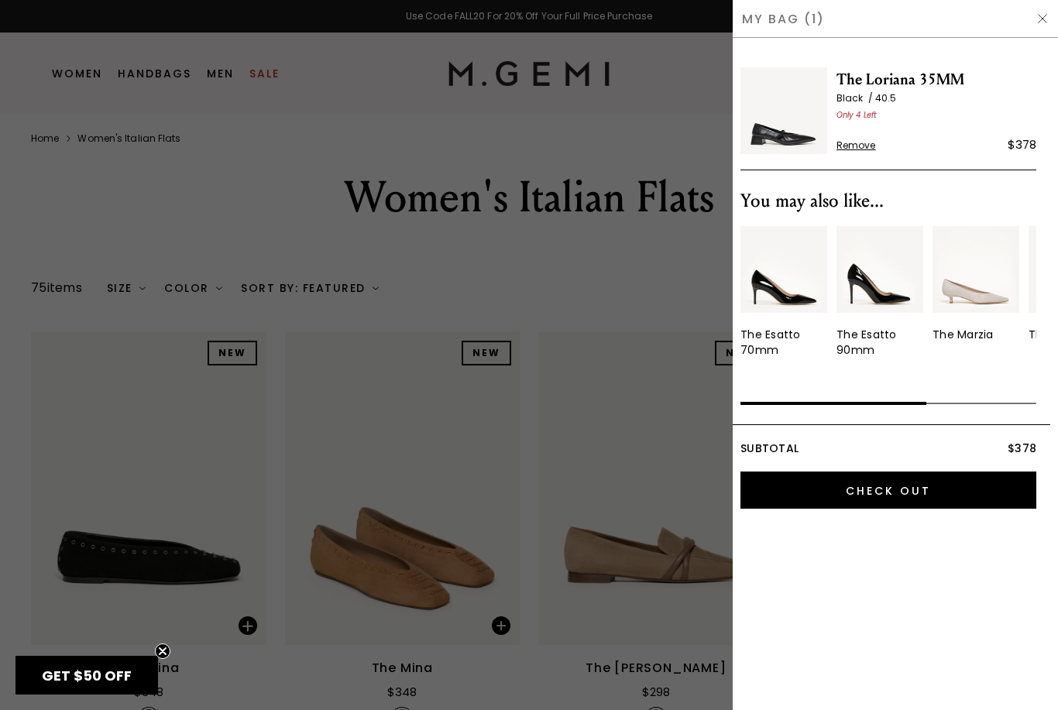
click at [786, 120] on img at bounding box center [784, 110] width 87 height 87
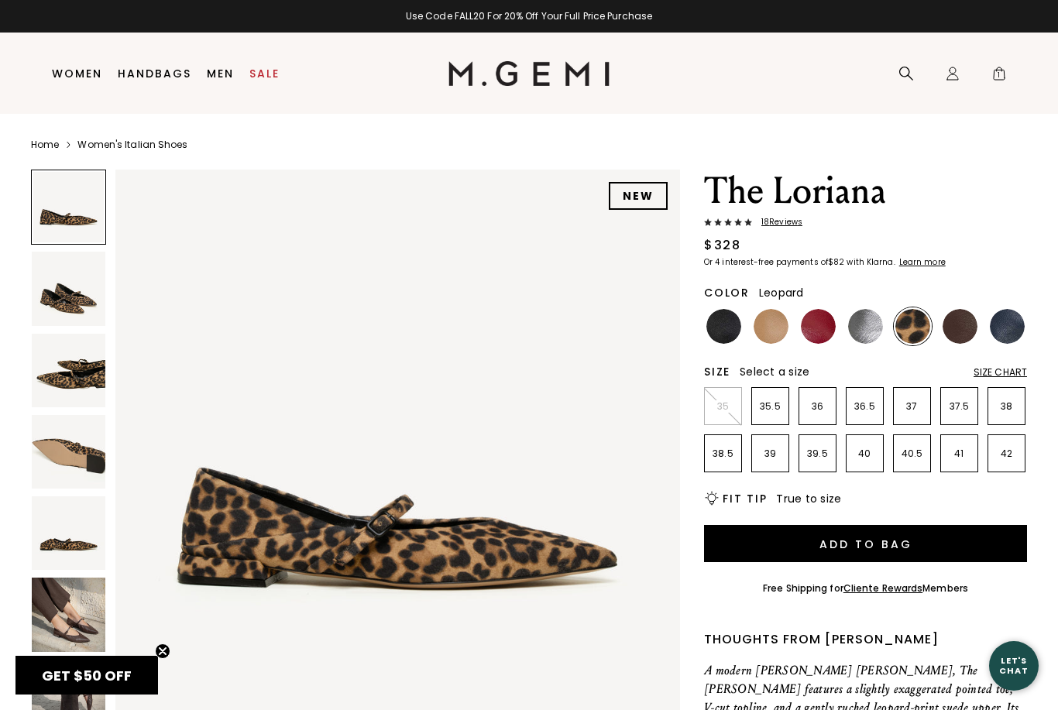
click at [60, 607] on img at bounding box center [69, 615] width 74 height 74
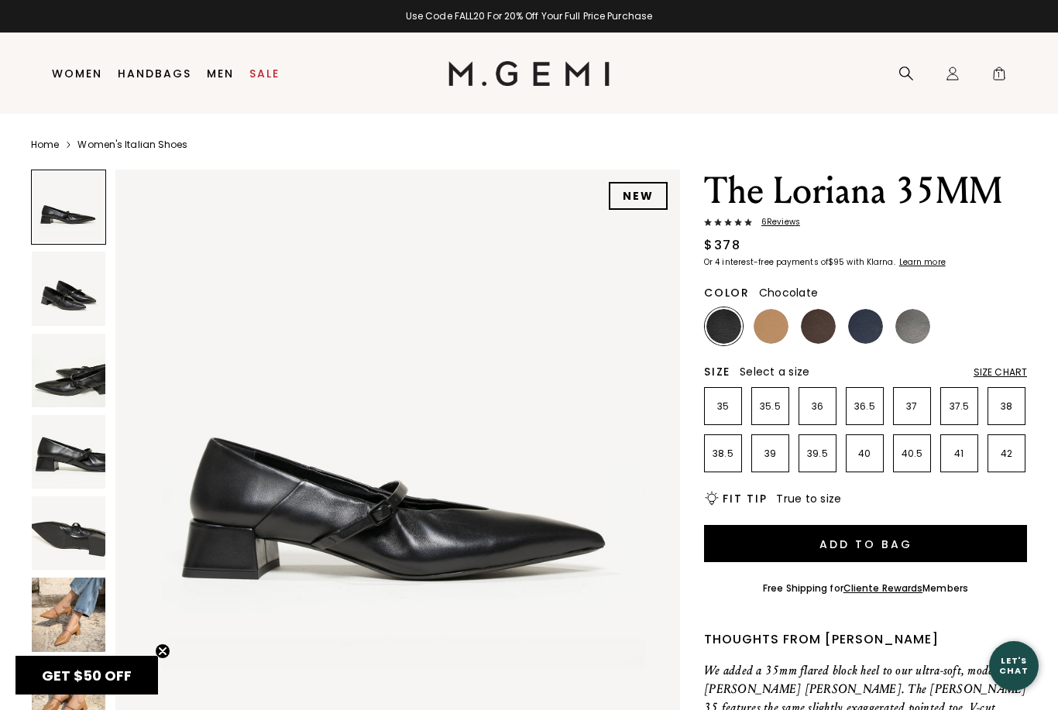
click at [820, 326] on img at bounding box center [818, 326] width 35 height 35
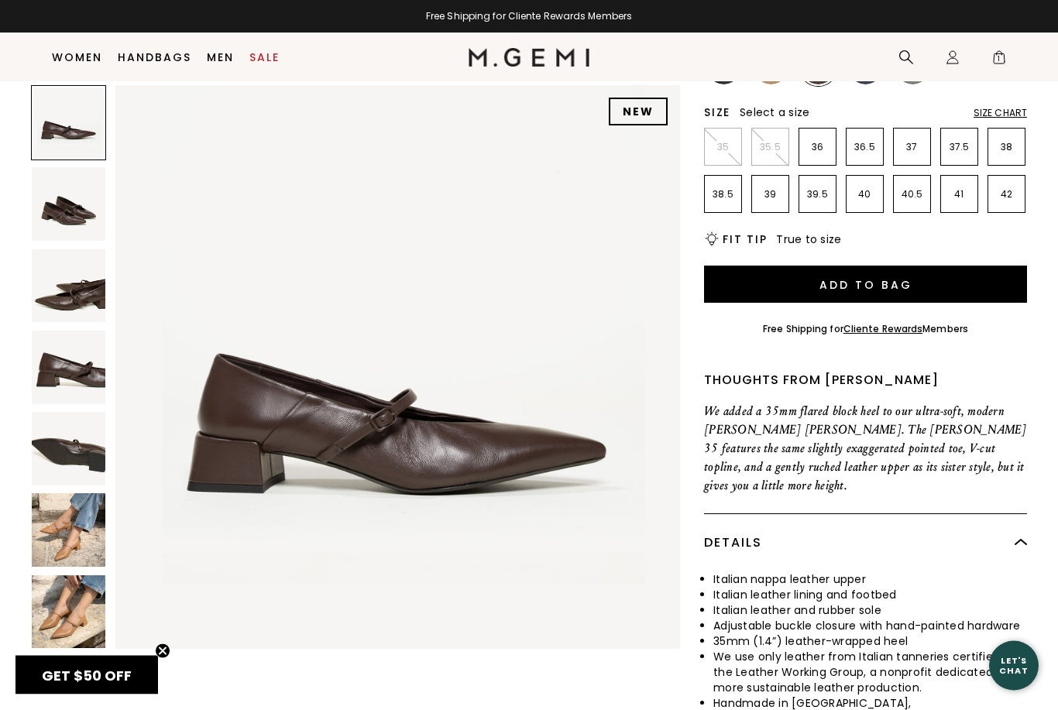
scroll to position [227, 0]
click at [88, 602] on img at bounding box center [69, 613] width 74 height 74
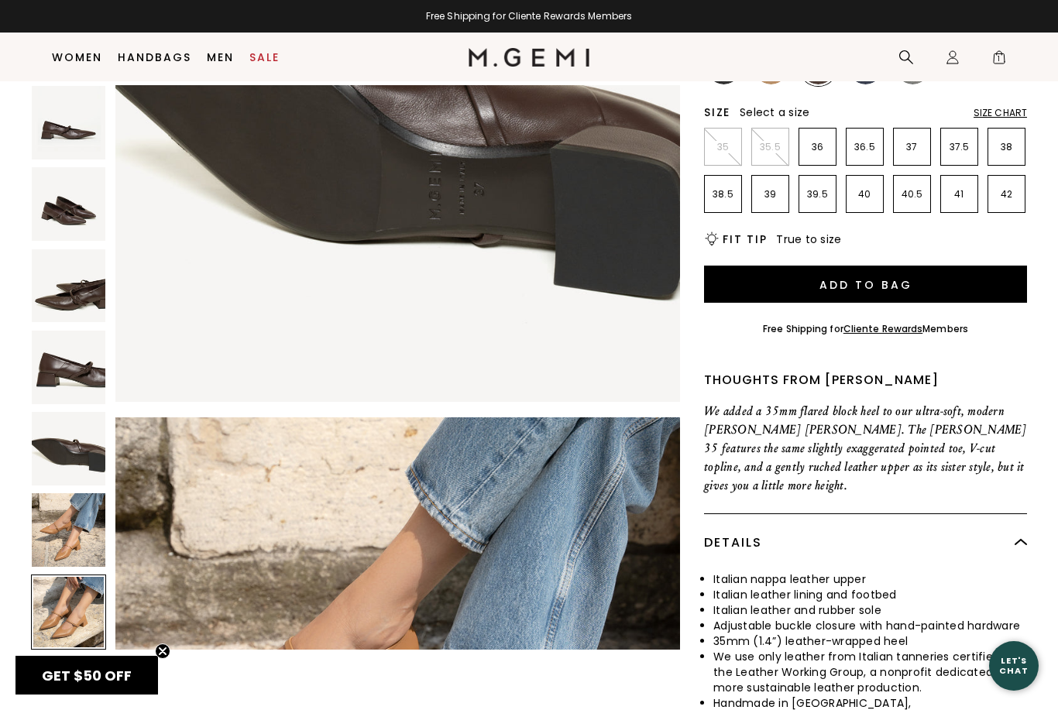
scroll to position [3481, 0]
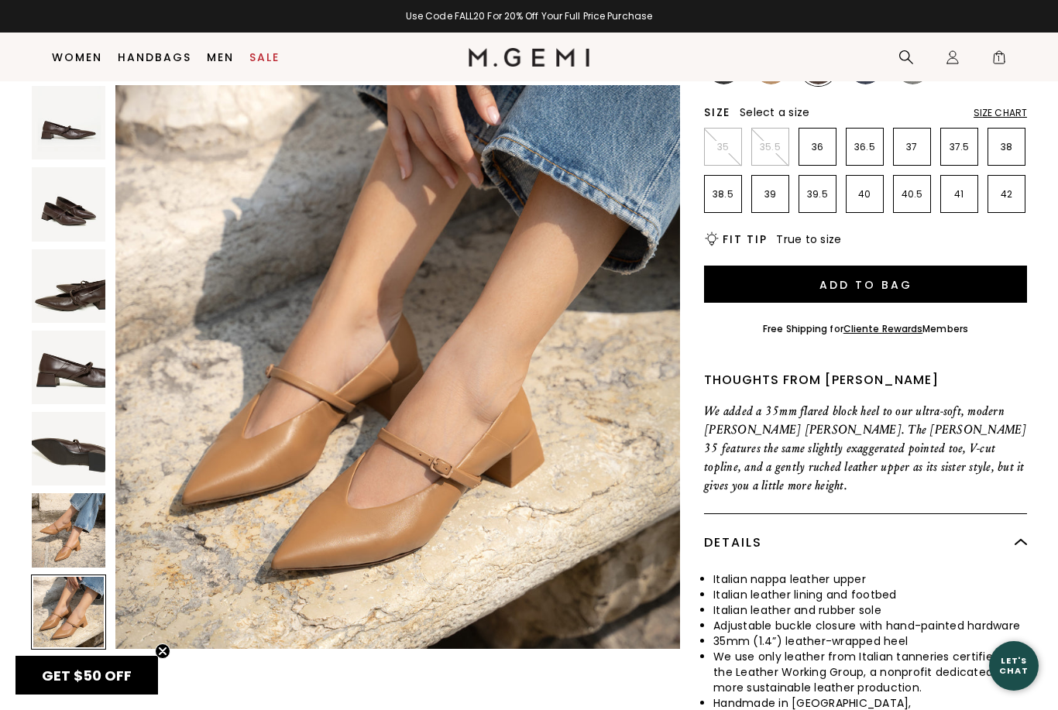
click at [74, 526] on img at bounding box center [69, 531] width 74 height 74
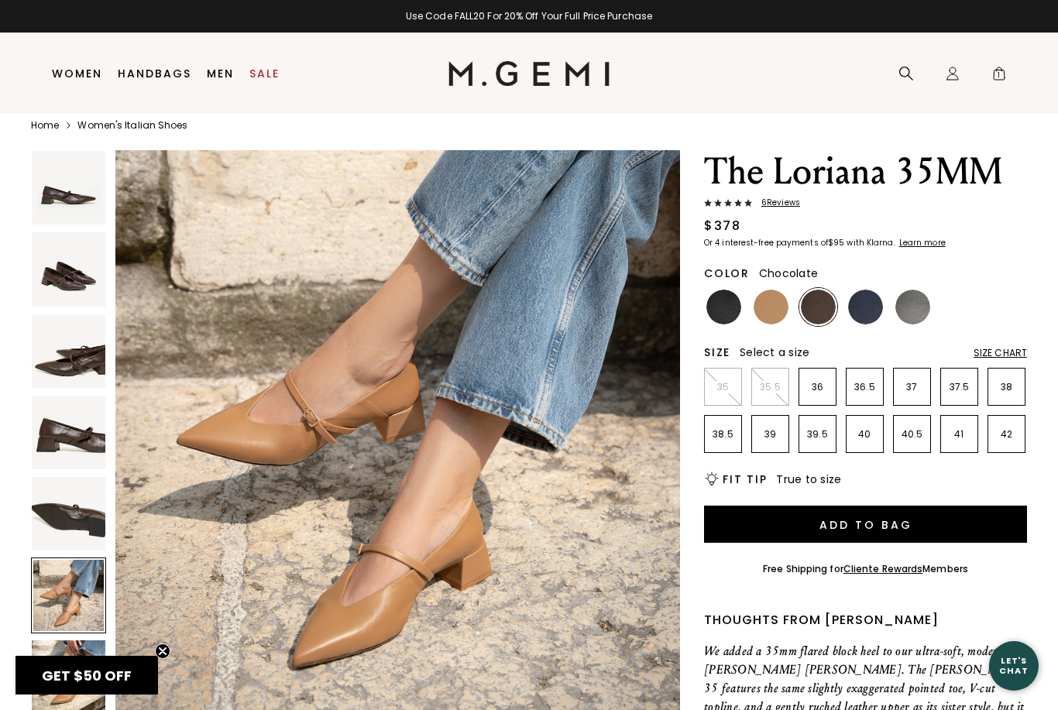
scroll to position [0, 0]
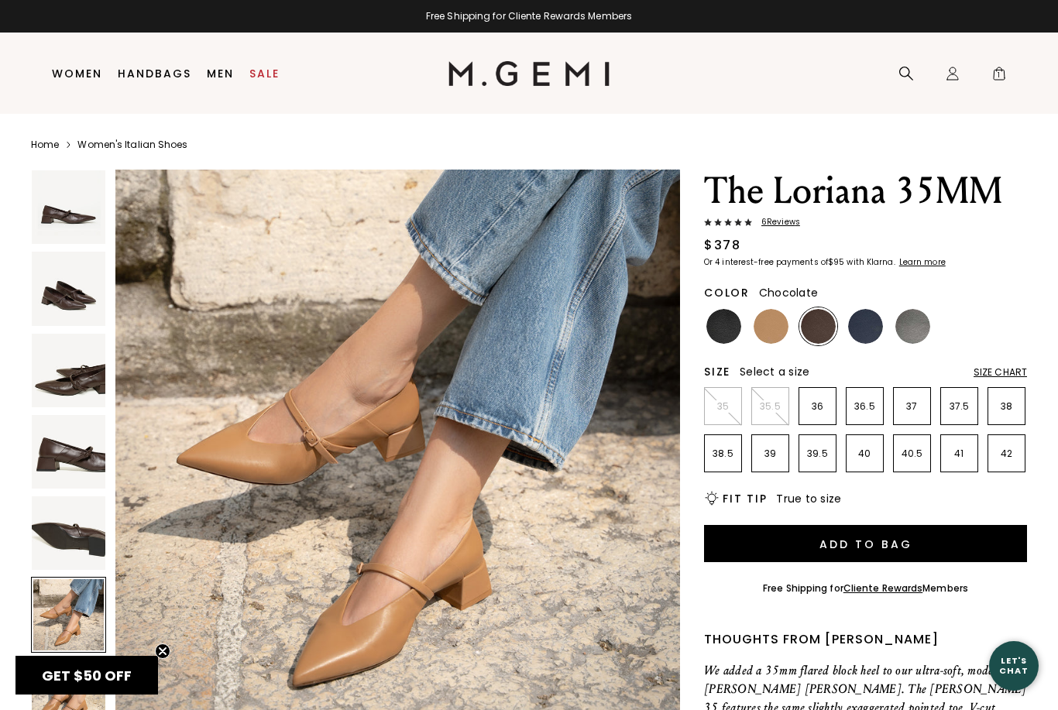
click at [722, 329] on img at bounding box center [724, 326] width 35 height 35
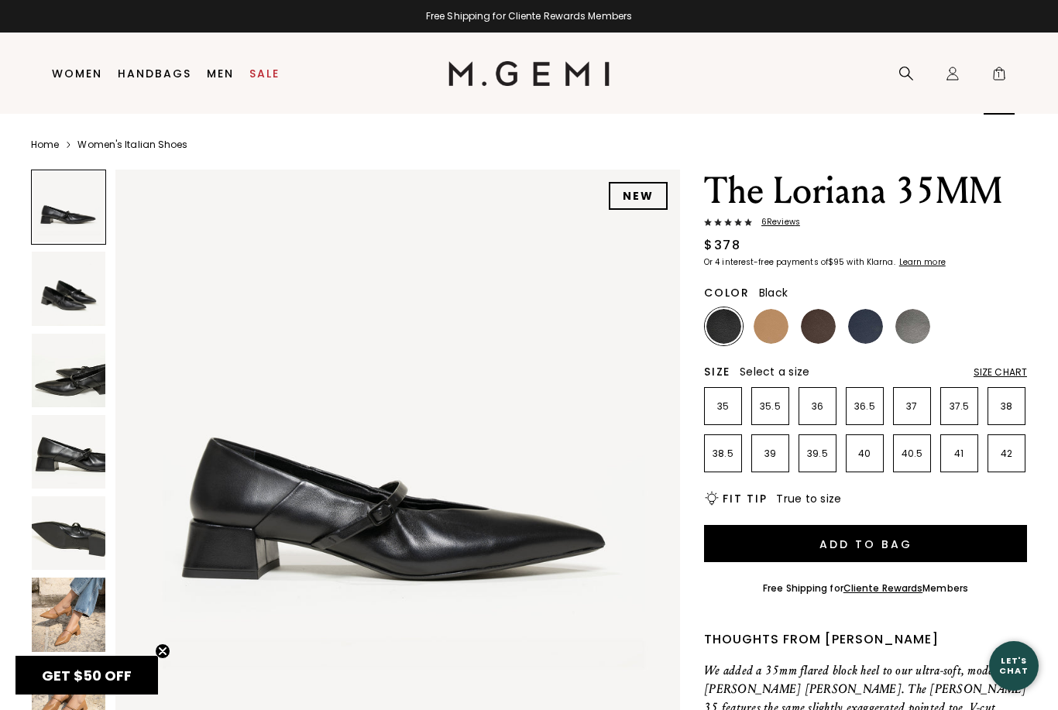
click at [995, 75] on span "1" at bounding box center [999, 76] width 15 height 15
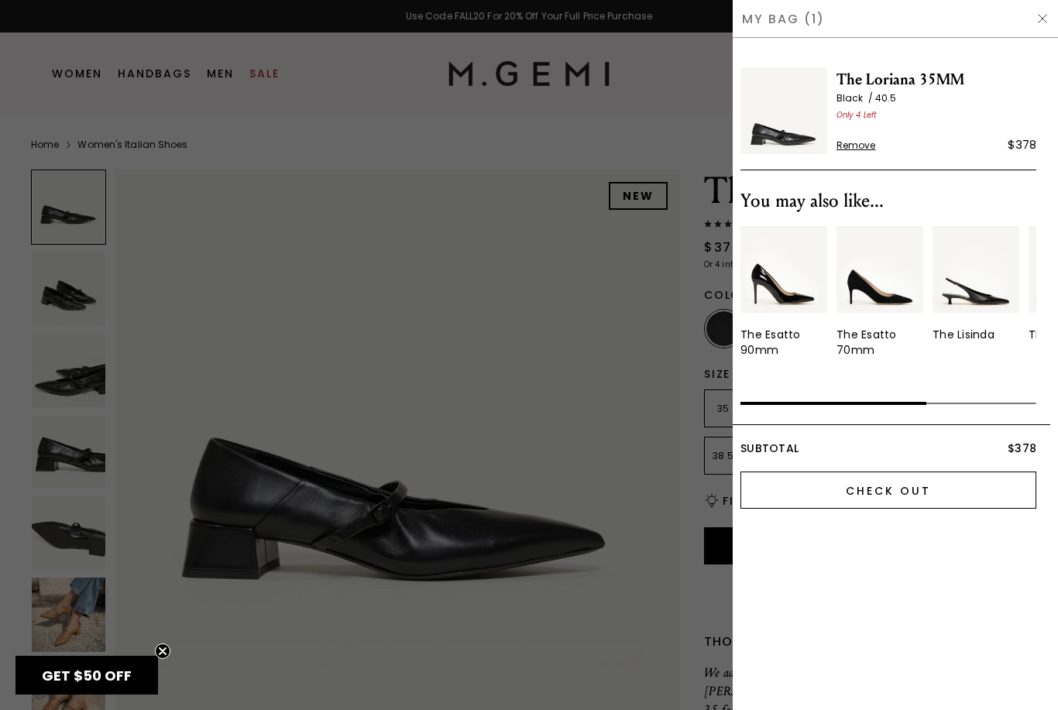
click at [902, 478] on input "Check Out" at bounding box center [889, 490] width 296 height 37
click at [907, 483] on input "Check Out" at bounding box center [889, 490] width 296 height 37
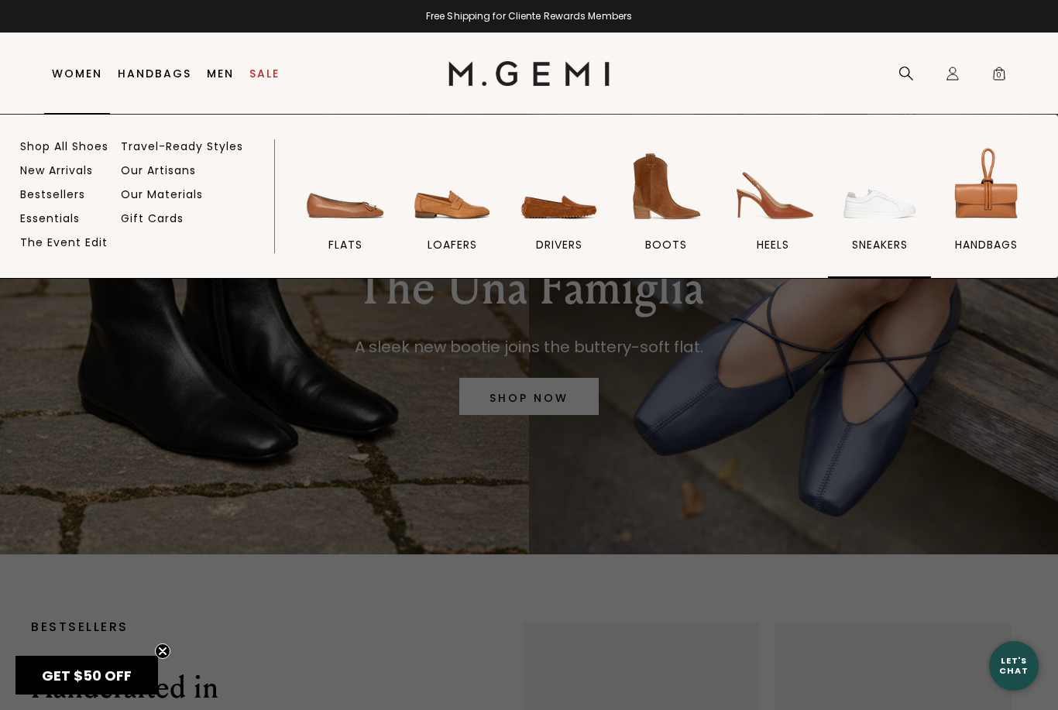
click at [866, 229] on img at bounding box center [880, 186] width 87 height 87
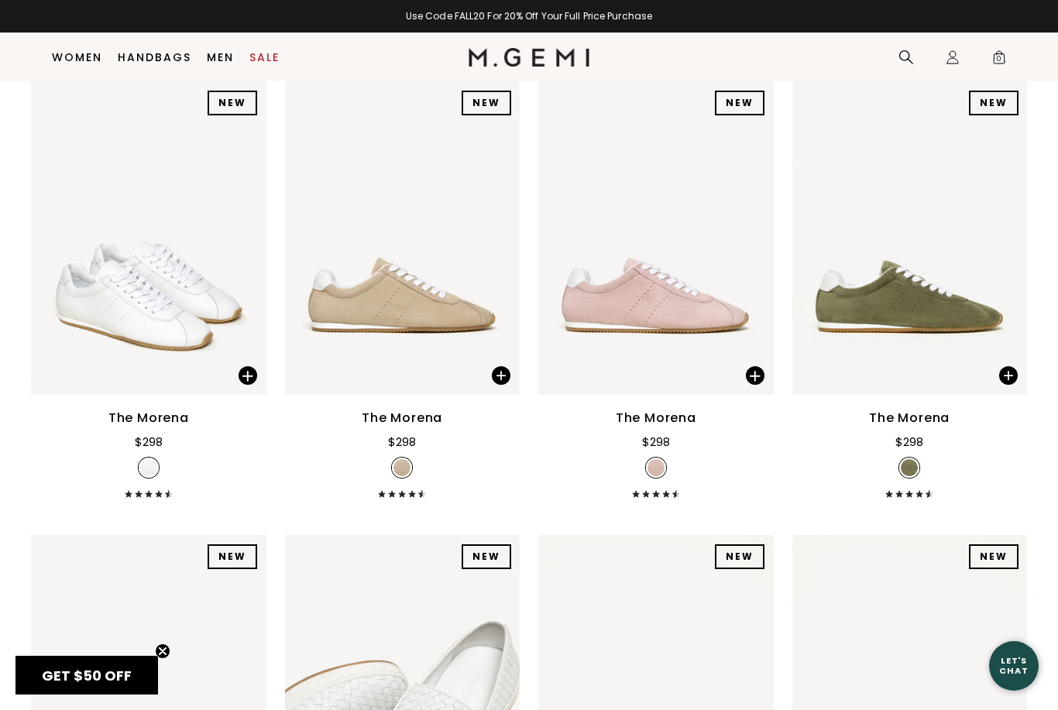
scroll to position [216, 0]
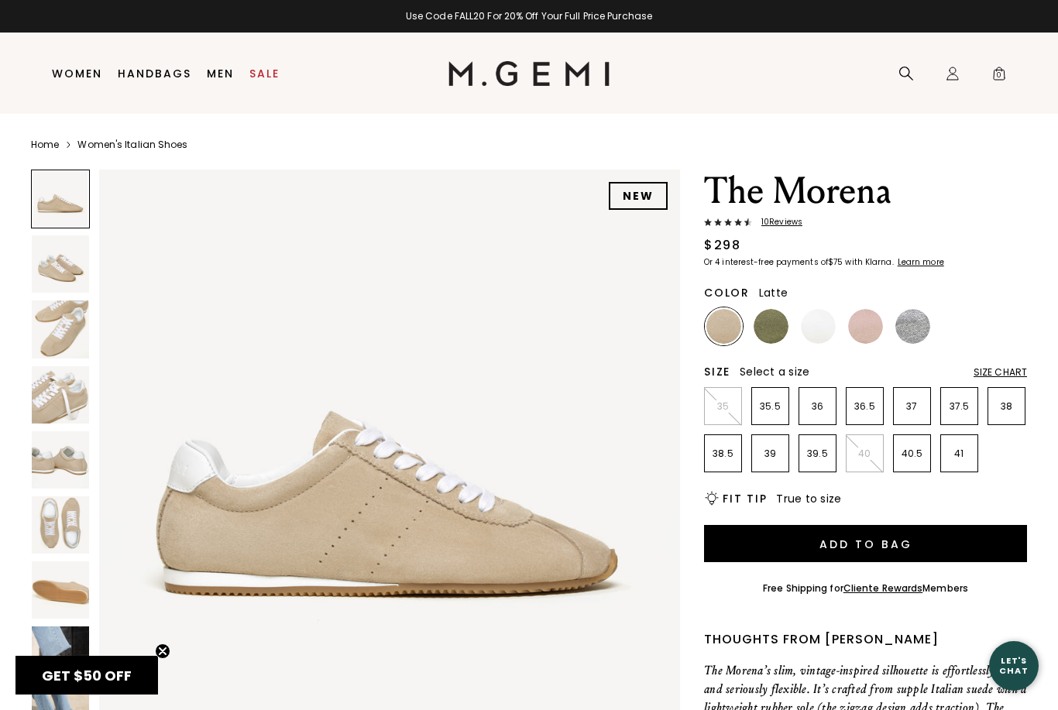
click at [920, 332] on img at bounding box center [913, 326] width 35 height 35
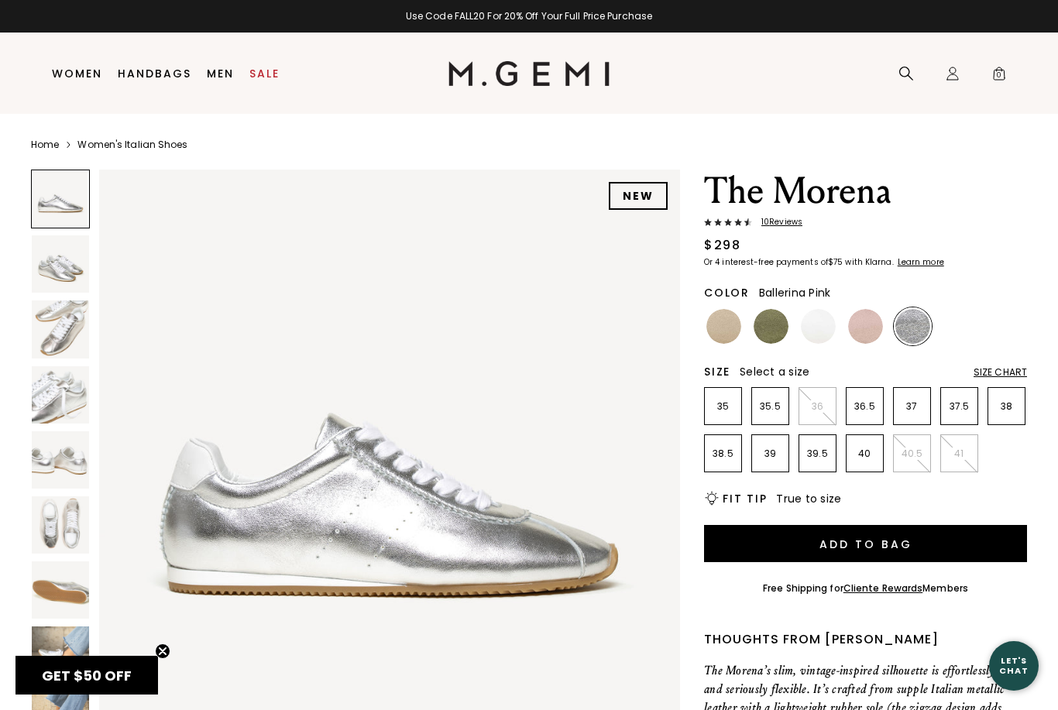
click at [870, 325] on img at bounding box center [865, 326] width 35 height 35
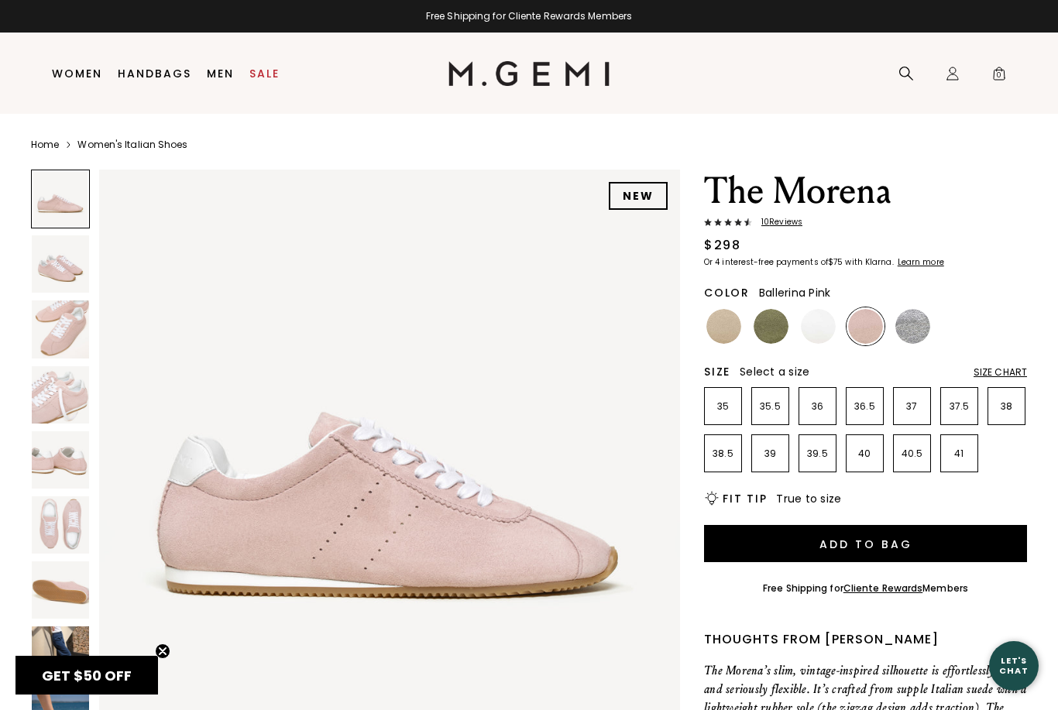
click at [820, 328] on img at bounding box center [818, 326] width 35 height 35
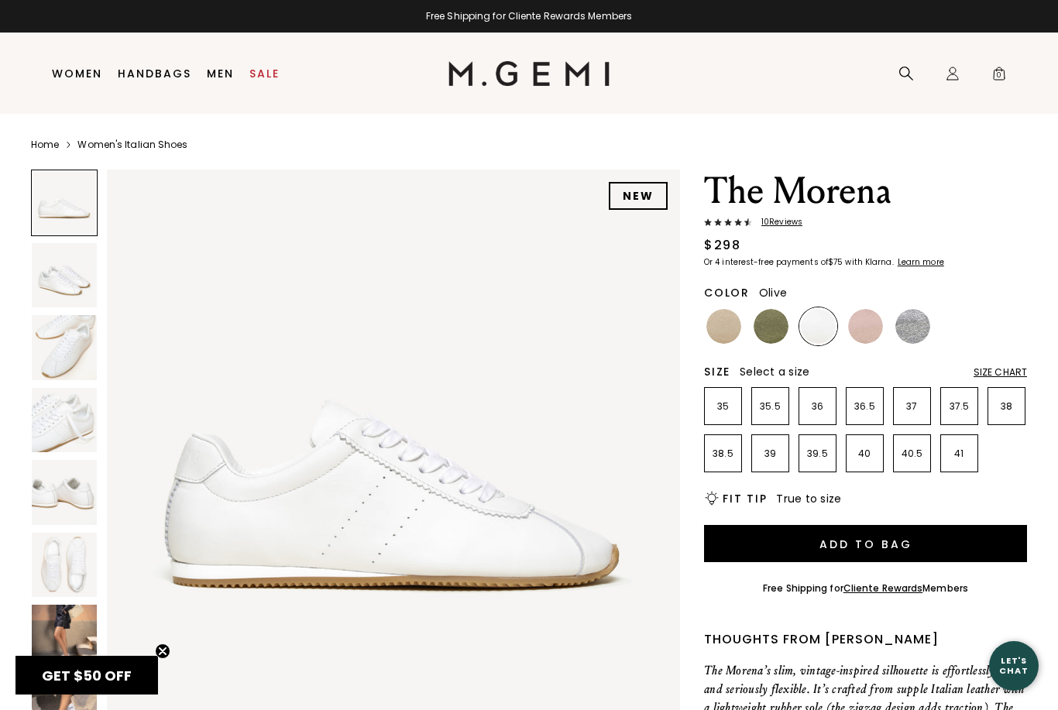
click at [779, 327] on img at bounding box center [771, 326] width 35 height 35
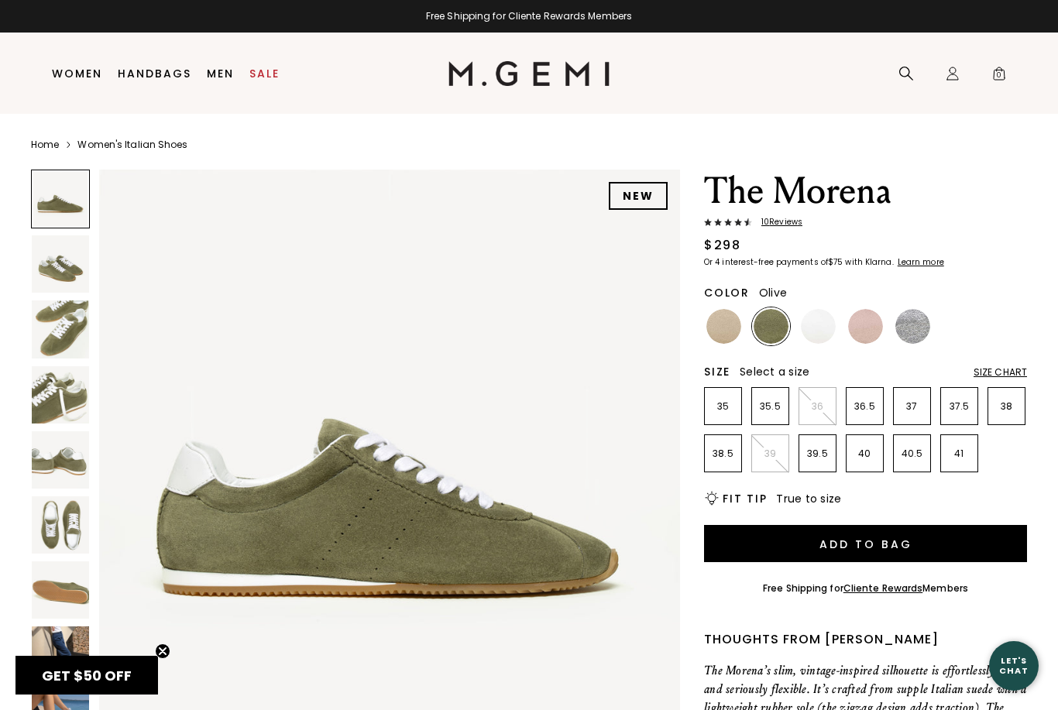
click at [720, 333] on img at bounding box center [724, 326] width 35 height 35
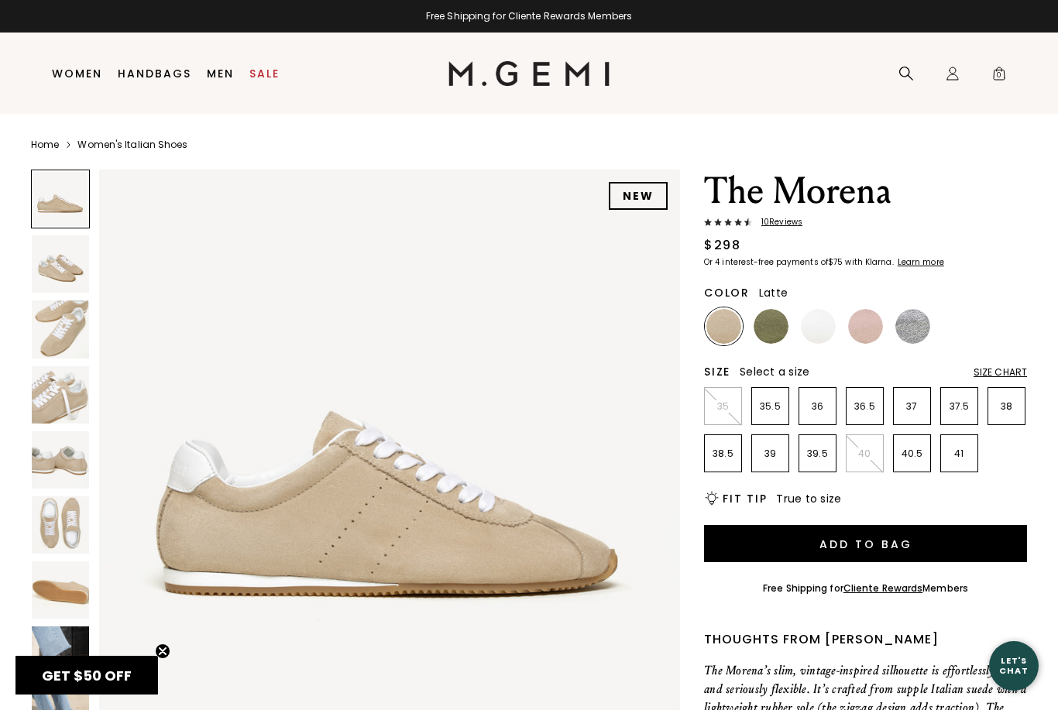
click at [773, 225] on span "10 Review s" at bounding box center [777, 222] width 50 height 9
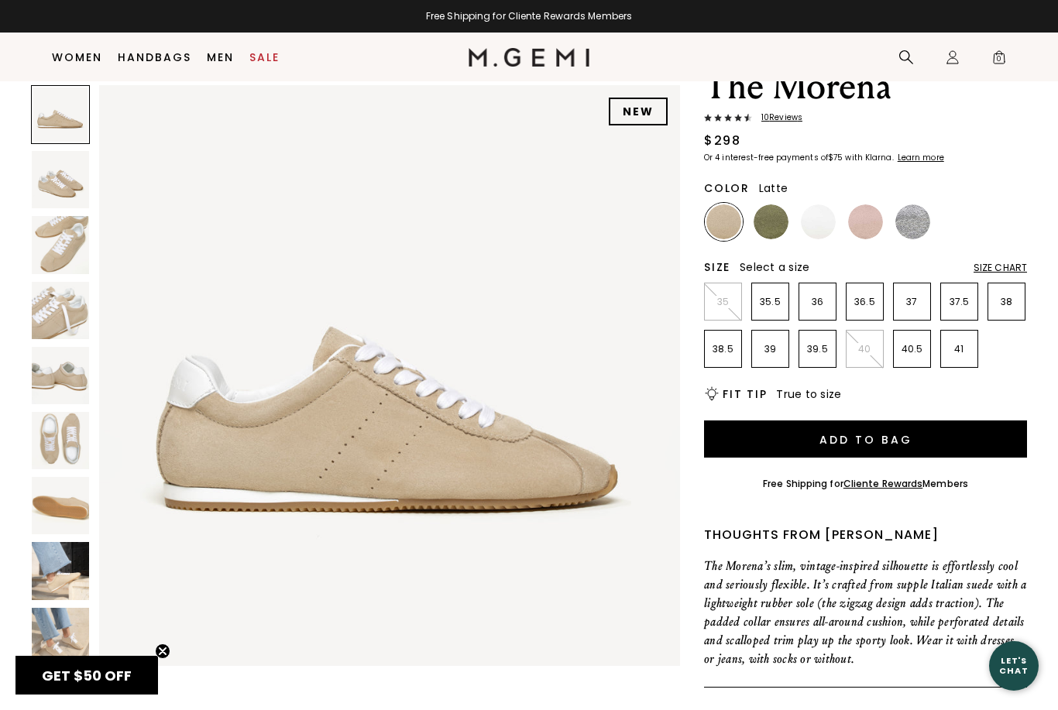
scroll to position [71, 0]
click at [71, 183] on img at bounding box center [60, 179] width 57 height 57
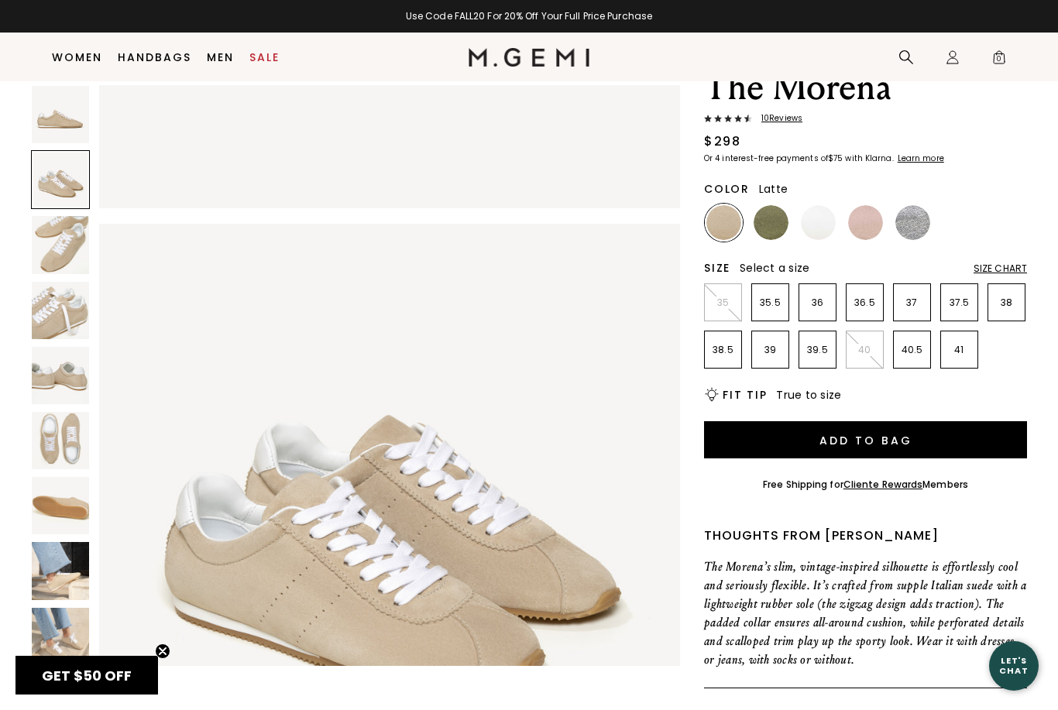
scroll to position [597, 0]
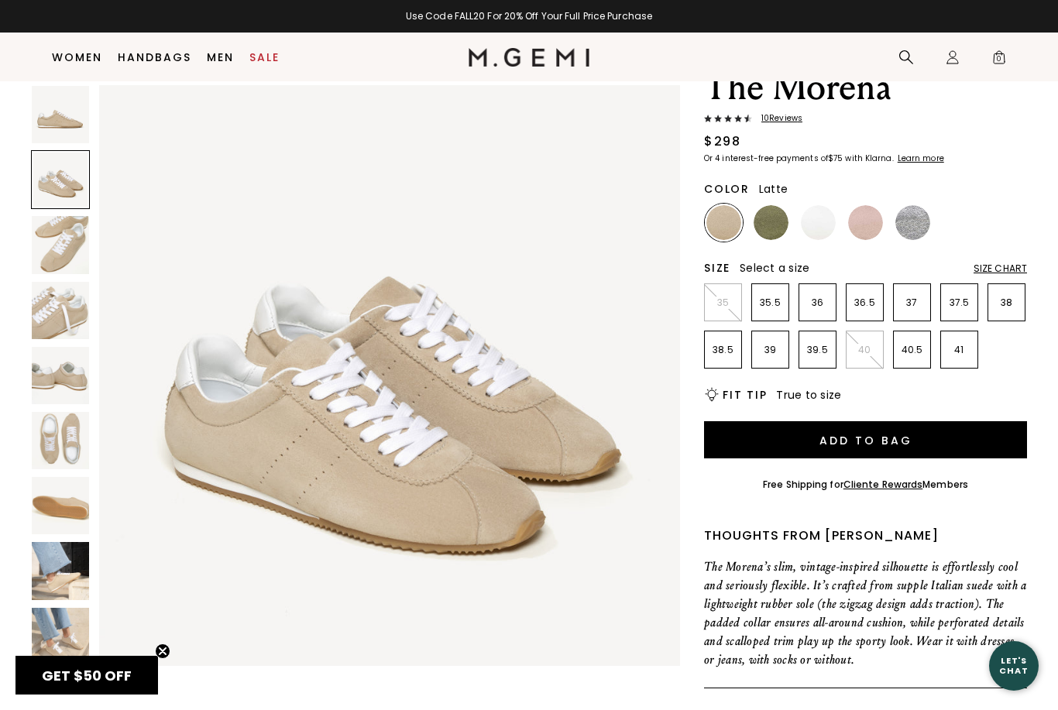
click at [67, 236] on img at bounding box center [60, 244] width 57 height 57
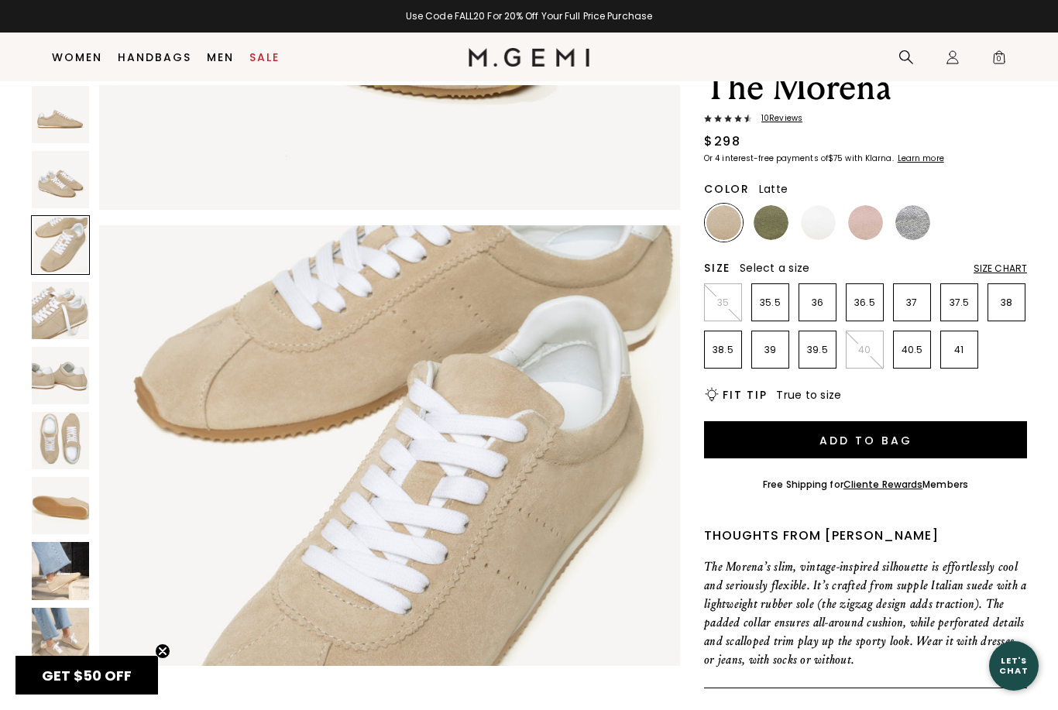
scroll to position [1193, 0]
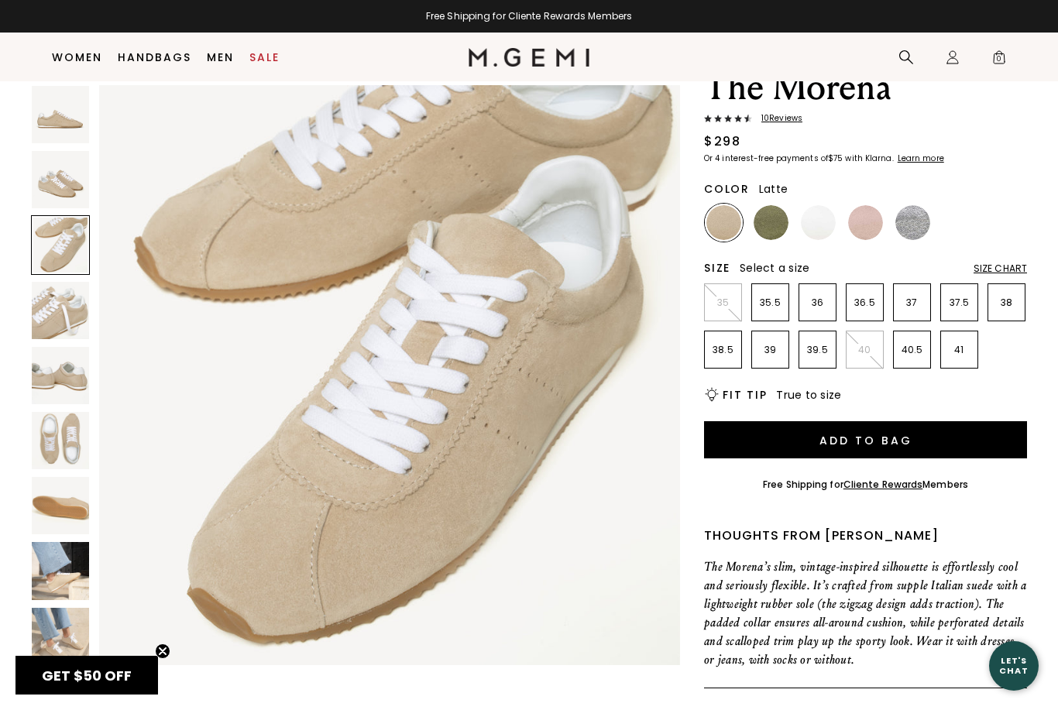
click at [69, 306] on img at bounding box center [60, 310] width 57 height 57
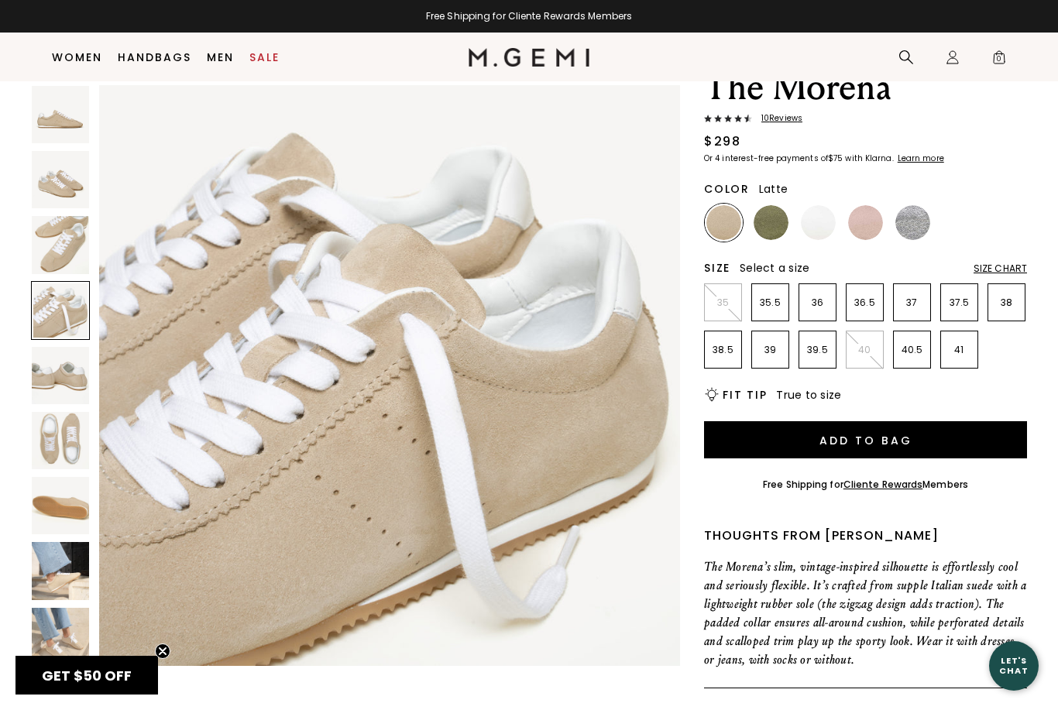
scroll to position [1789, 0]
click at [72, 366] on img at bounding box center [60, 375] width 57 height 57
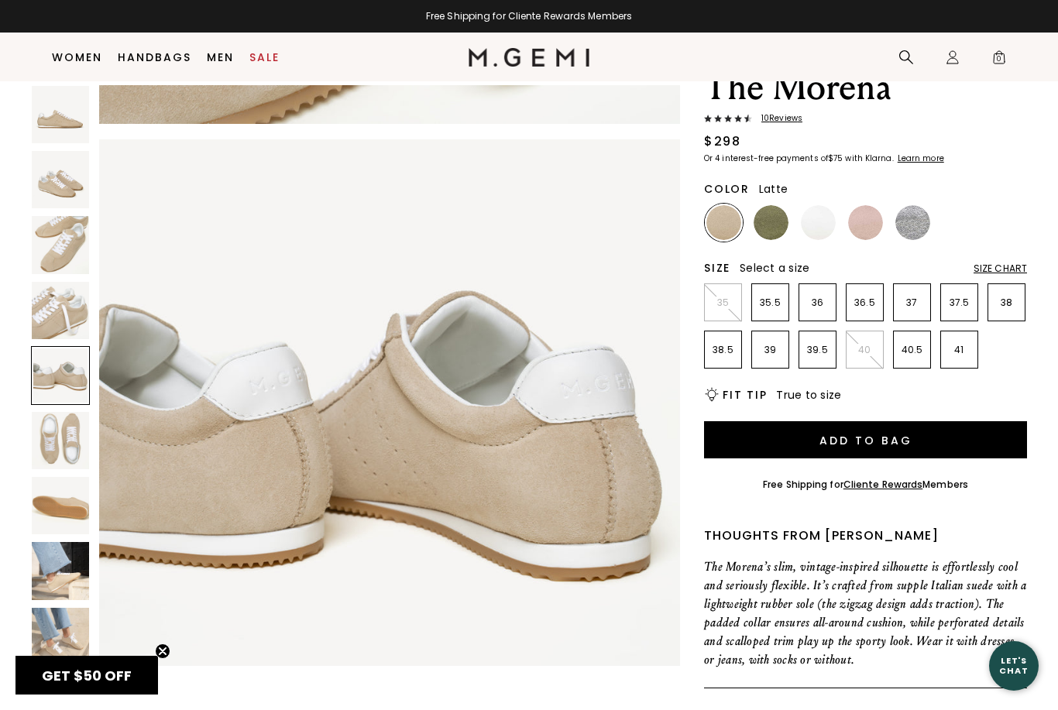
scroll to position [2385, 0]
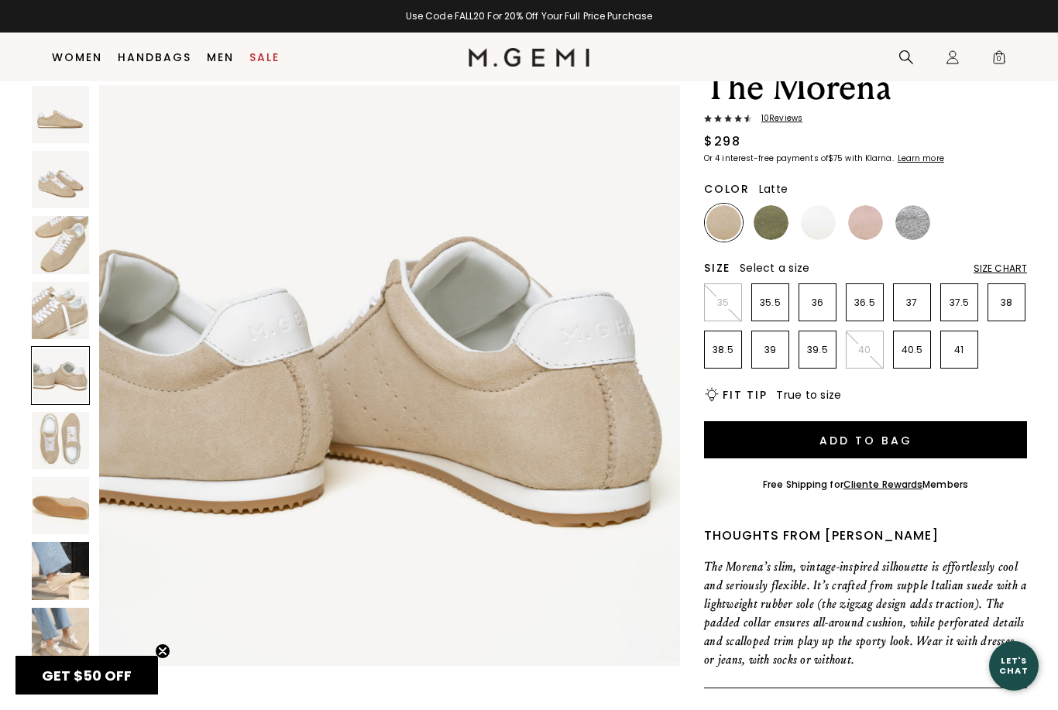
click at [74, 374] on div at bounding box center [60, 375] width 59 height 59
click at [83, 443] on img at bounding box center [60, 440] width 57 height 57
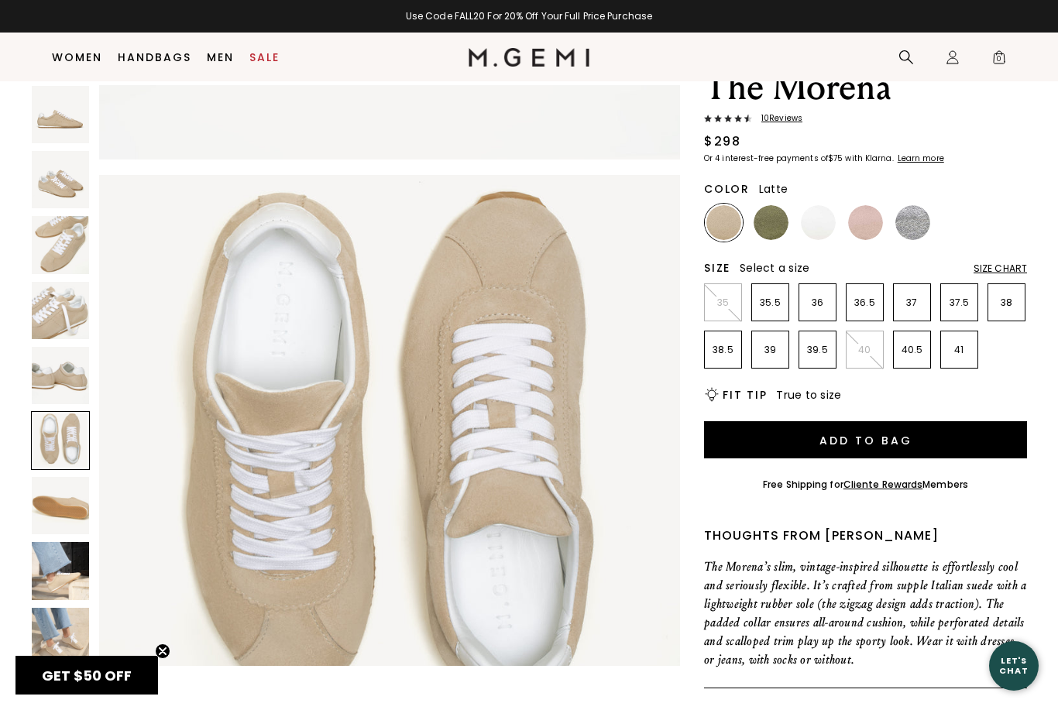
scroll to position [2982, 0]
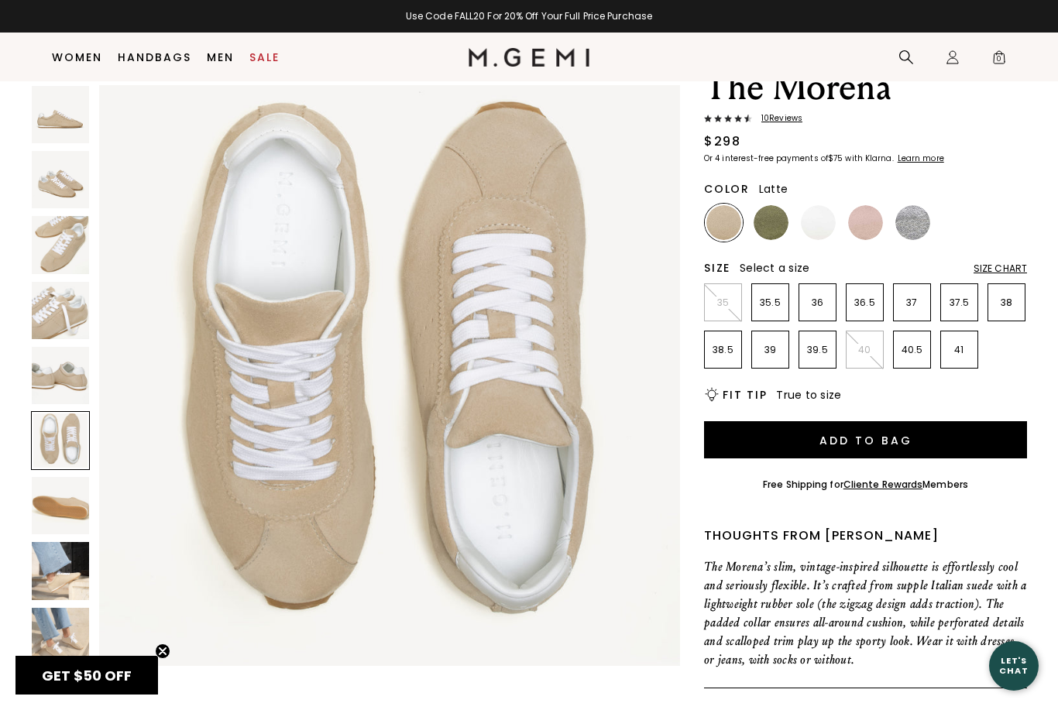
click at [71, 505] on img at bounding box center [60, 505] width 57 height 57
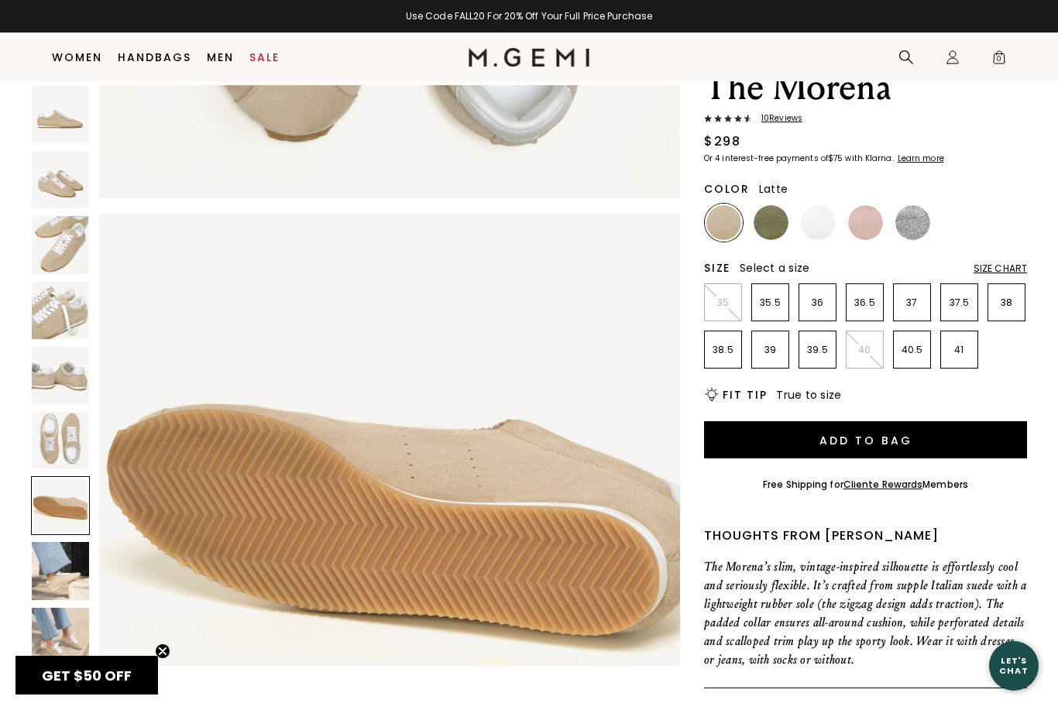
scroll to position [3579, 0]
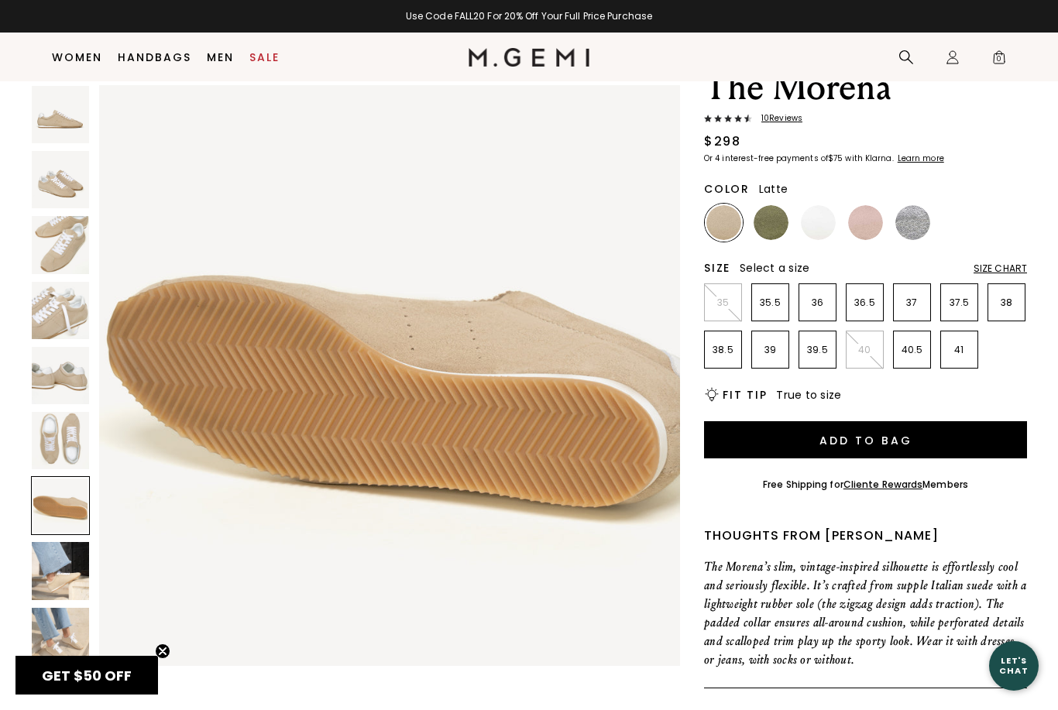
click at [64, 573] on img at bounding box center [60, 570] width 57 height 57
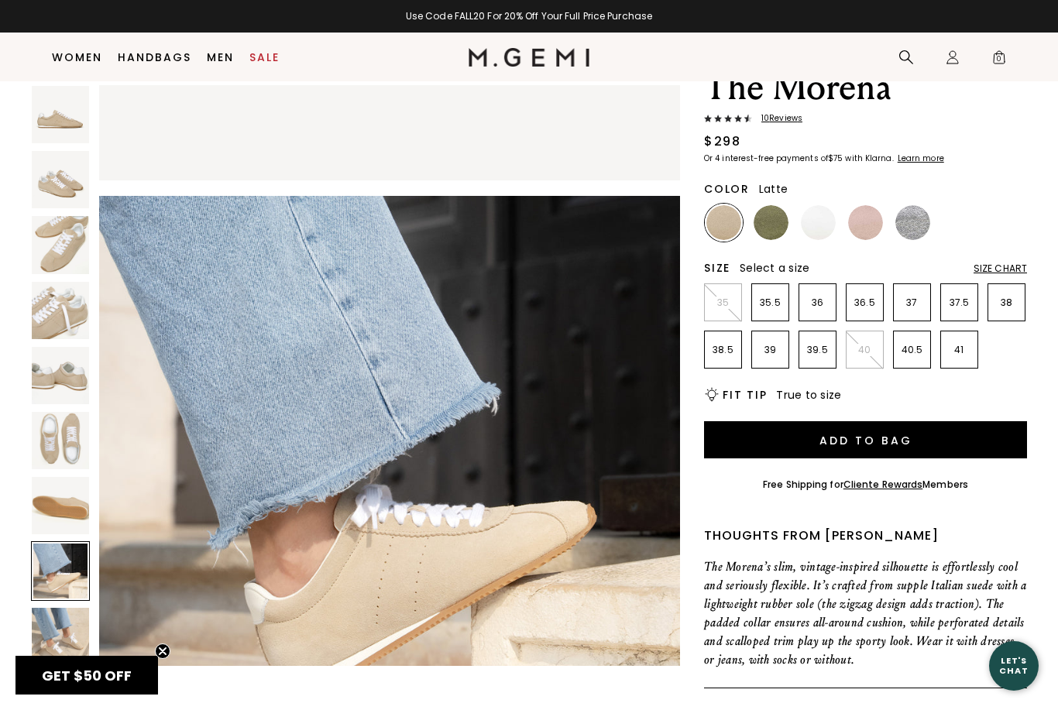
scroll to position [4175, 0]
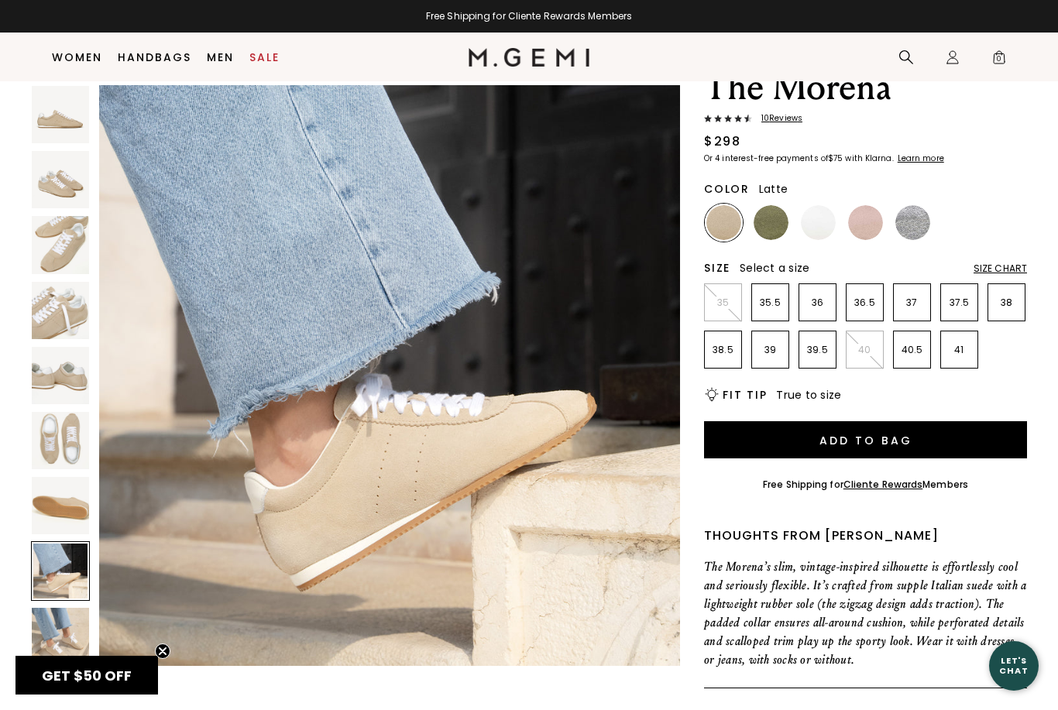
click at [77, 622] on img at bounding box center [60, 636] width 57 height 57
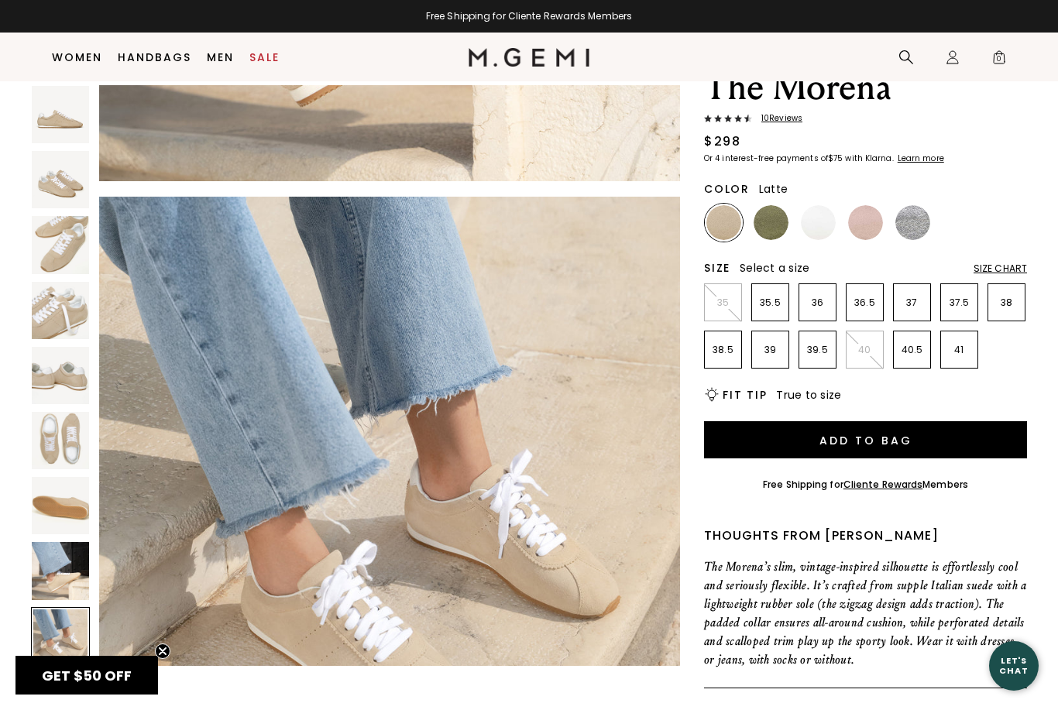
scroll to position [4772, 0]
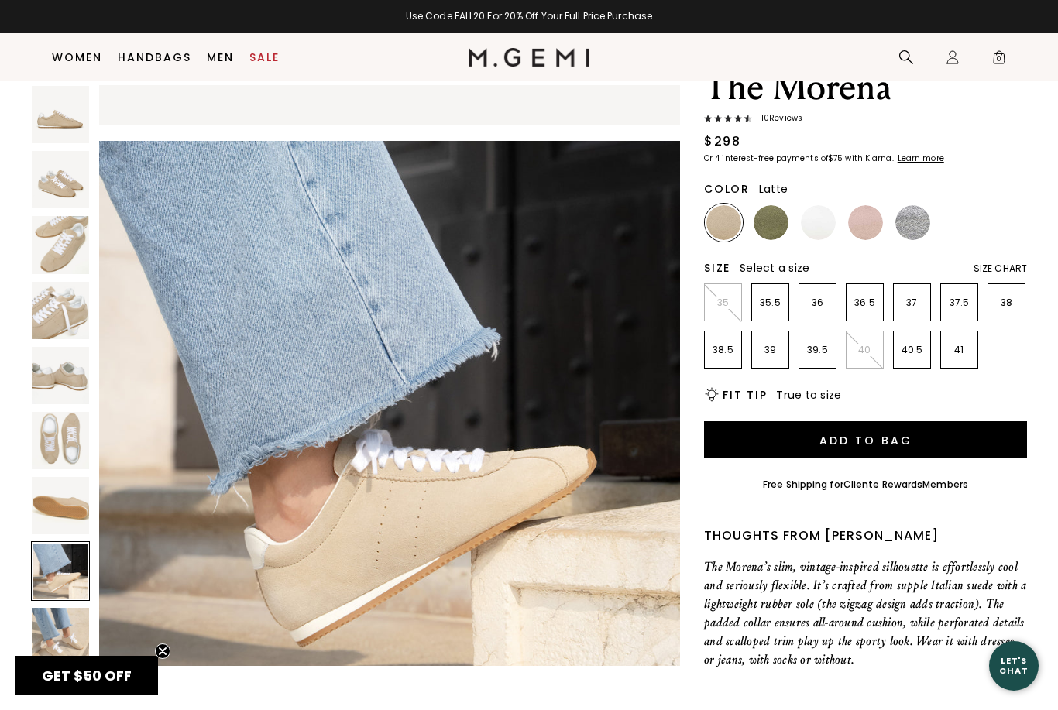
click at [84, 246] on img at bounding box center [60, 244] width 57 height 57
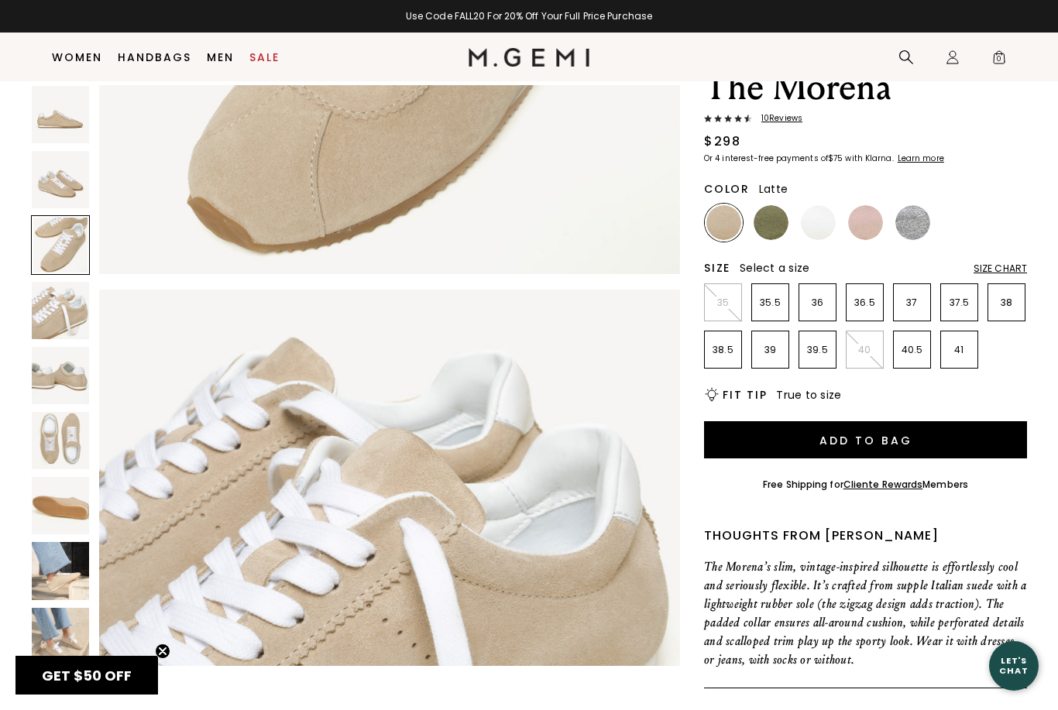
scroll to position [1193, 0]
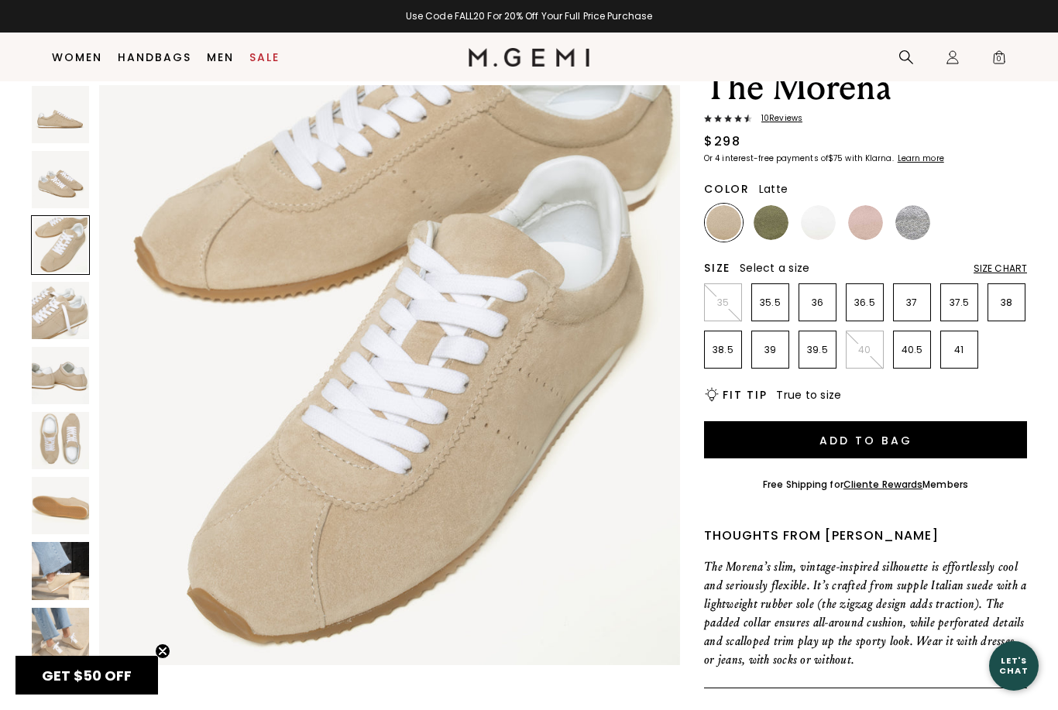
click at [76, 373] on img at bounding box center [60, 375] width 57 height 57
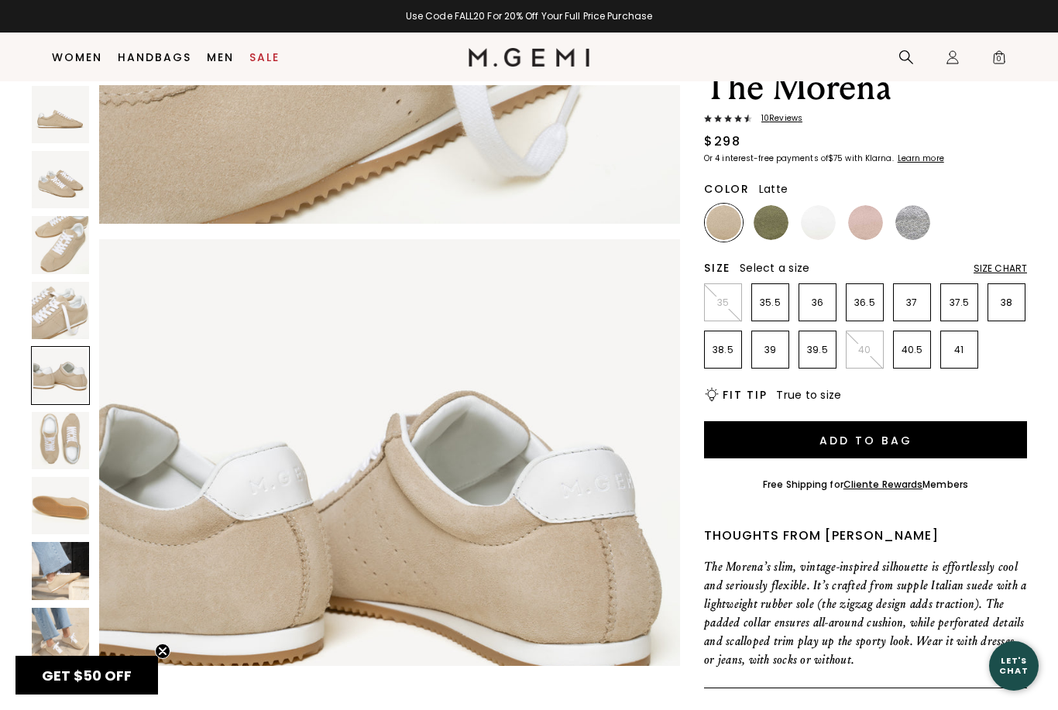
scroll to position [2385, 0]
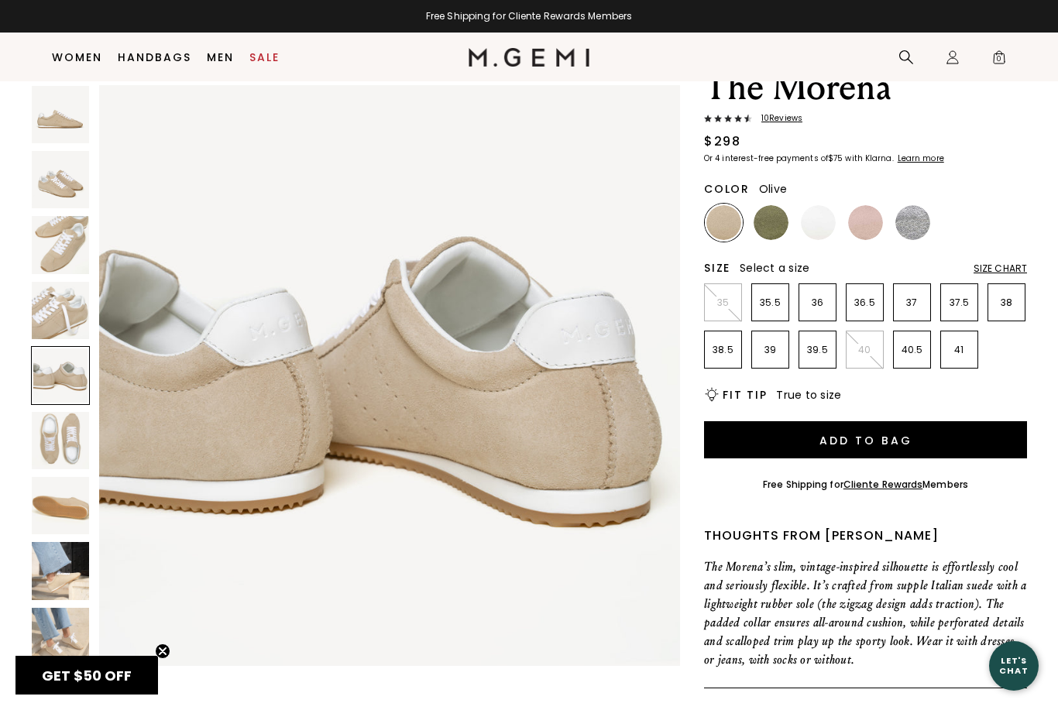
click at [773, 224] on img at bounding box center [771, 222] width 35 height 35
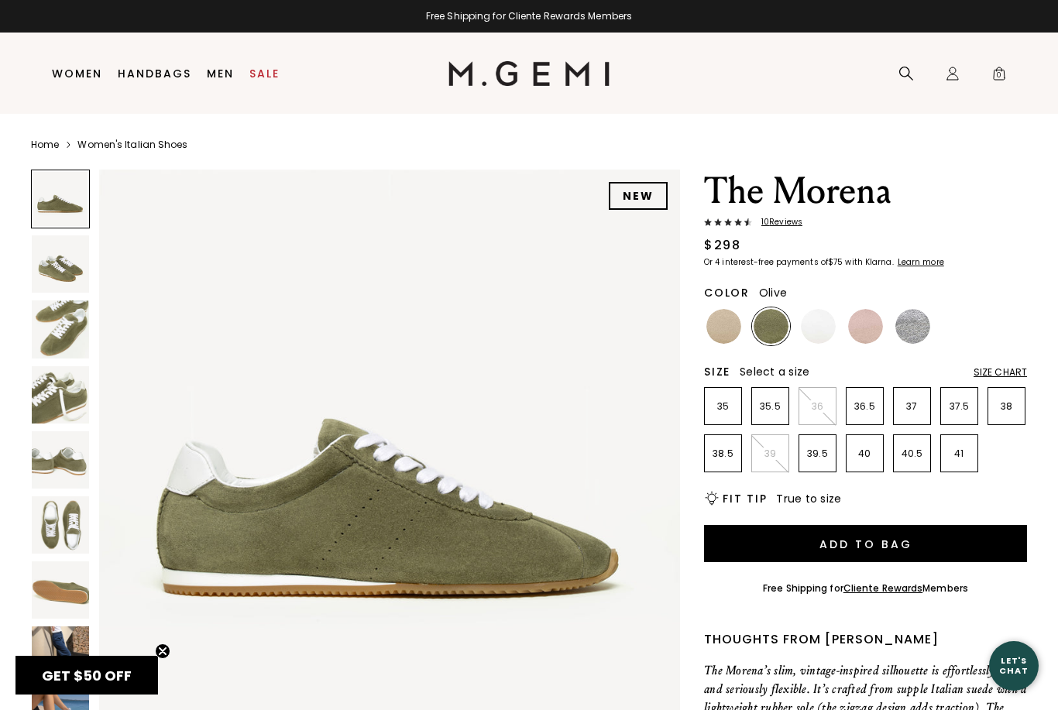
click at [75, 456] on img at bounding box center [60, 460] width 57 height 57
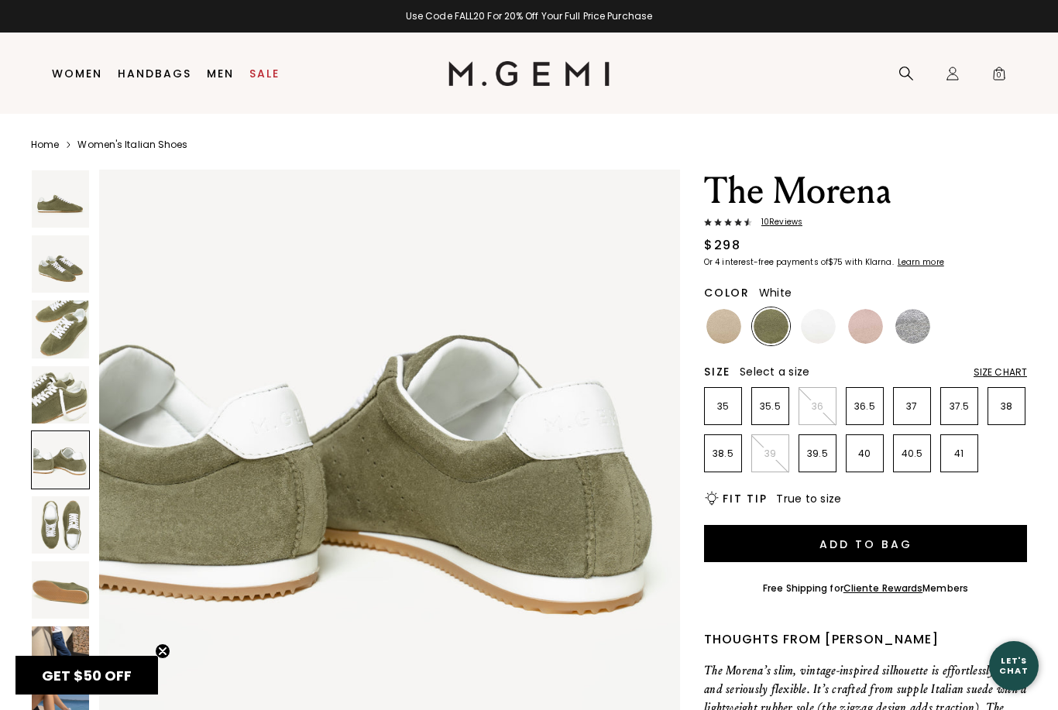
click at [820, 328] on img at bounding box center [818, 326] width 35 height 35
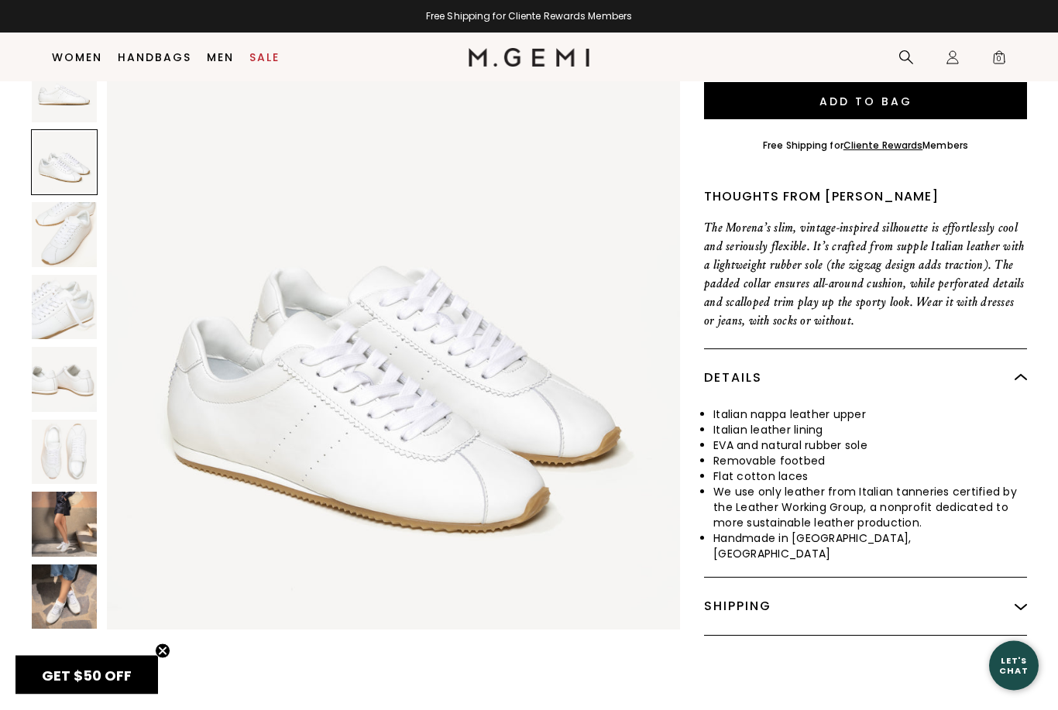
scroll to position [580, 0]
click at [72, 507] on img at bounding box center [64, 525] width 65 height 65
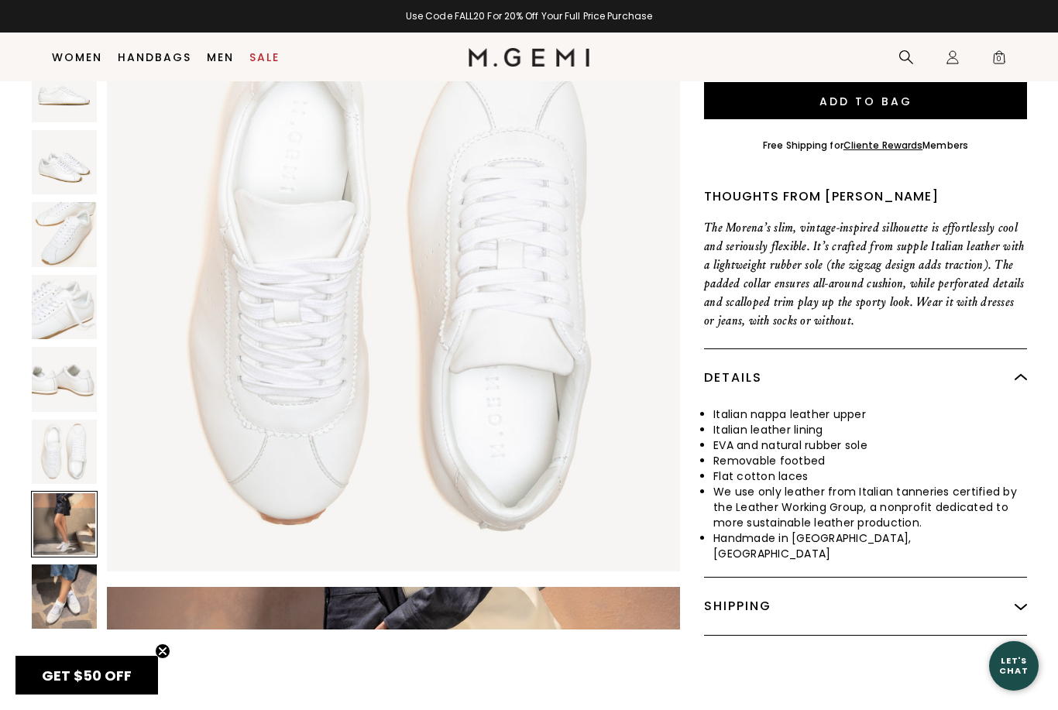
scroll to position [3535, 0]
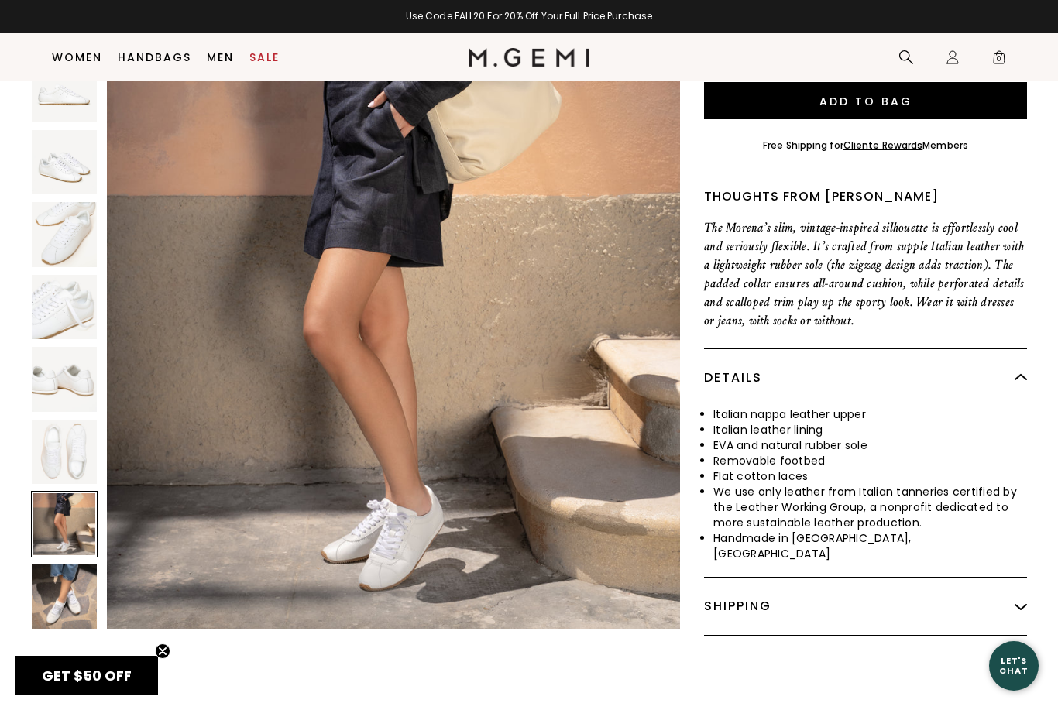
click at [60, 425] on img at bounding box center [64, 452] width 65 height 65
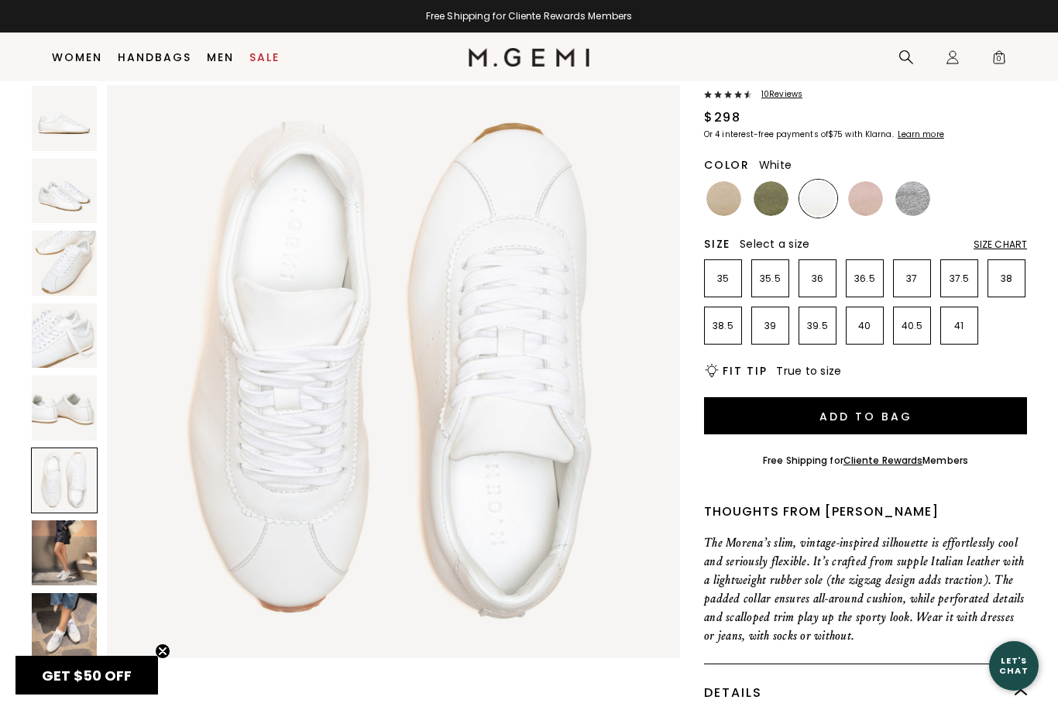
scroll to position [0, 0]
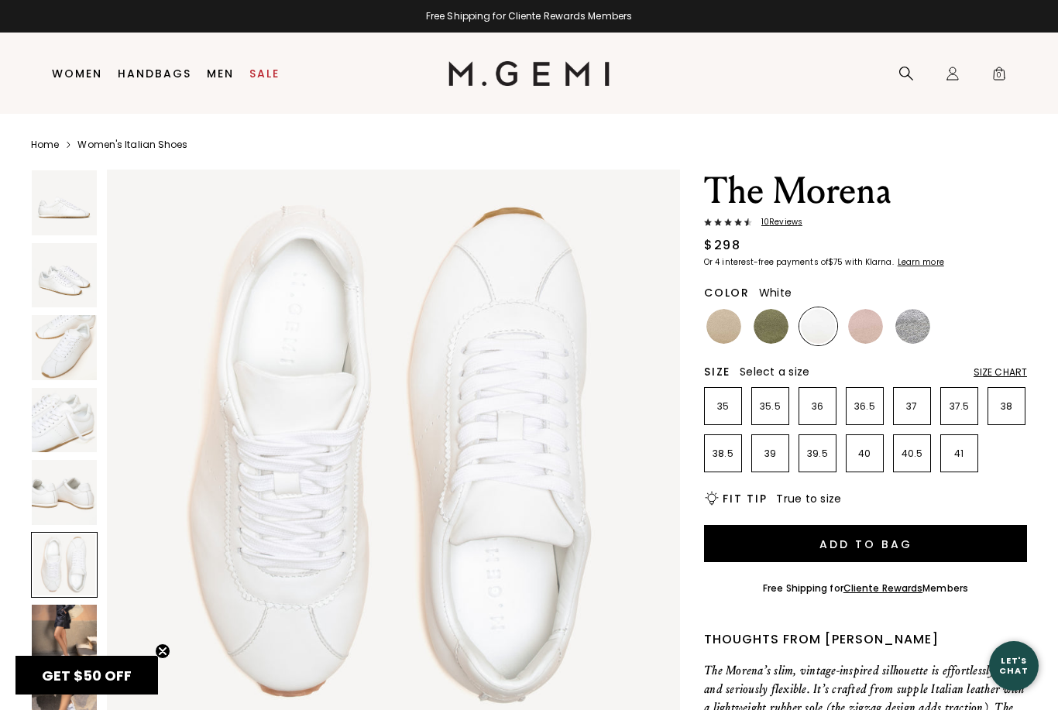
click at [715, 332] on img at bounding box center [724, 326] width 35 height 35
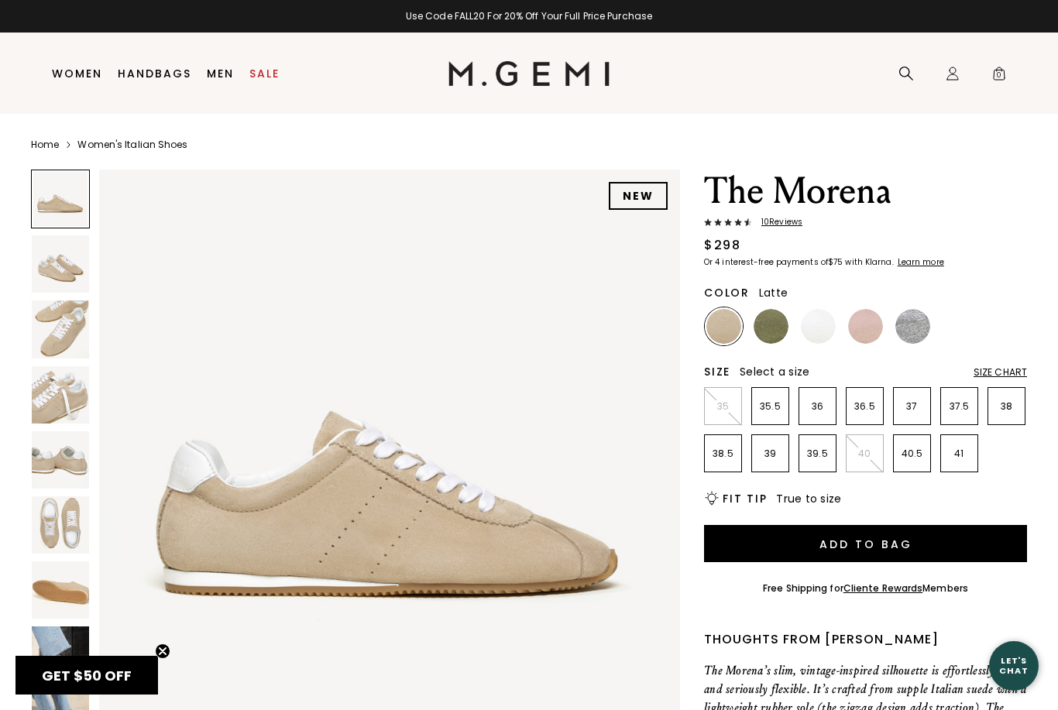
click at [71, 534] on img at bounding box center [60, 525] width 57 height 57
